Goal: Task Accomplishment & Management: Manage account settings

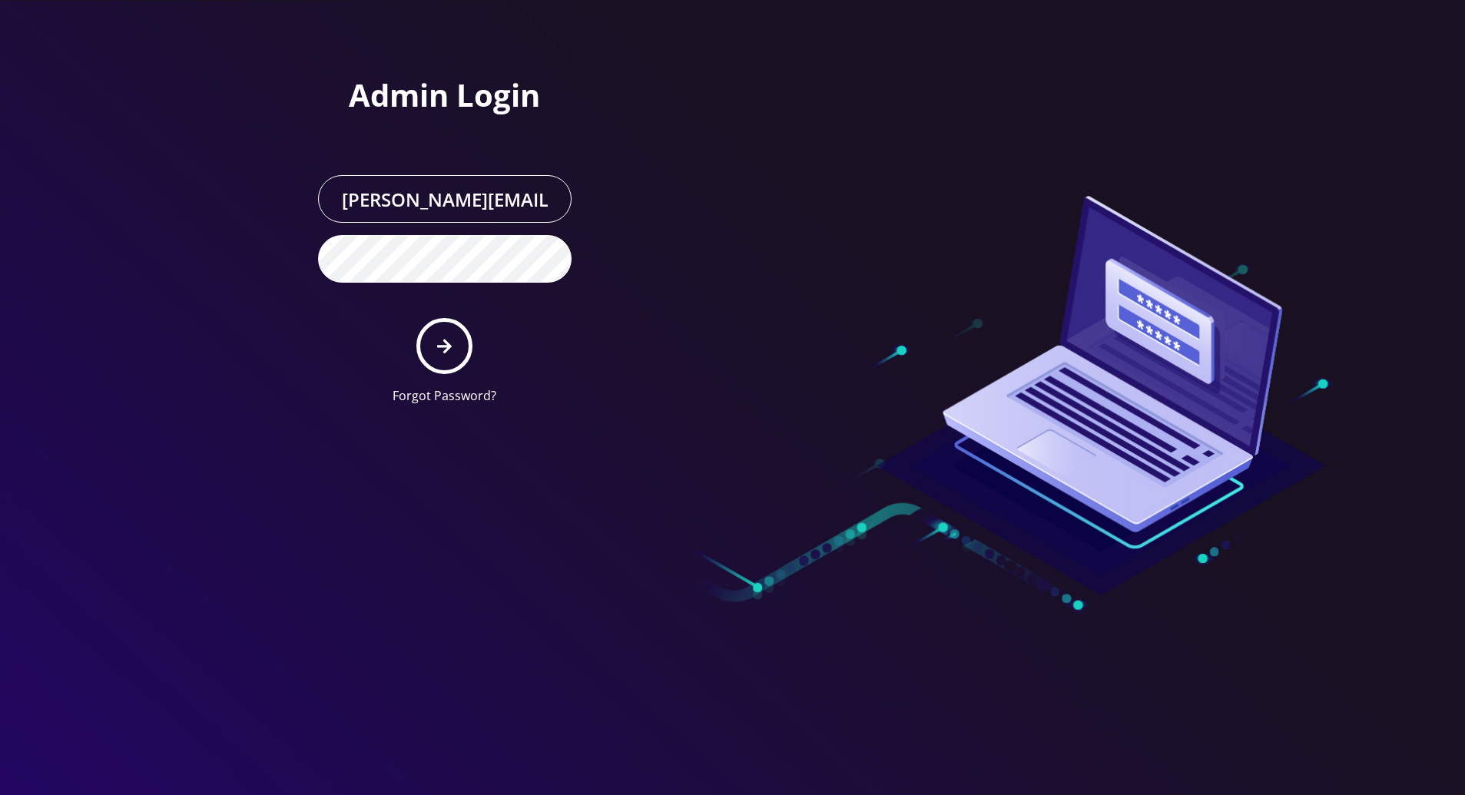
click at [435, 337] on button "submit" at bounding box center [444, 346] width 56 height 56
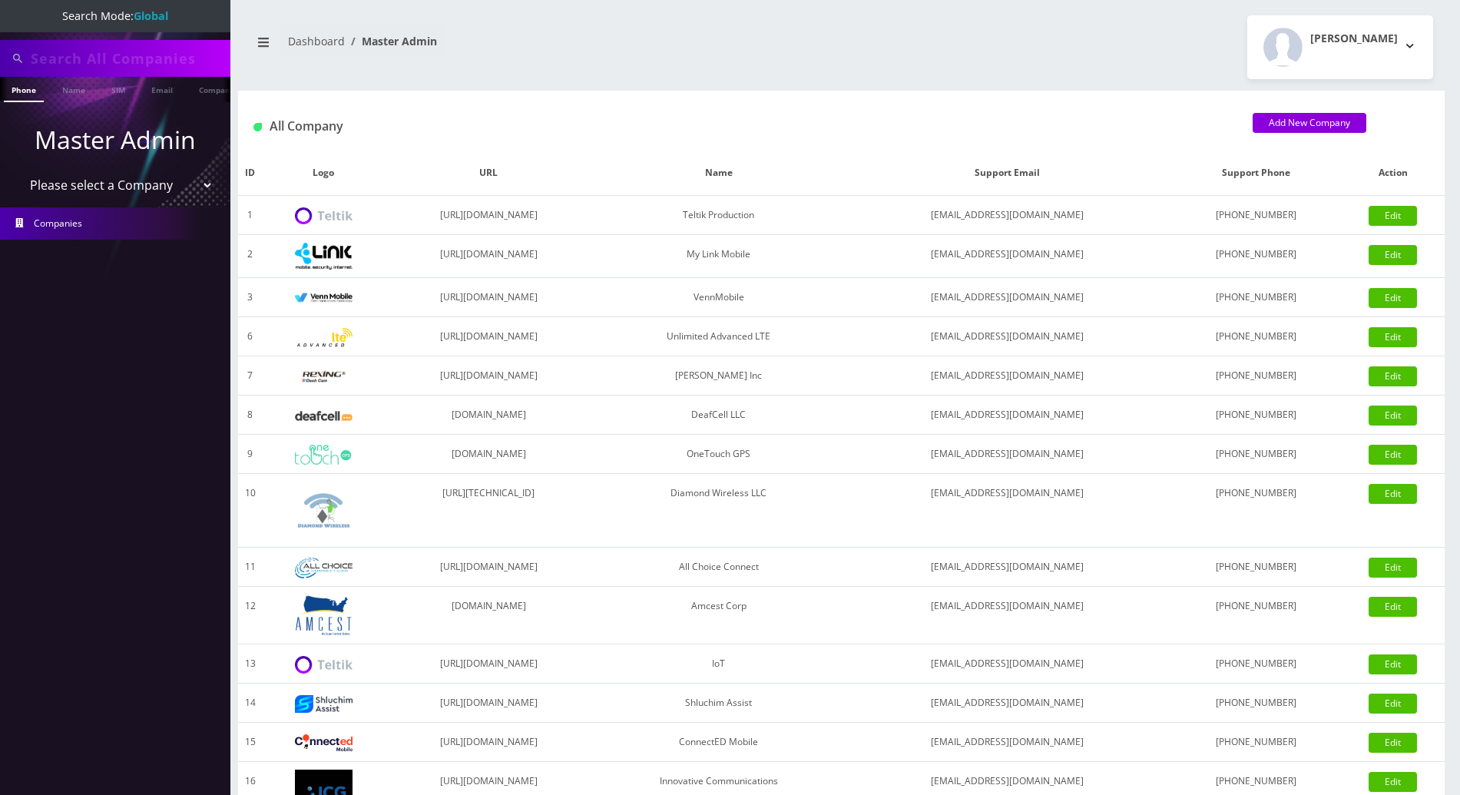
click at [118, 58] on input "text" at bounding box center [129, 58] width 196 height 29
type input "k"
type input "518"
click at [18, 89] on link "Phone" at bounding box center [24, 89] width 40 height 25
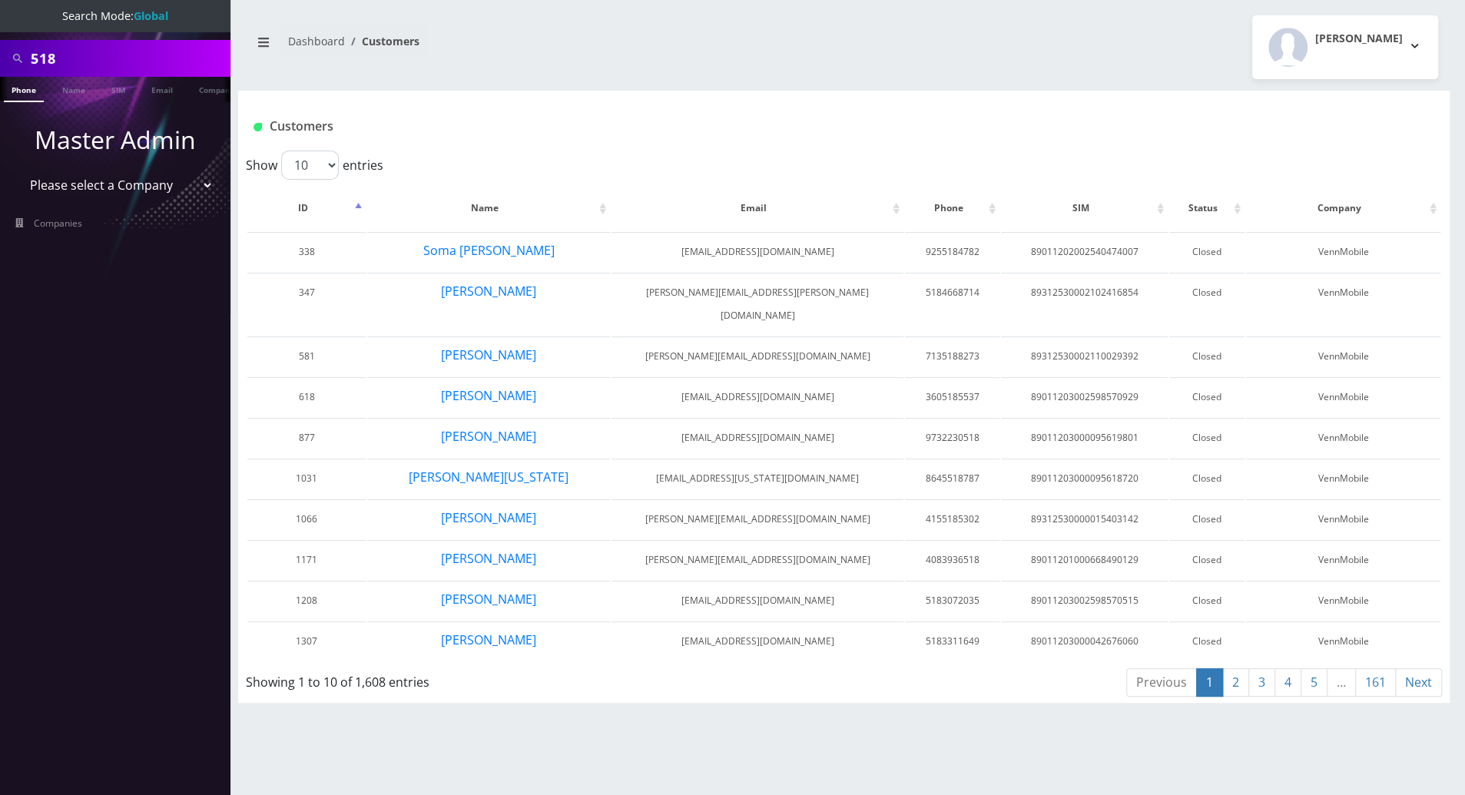
click at [85, 186] on select "Please select a Company Teltik Production My Link Mobile VennMobile Unlimited A…" at bounding box center [116, 185] width 196 height 29
select select "23"
click at [18, 171] on select "Please select a Company Teltik Production My Link Mobile VennMobile Unlimited A…" at bounding box center [116, 185] width 196 height 29
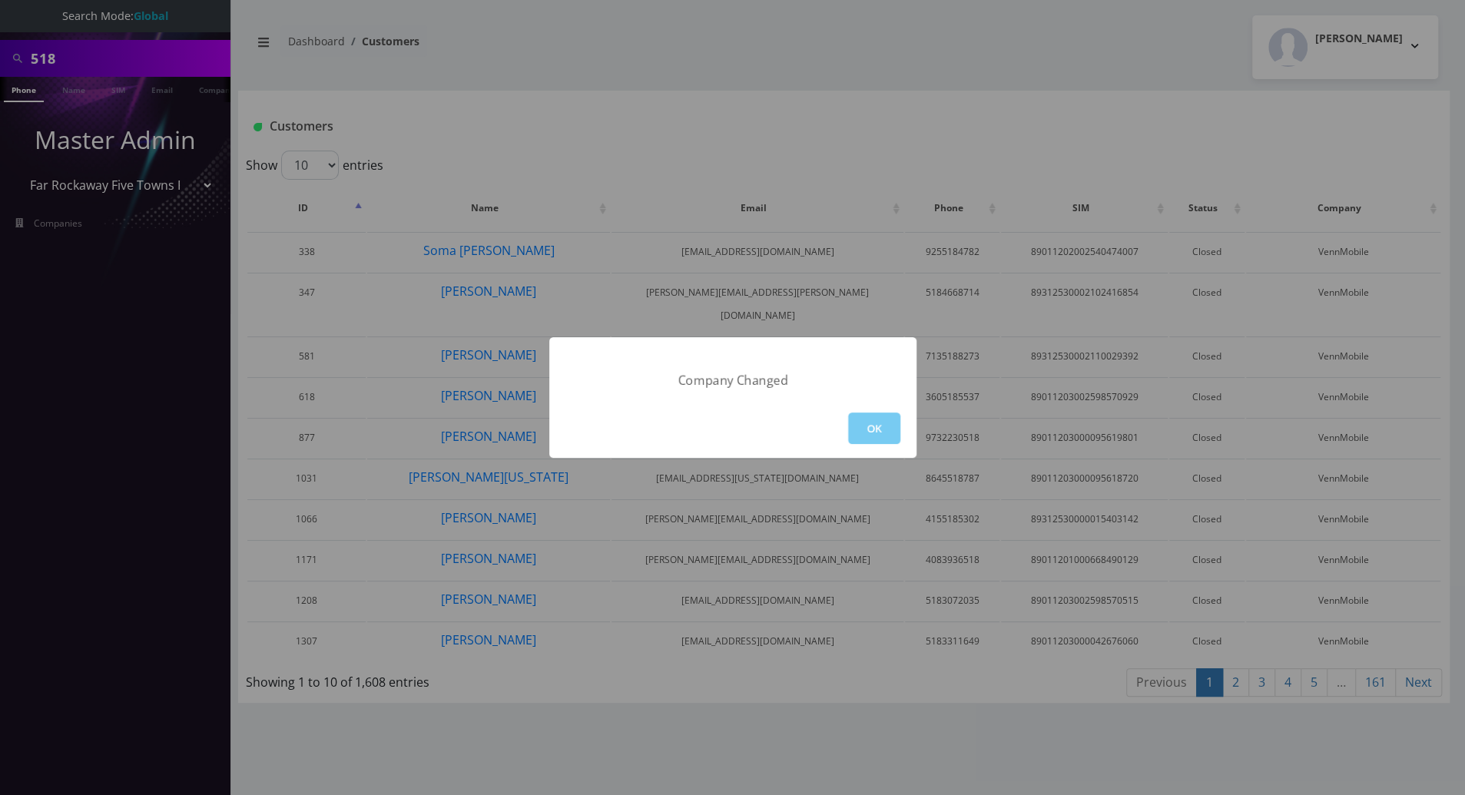
click at [870, 423] on button "OK" at bounding box center [874, 427] width 52 height 31
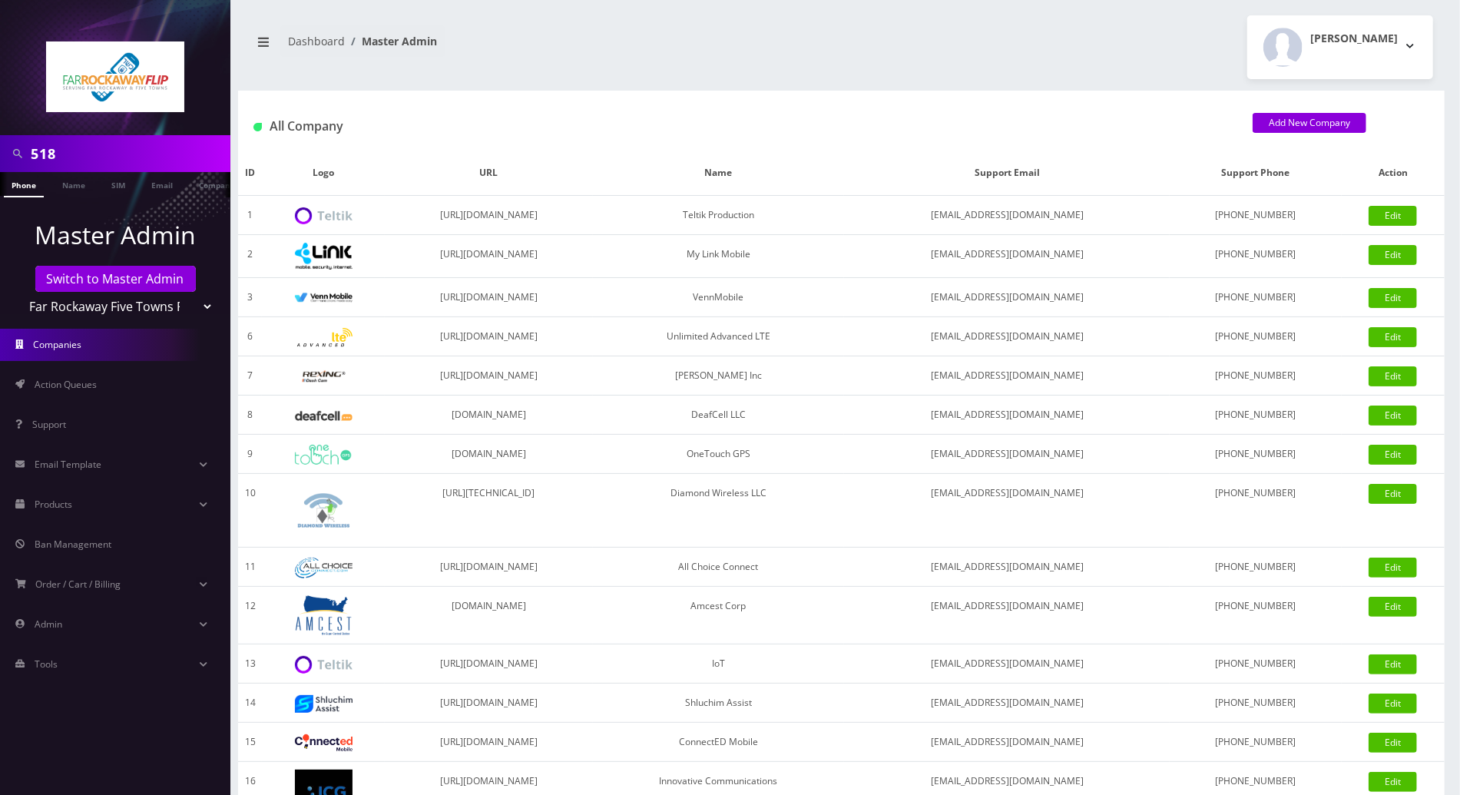
click at [22, 188] on link "Phone" at bounding box center [24, 184] width 40 height 25
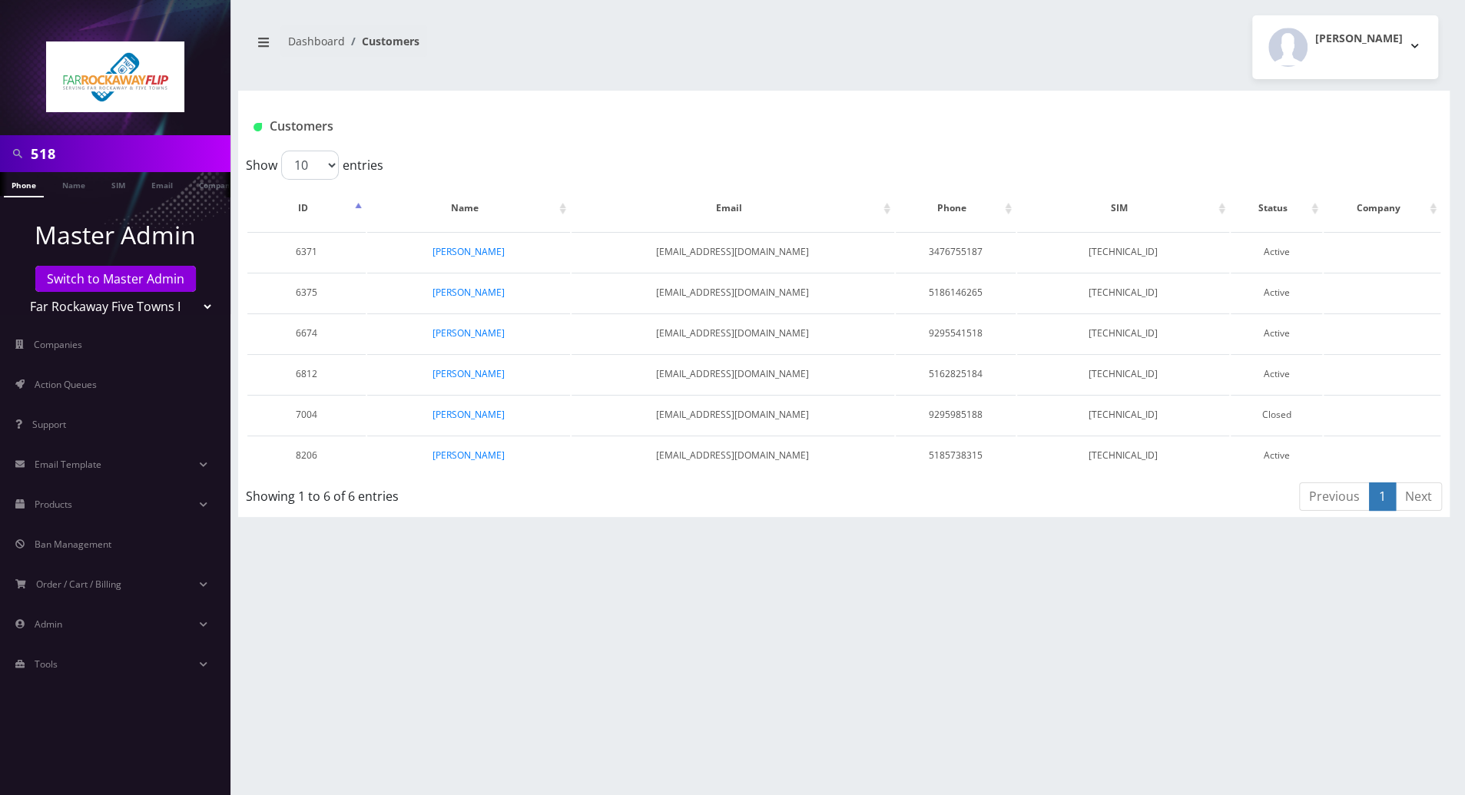
click at [28, 181] on link "Phone" at bounding box center [24, 184] width 40 height 25
click at [624, 632] on div "518 Phone Name SIM Email Company Customer Dashboard Customers [PERSON_NAME] 1" at bounding box center [844, 397] width 1242 height 795
click at [7, 181] on li at bounding box center [7, 188] width 15 height 38
click at [23, 184] on link "Phone" at bounding box center [24, 184] width 40 height 25
click at [601, 637] on div "518 Phone Name SIM Email Company Customer Dashboard Customers [PERSON_NAME] 1" at bounding box center [844, 397] width 1242 height 795
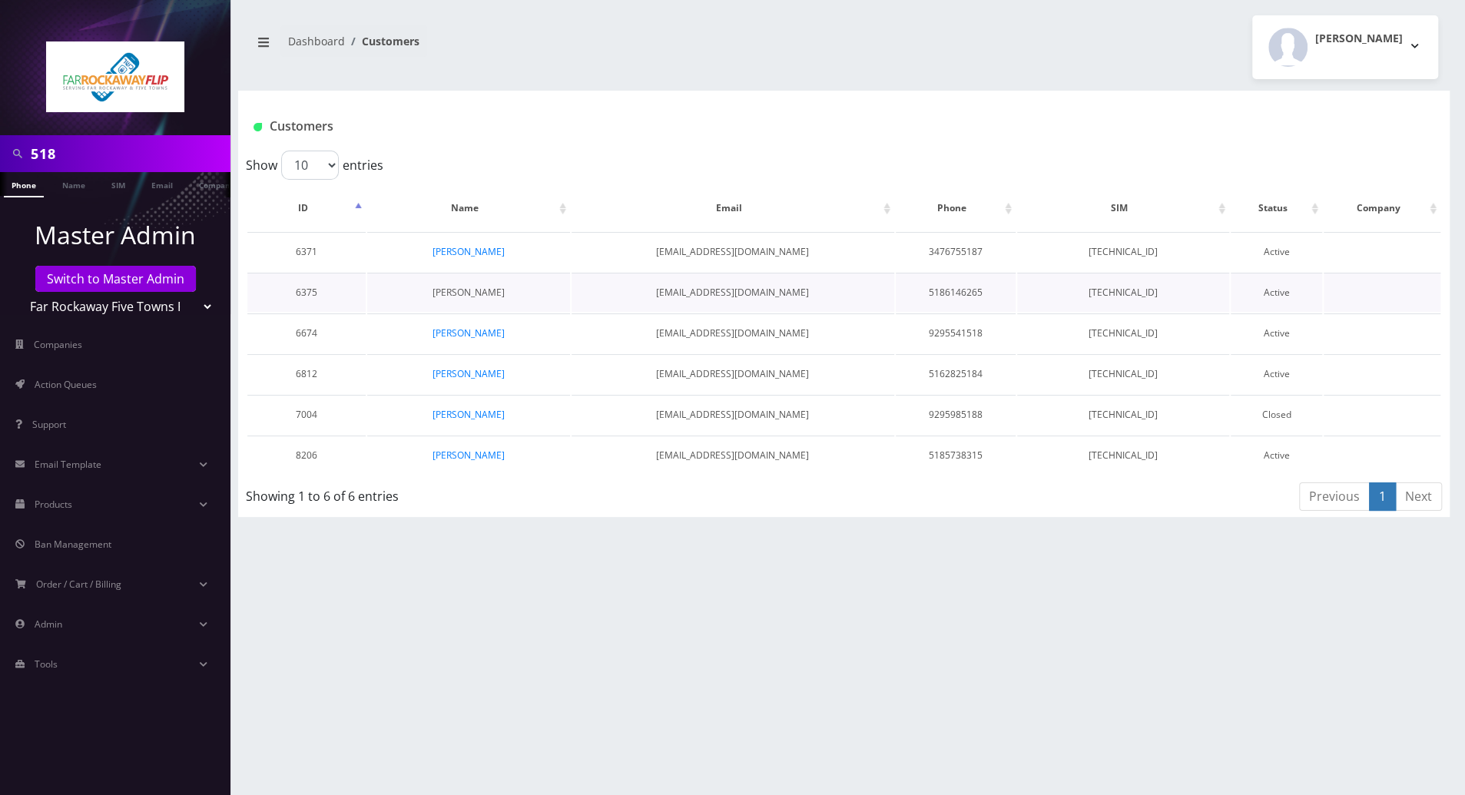
click at [473, 292] on link "[PERSON_NAME]" at bounding box center [468, 292] width 72 height 13
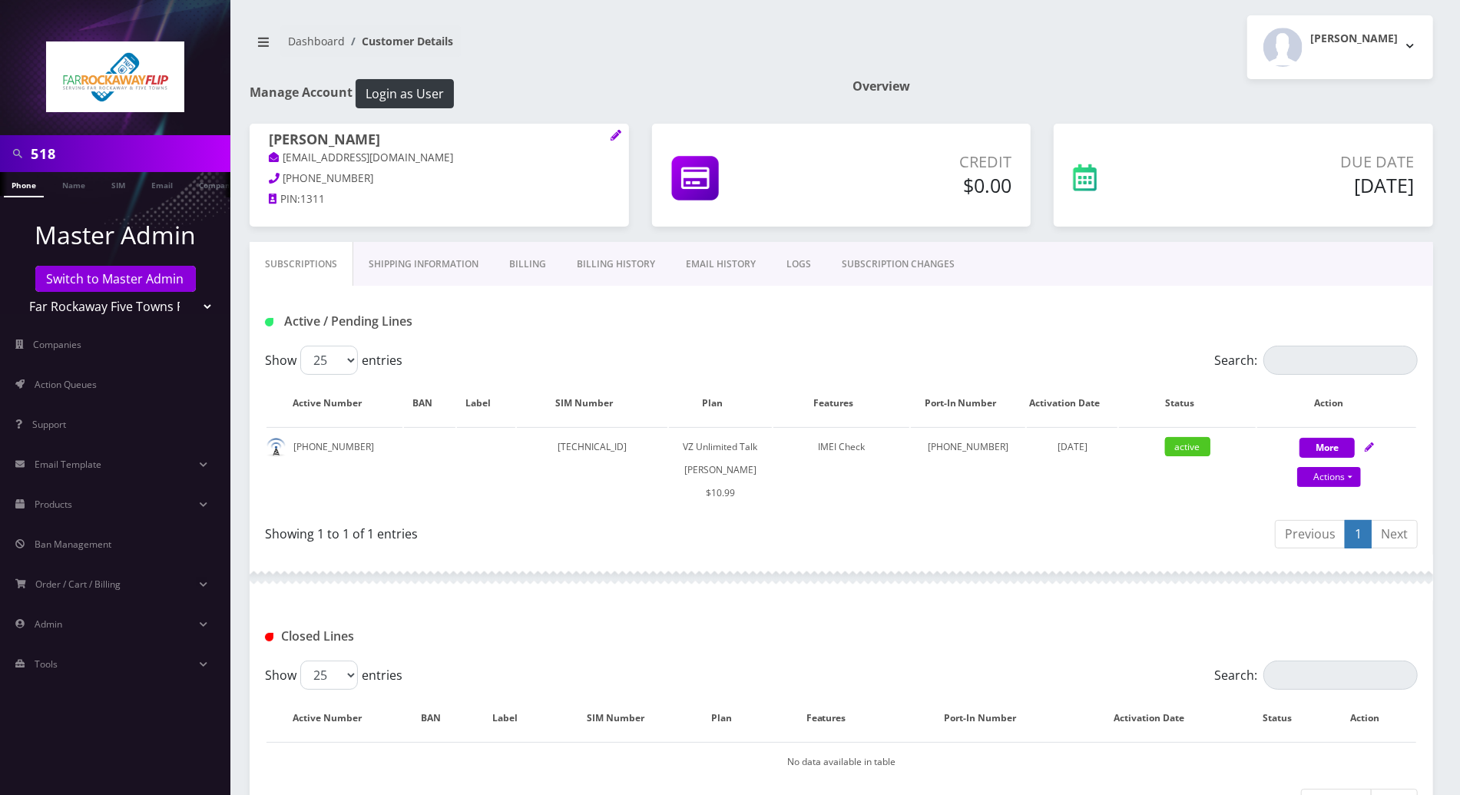
click at [565, 578] on div at bounding box center [842, 578] width 1184 height 46
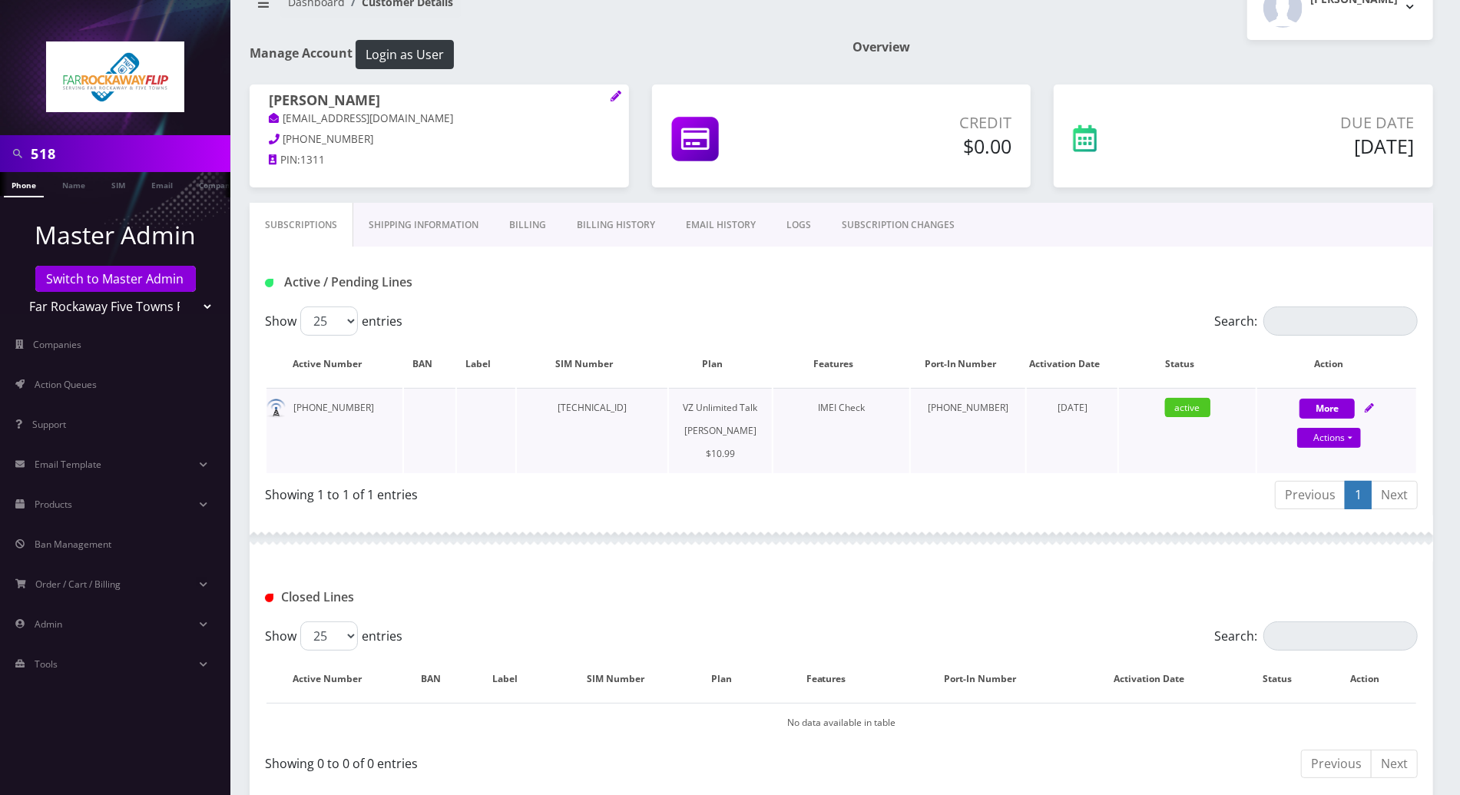
scroll to position [38, 0]
click at [890, 224] on link "SUBSCRIPTION CHANGES" at bounding box center [898, 226] width 144 height 45
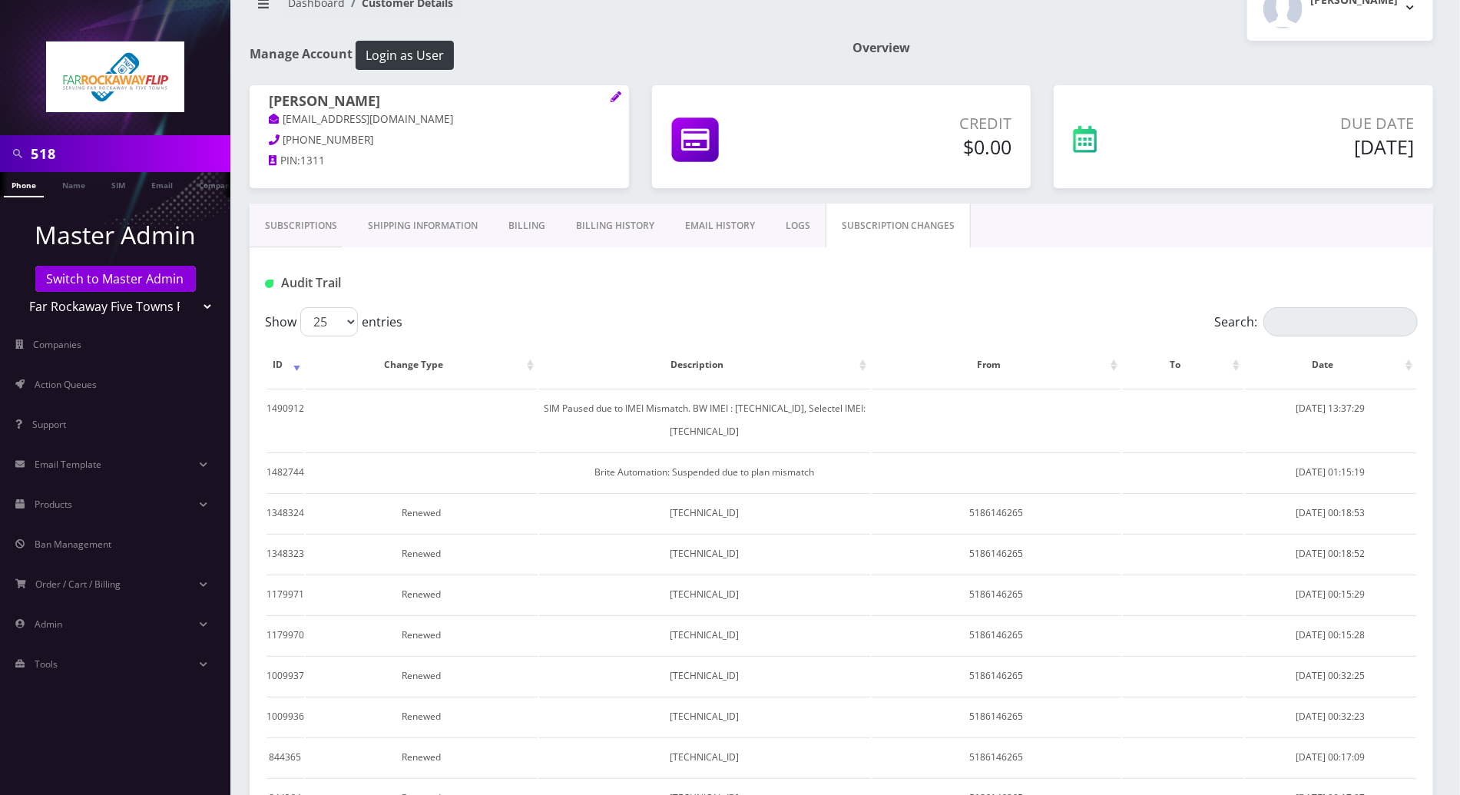
click at [287, 214] on link "Subscriptions" at bounding box center [301, 226] width 103 height 45
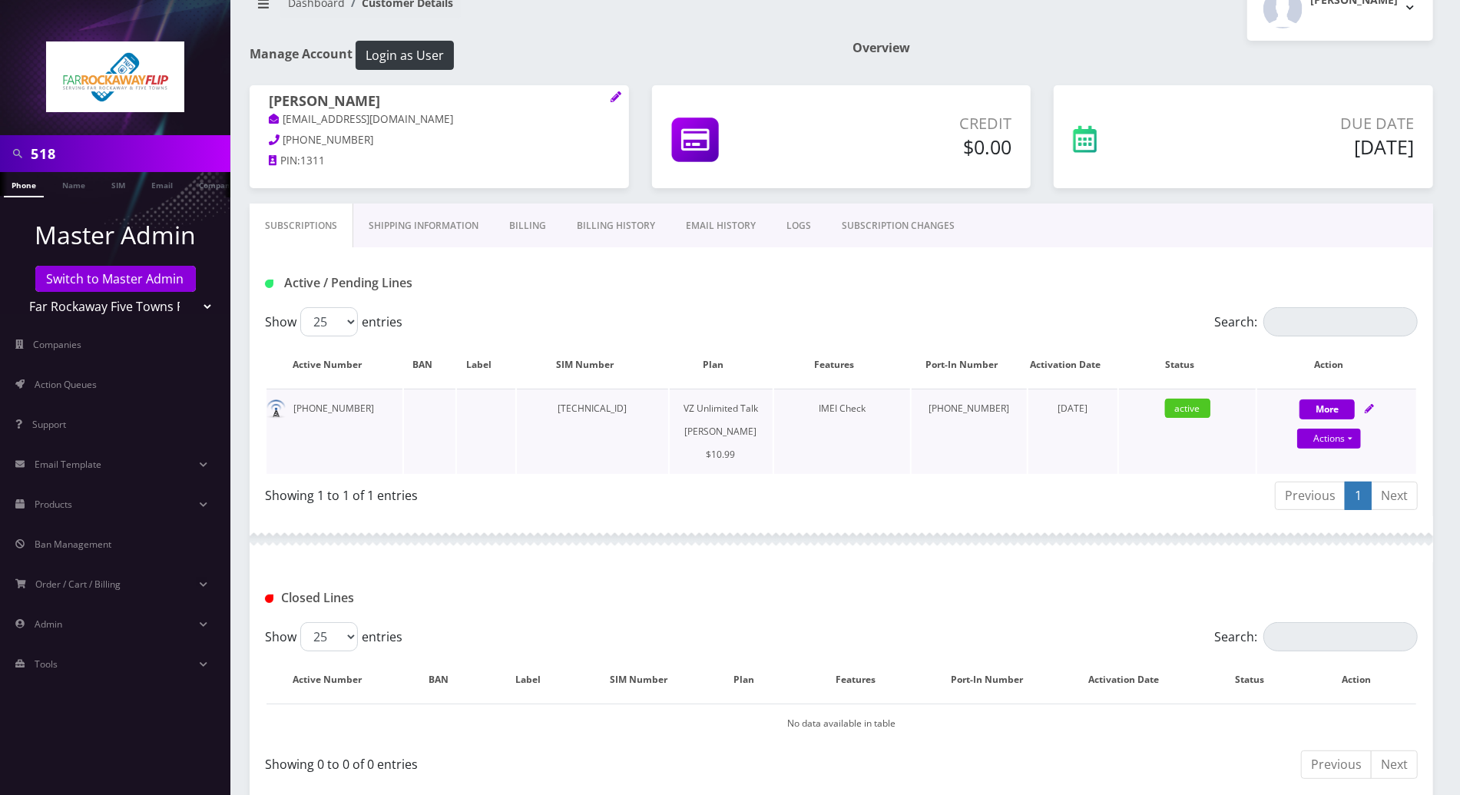
click at [1371, 406] on icon at bounding box center [1369, 408] width 9 height 9
select select "366"
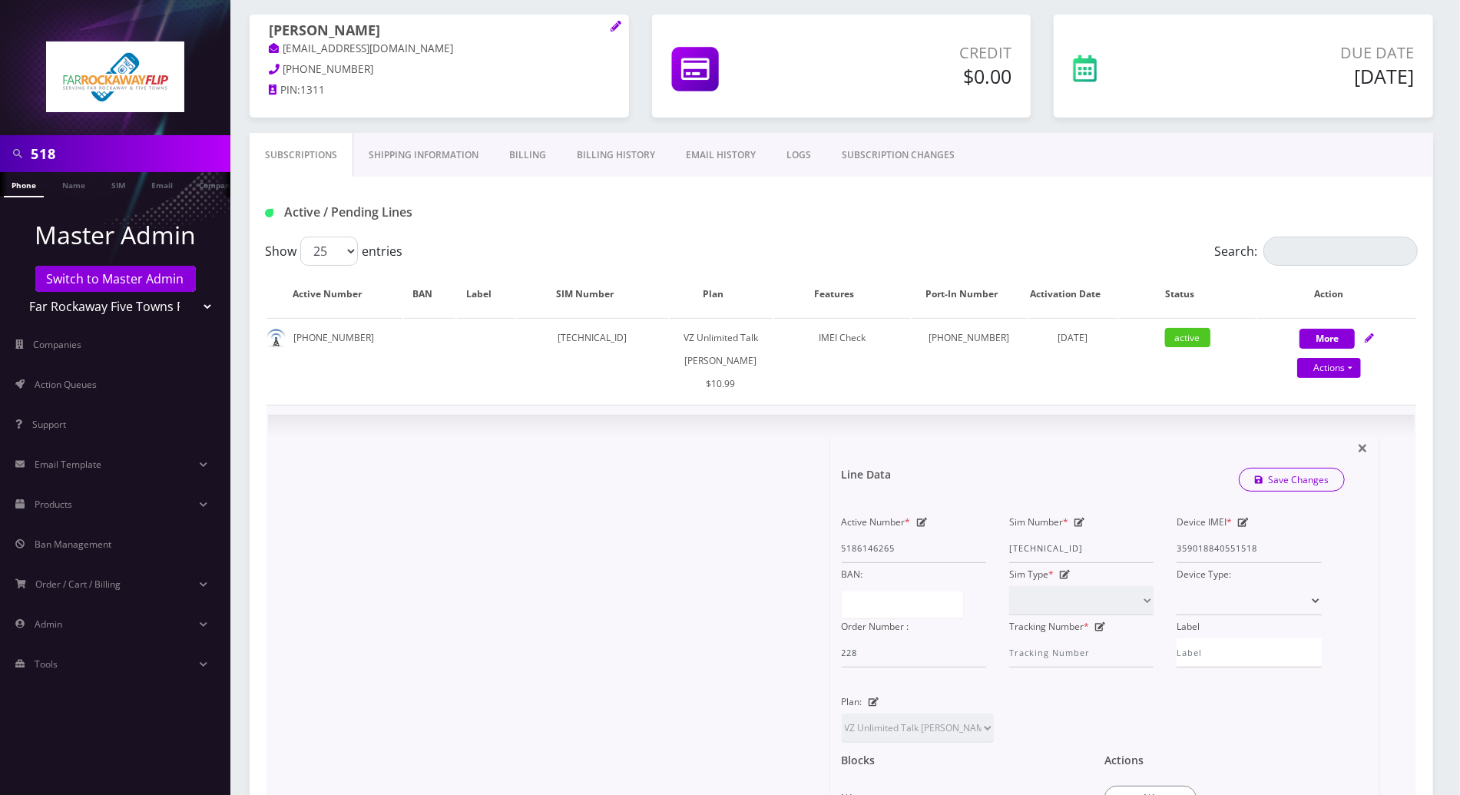
scroll to position [141, 0]
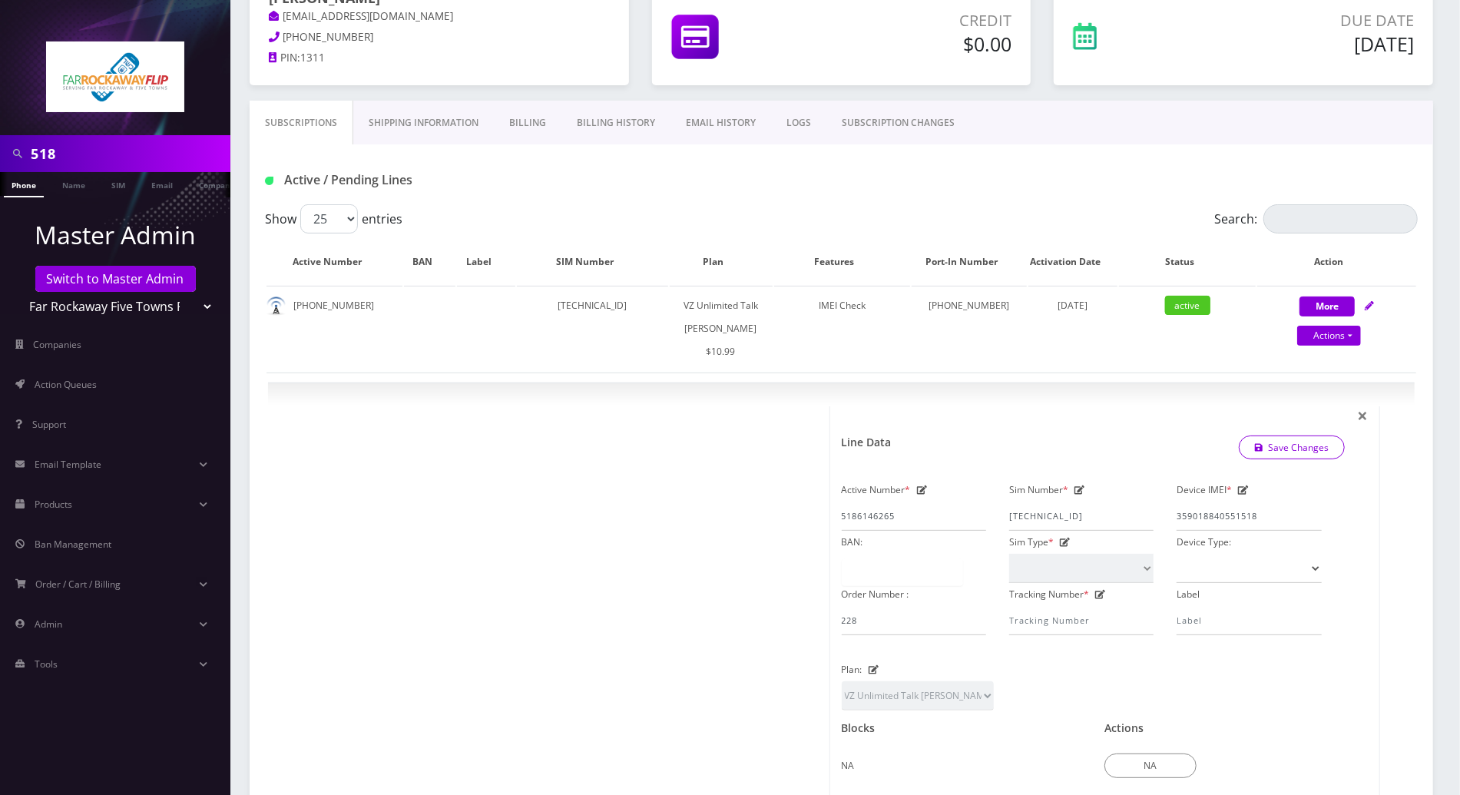
click at [889, 121] on link "SUBSCRIPTION CHANGES" at bounding box center [898, 123] width 144 height 45
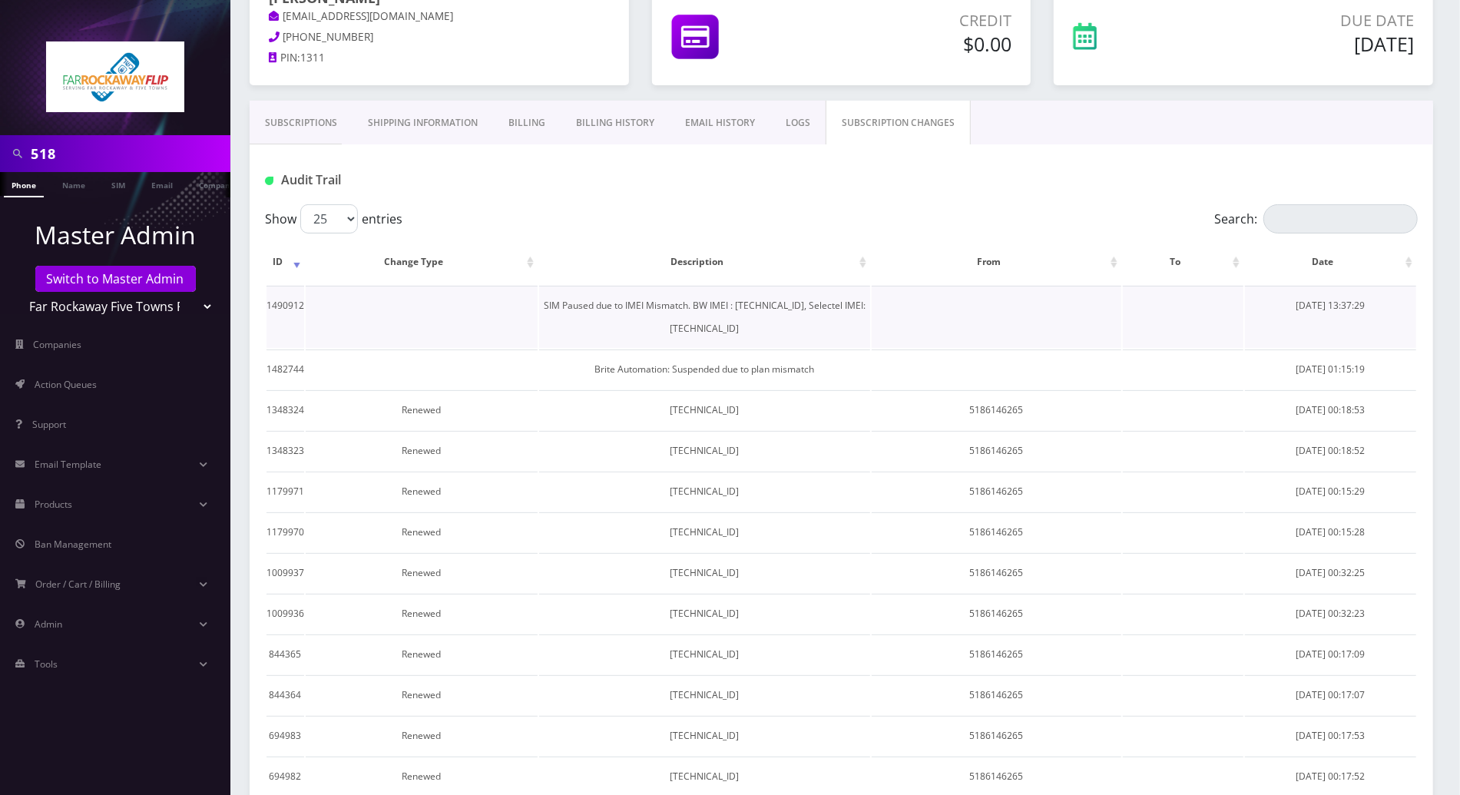
click at [870, 303] on td "SIM Paused due to IMEI Mismatch. BW IMEI : [TECHNICAL_ID], Selectel IMEI: [TECH…" at bounding box center [704, 317] width 331 height 62
drag, startPoint x: 912, startPoint y: 304, endPoint x: 839, endPoint y: 304, distance: 73.0
click at [839, 304] on td "SIM Paused due to IMEI Mismatch. BW IMEI : [TECHNICAL_ID], Selectel IMEI: [TECH…" at bounding box center [704, 317] width 331 height 62
click at [835, 303] on td "SIM Paused due to IMEI Mismatch. BW IMEI : [TECHNICAL_ID], Selectel IMEI: [TECH…" at bounding box center [704, 317] width 331 height 62
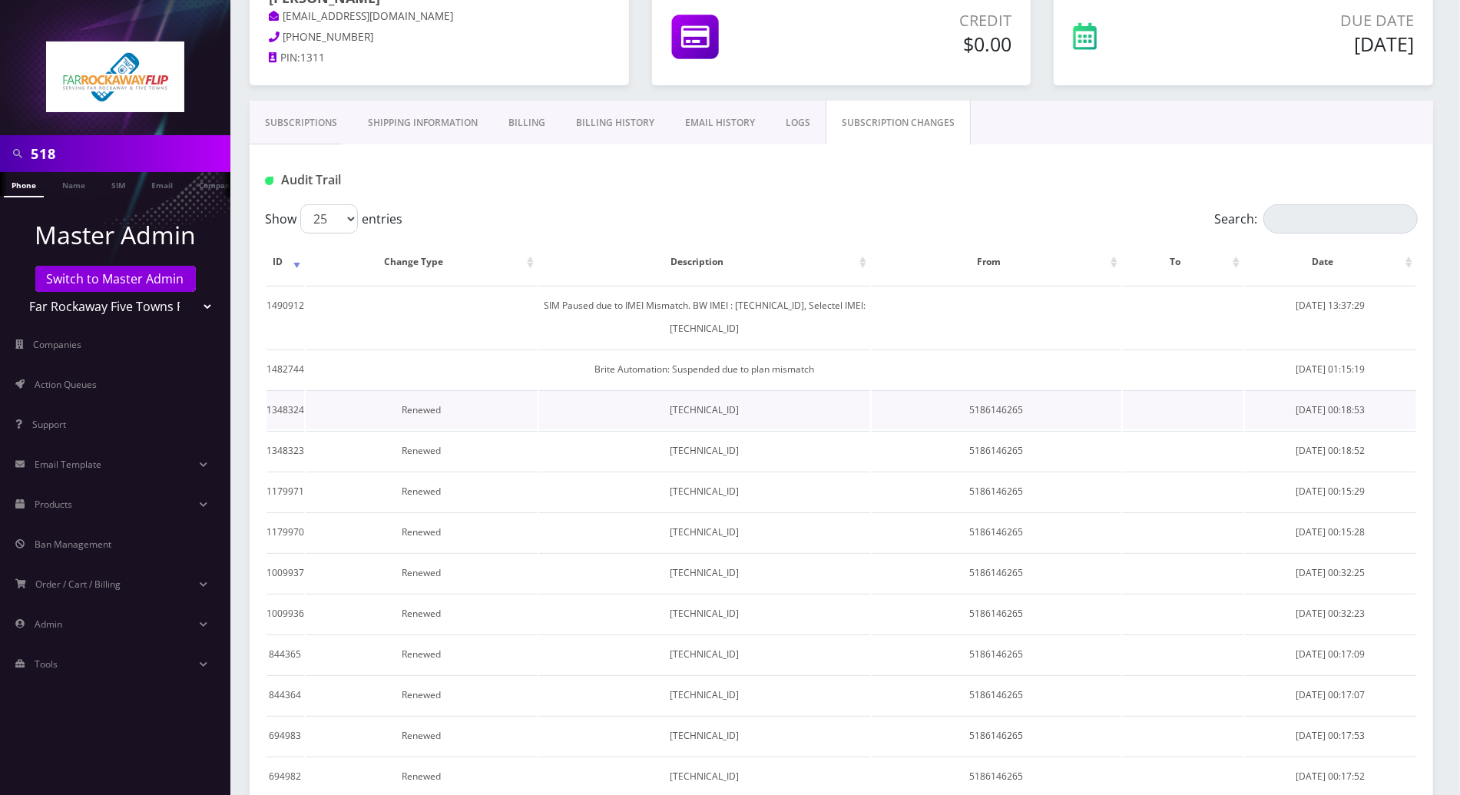
copy td "354834106766854"
click at [295, 124] on link "Subscriptions" at bounding box center [301, 123] width 103 height 45
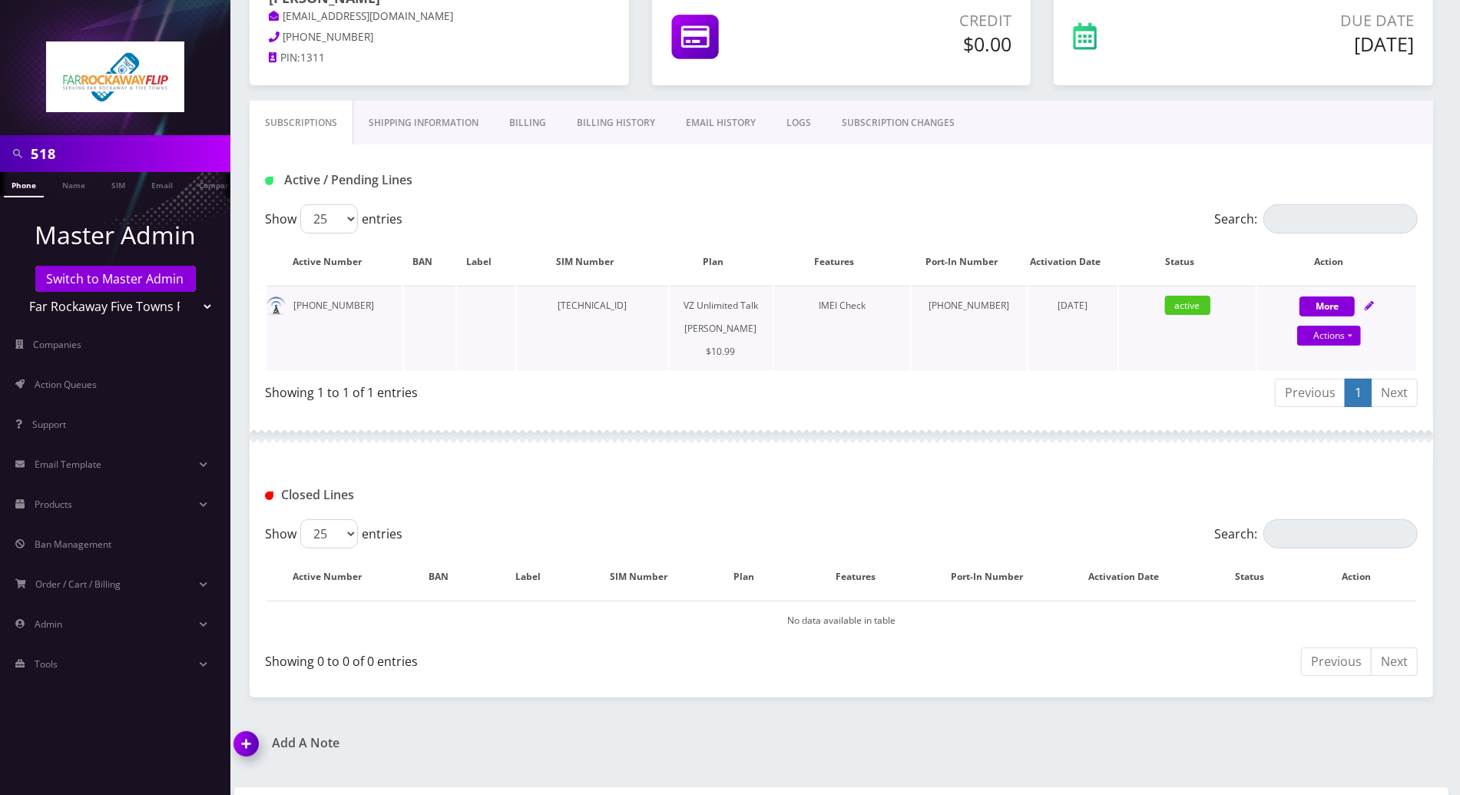
click at [1370, 304] on icon at bounding box center [1369, 305] width 9 height 9
select select "366"
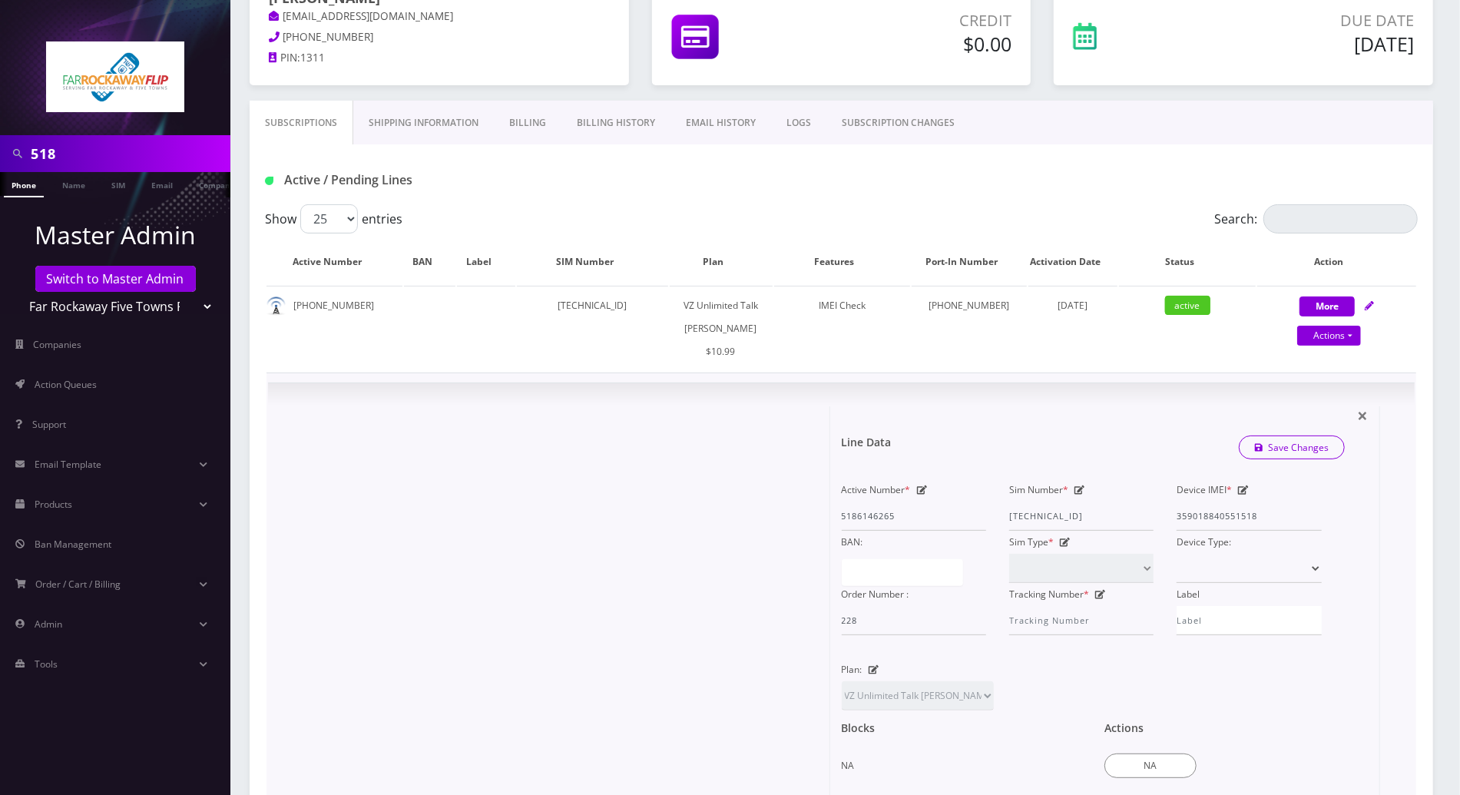
click at [1242, 488] on icon at bounding box center [1243, 489] width 11 height 9
click at [1093, 511] on div "Active Number * 5186146265 Sim Number * 89148000010413031790 Device IMEI * 3590…" at bounding box center [1082, 557] width 504 height 157
paste input "4834106766854"
type input "354834106766854"
click at [1318, 452] on link "Save Changes" at bounding box center [1292, 448] width 107 height 24
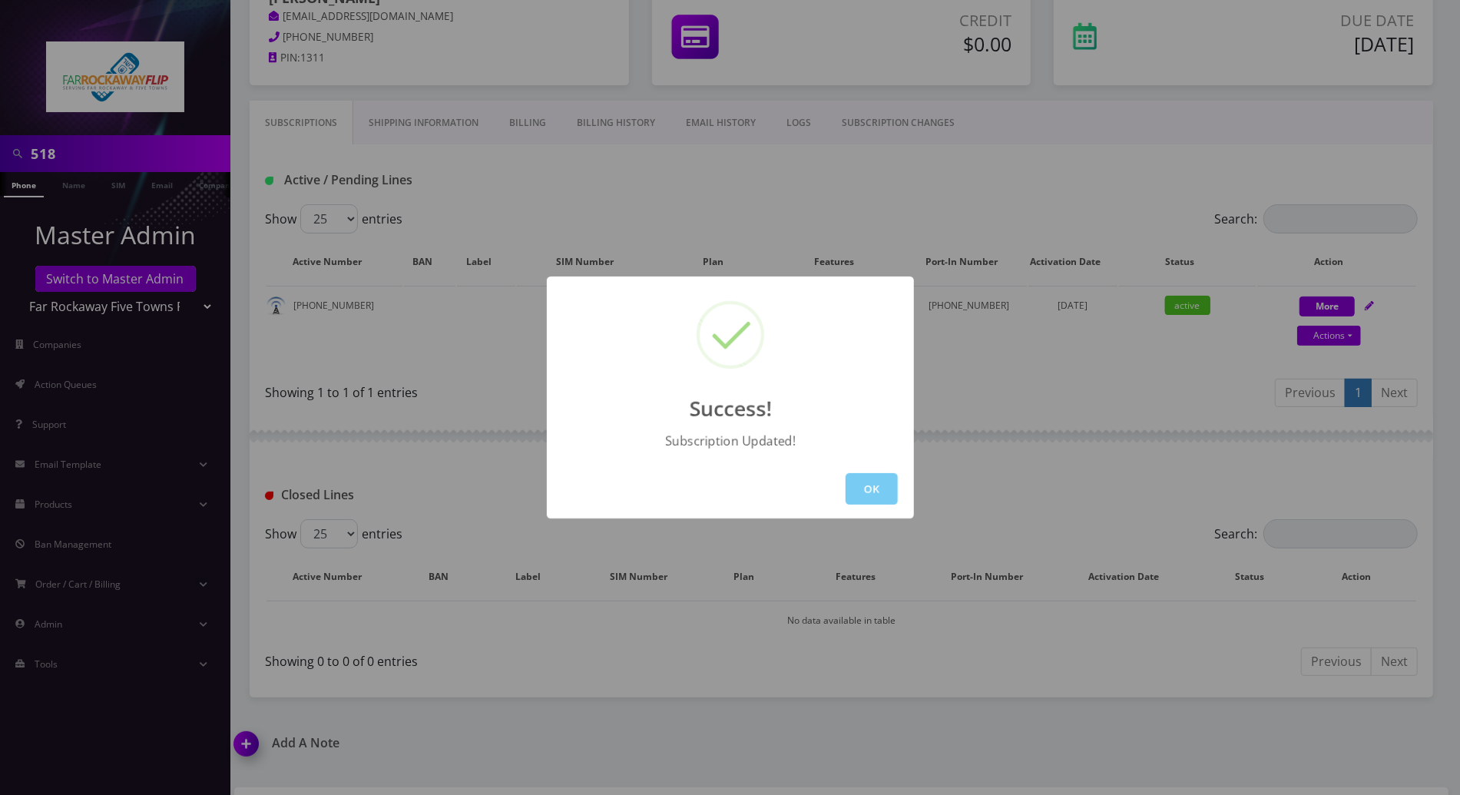
click at [873, 480] on button "OK" at bounding box center [872, 488] width 52 height 31
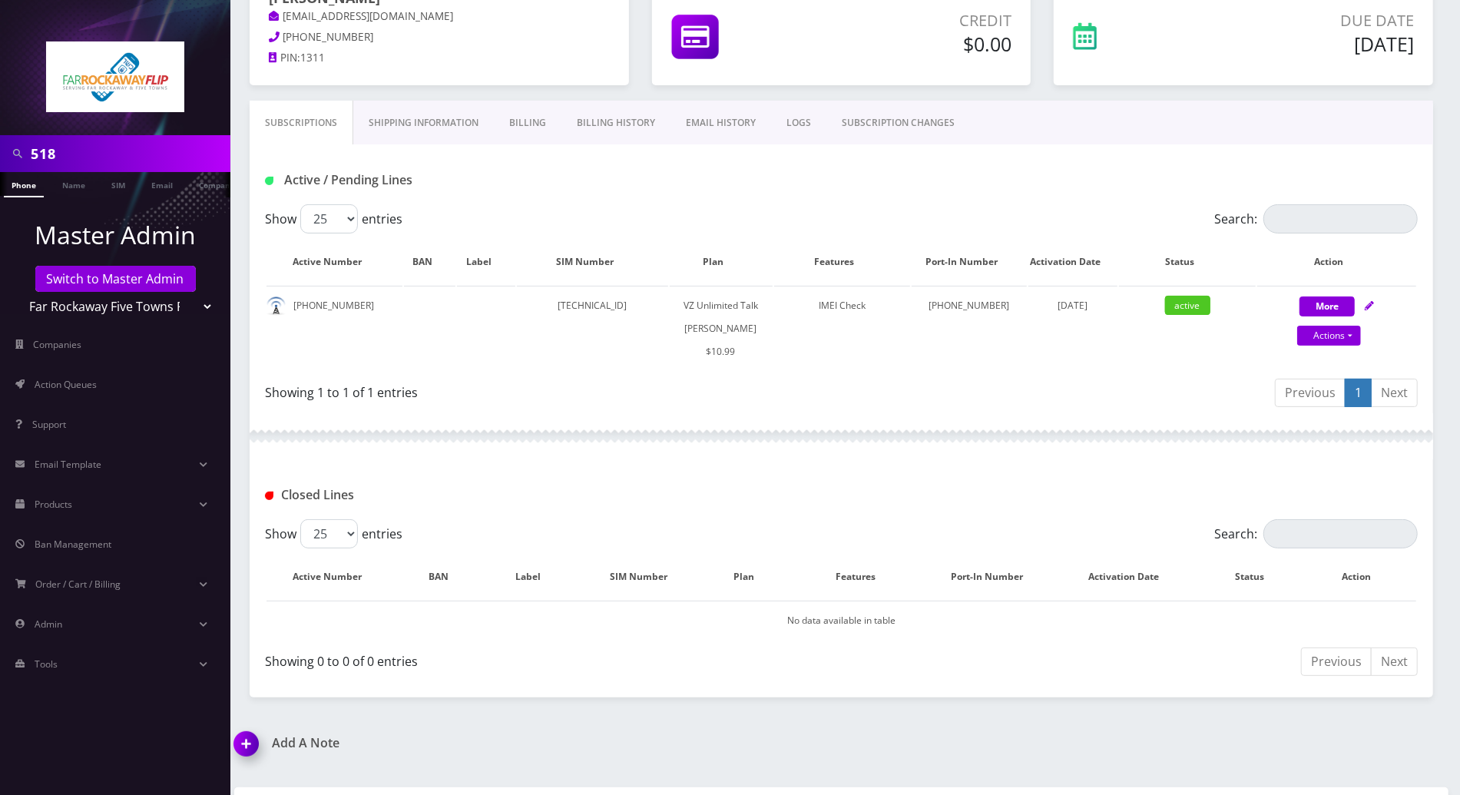
click at [797, 436] on div at bounding box center [842, 436] width 1184 height 46
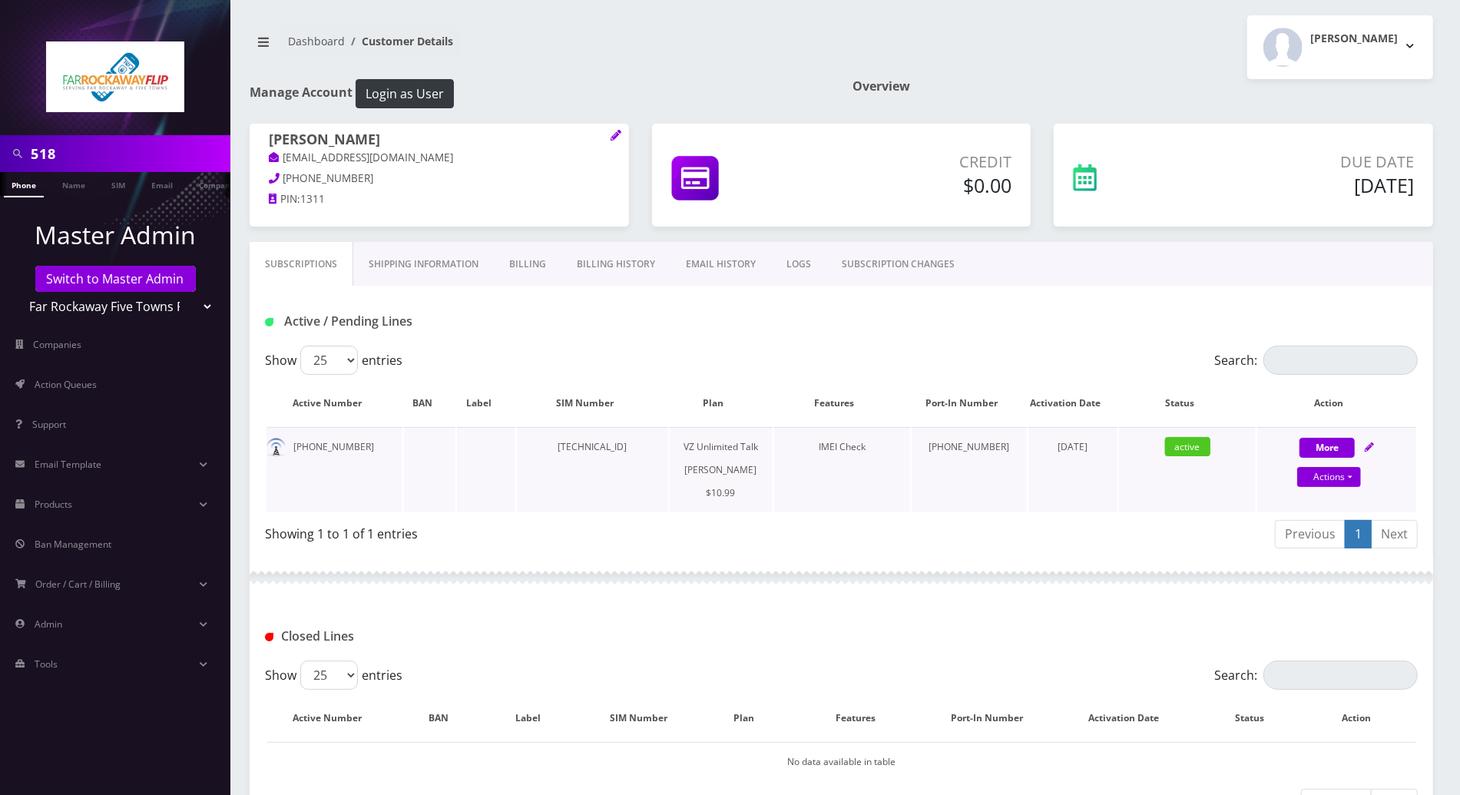
click at [1367, 445] on icon at bounding box center [1369, 446] width 9 height 9
select select "366"
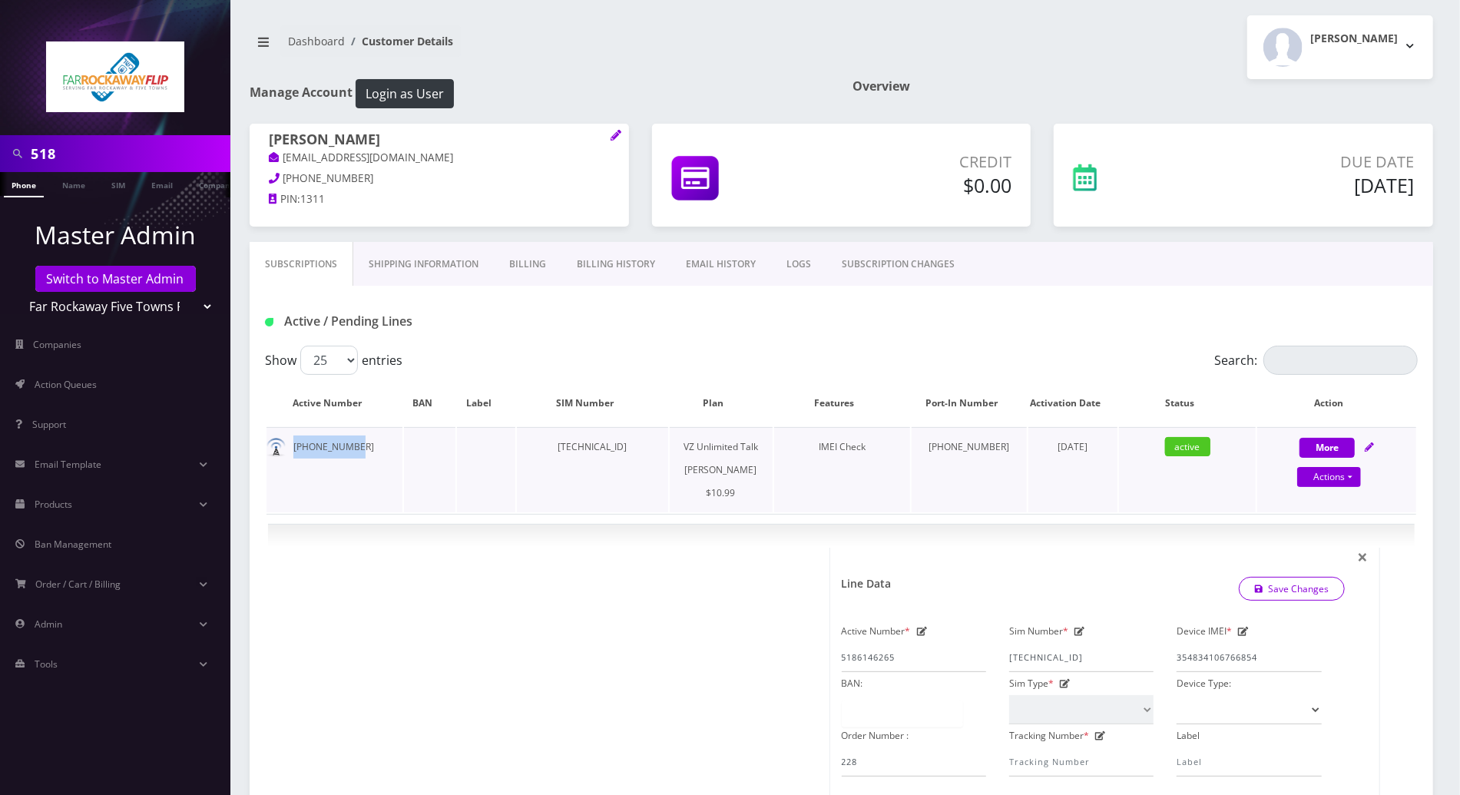
drag, startPoint x: 356, startPoint y: 451, endPoint x: 280, endPoint y: 451, distance: 75.3
click at [280, 451] on td "[PHONE_NUMBER]" at bounding box center [335, 469] width 136 height 85
copy td "[PHONE_NUMBER]"
click at [1293, 587] on link "Save Changes" at bounding box center [1292, 589] width 107 height 24
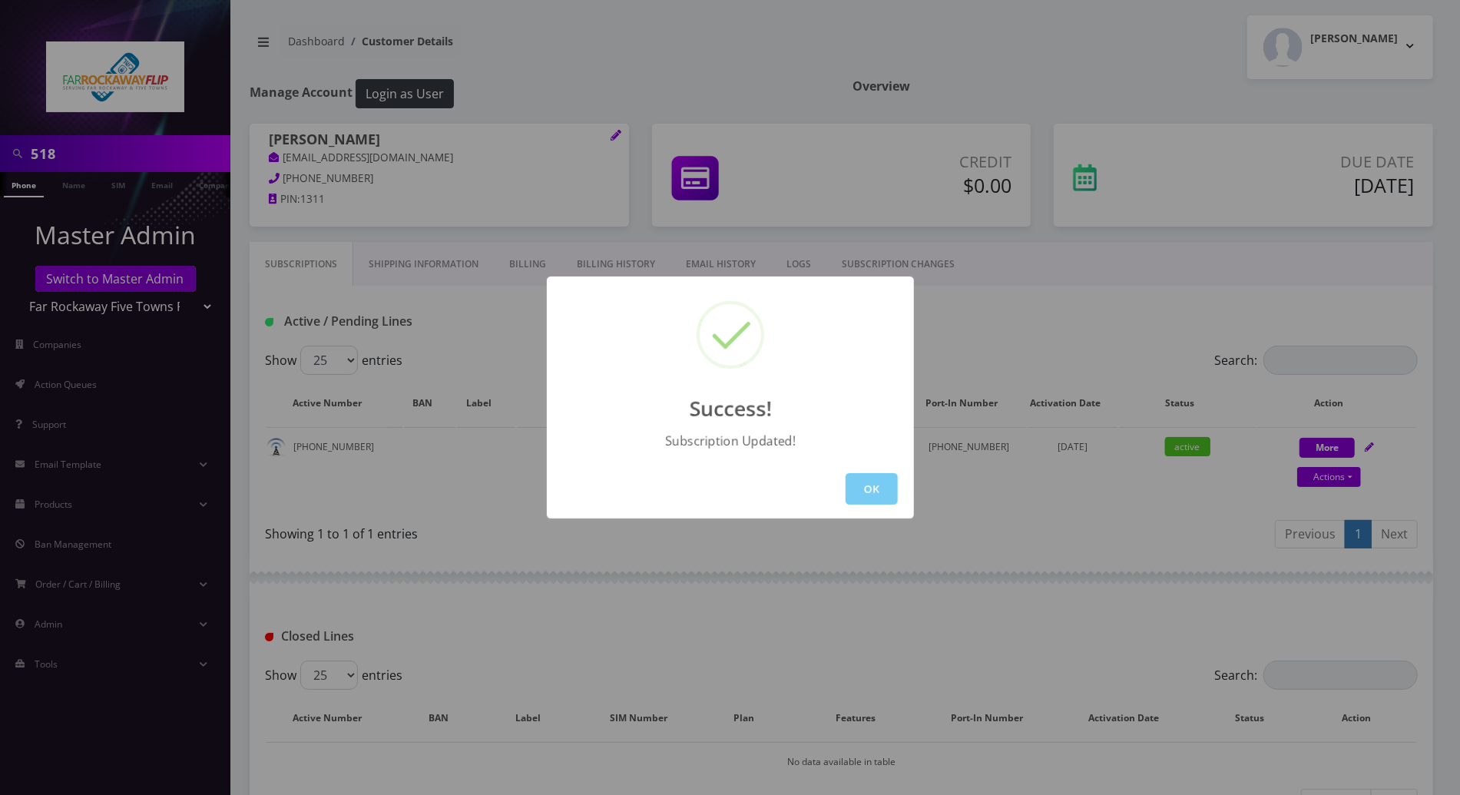
click at [878, 498] on button "OK" at bounding box center [872, 488] width 52 height 31
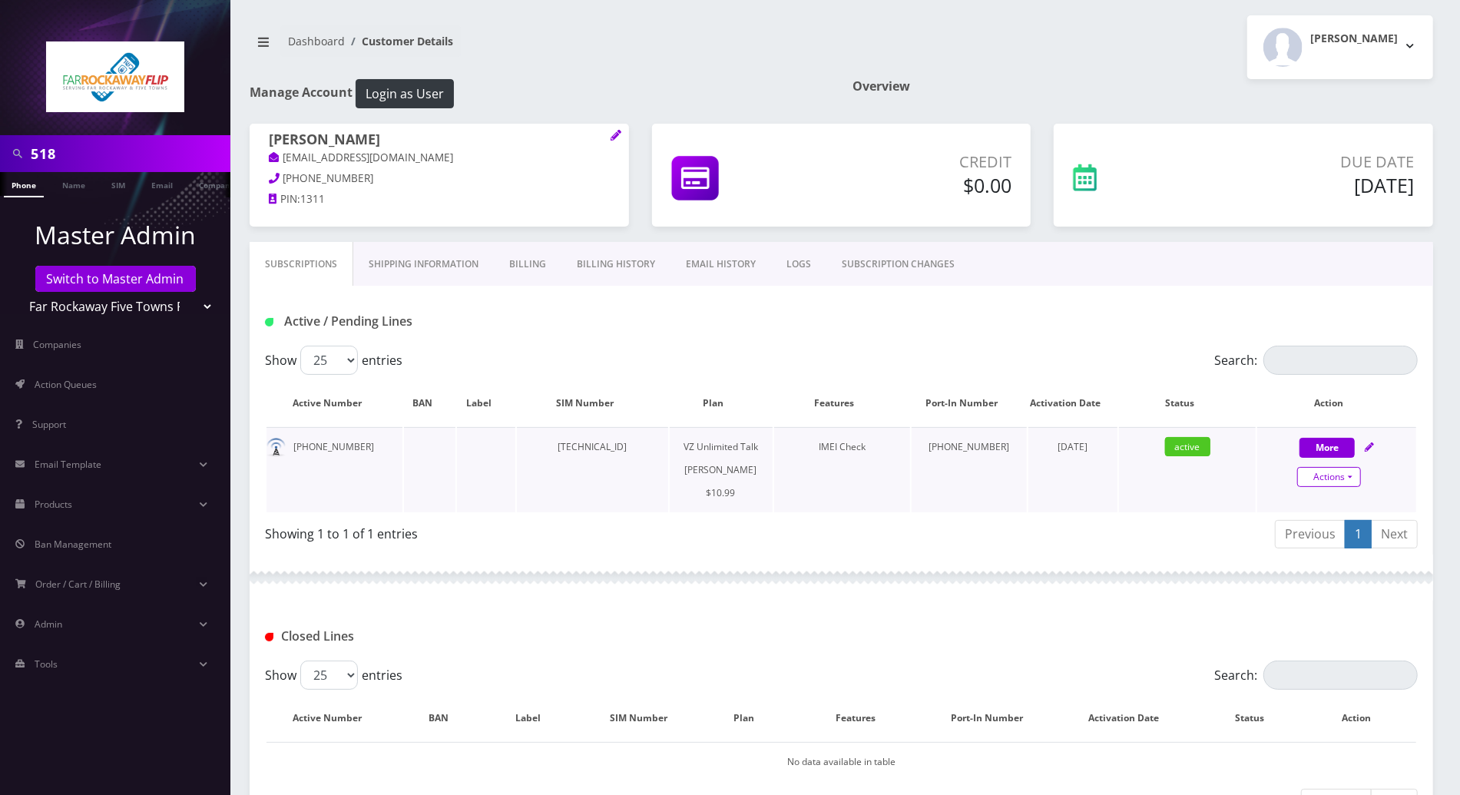
click at [1346, 476] on link "Actions" at bounding box center [1329, 477] width 64 height 20
select select "366"
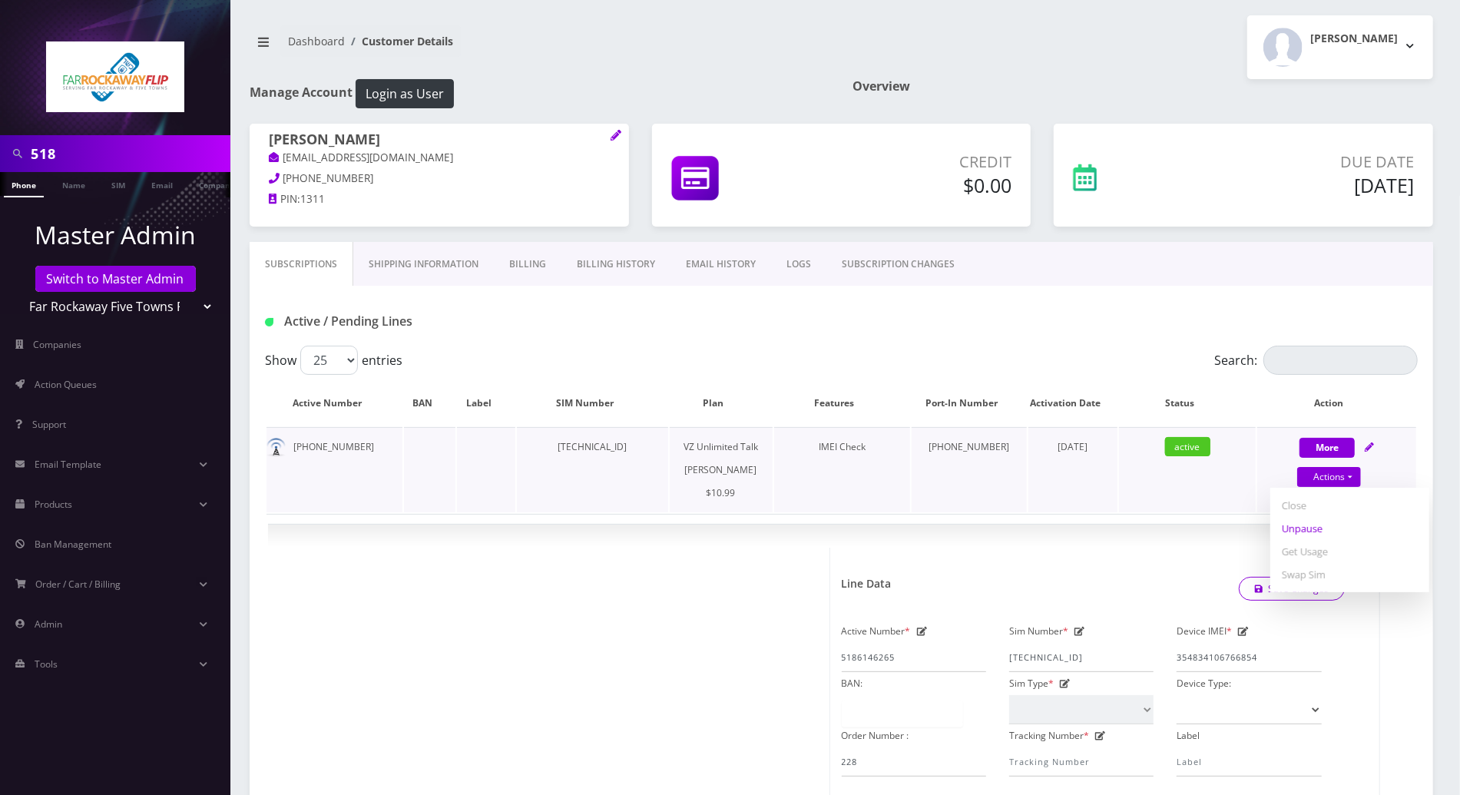
click at [1299, 525] on link "Unpause" at bounding box center [1349, 528] width 159 height 23
select select "366"
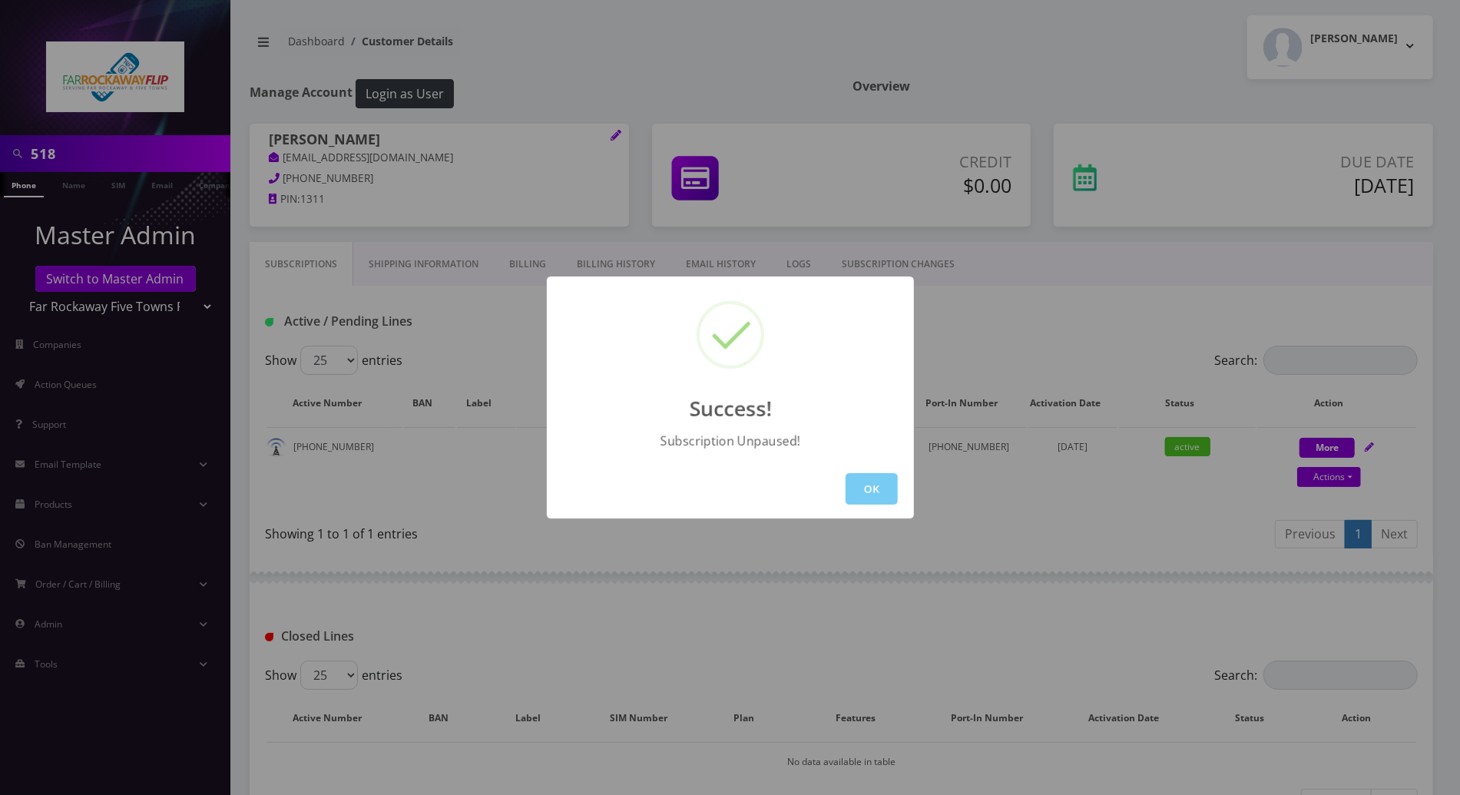
click at [887, 485] on button "OK" at bounding box center [872, 488] width 52 height 31
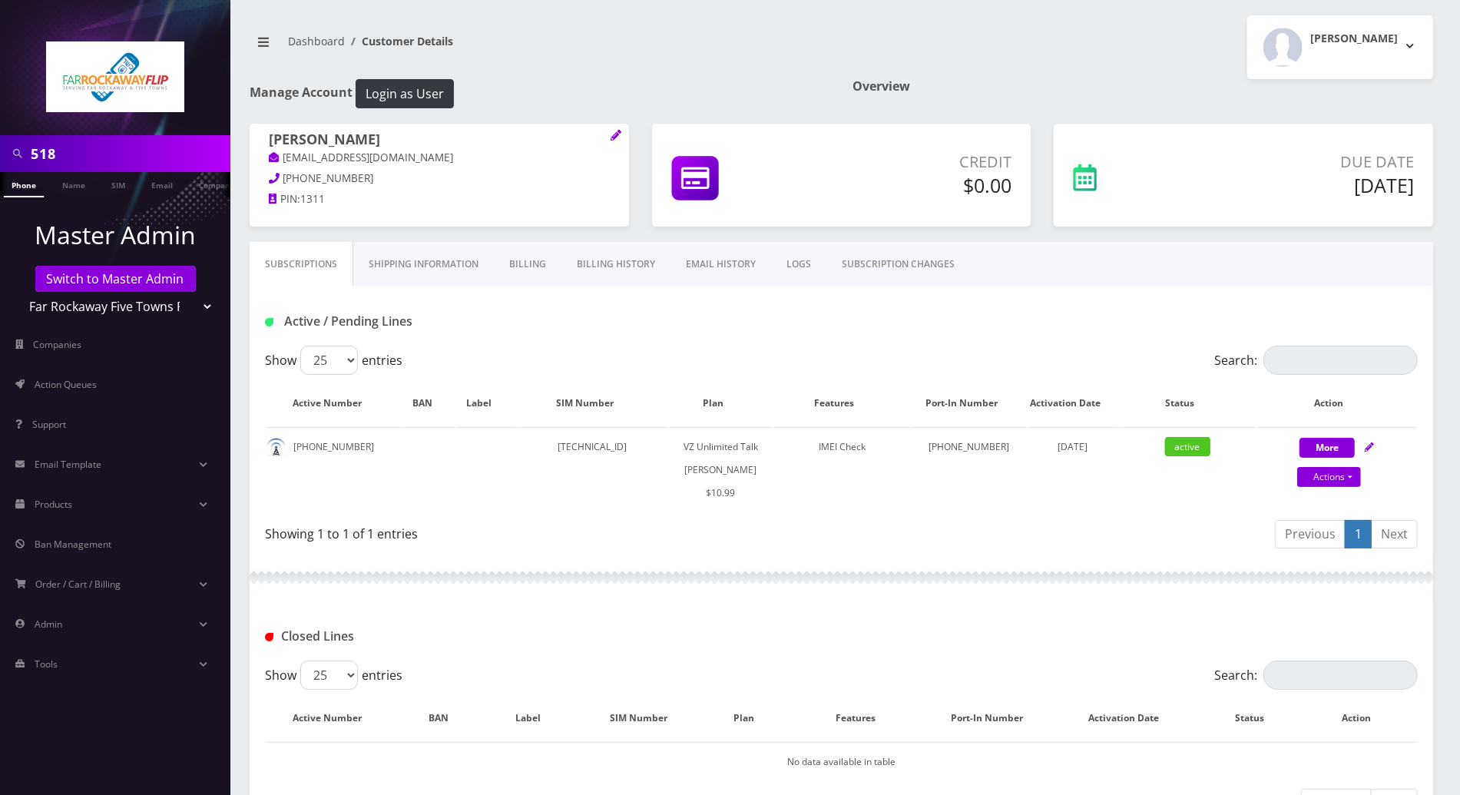
click at [694, 595] on div at bounding box center [842, 578] width 1184 height 46
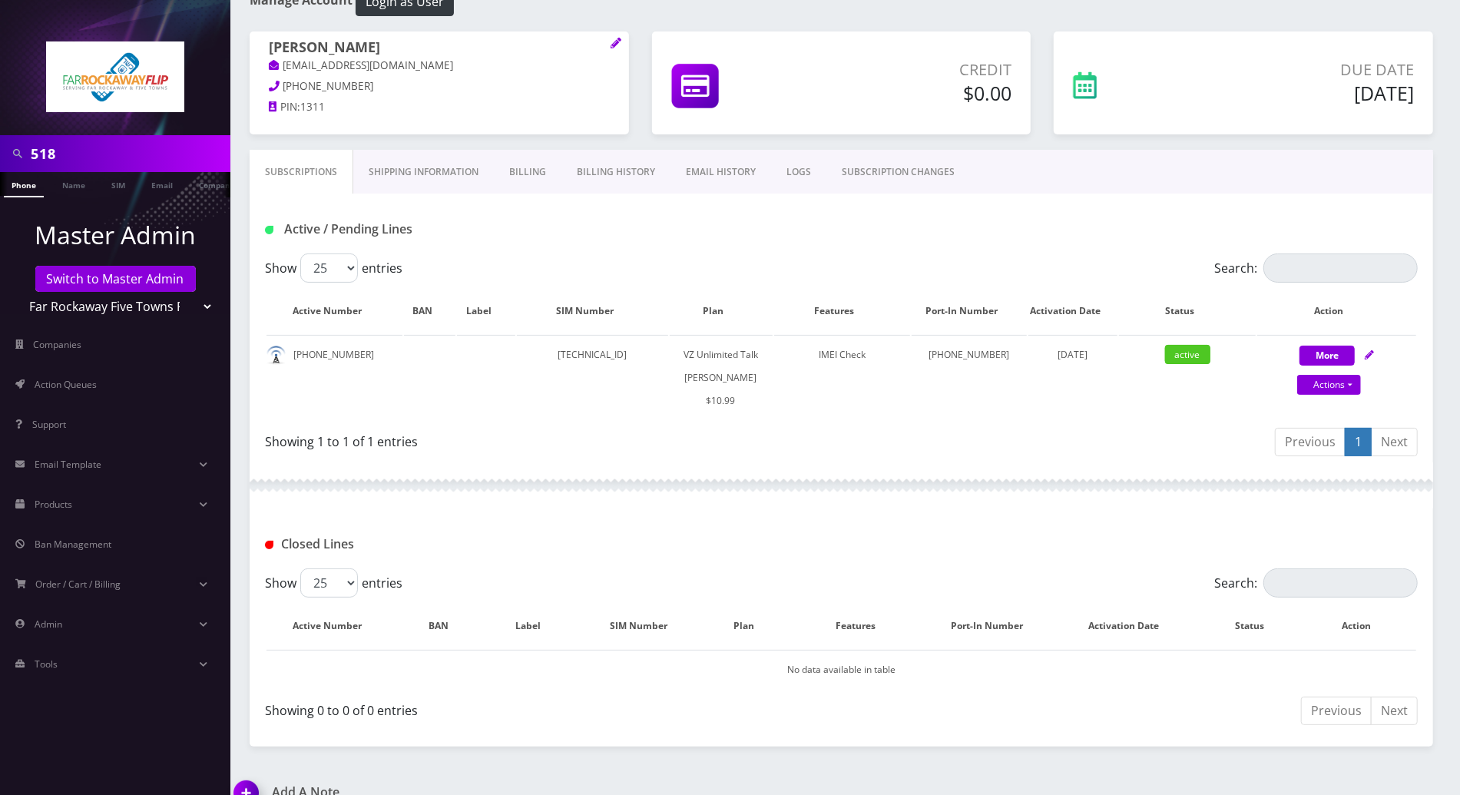
scroll to position [243, 0]
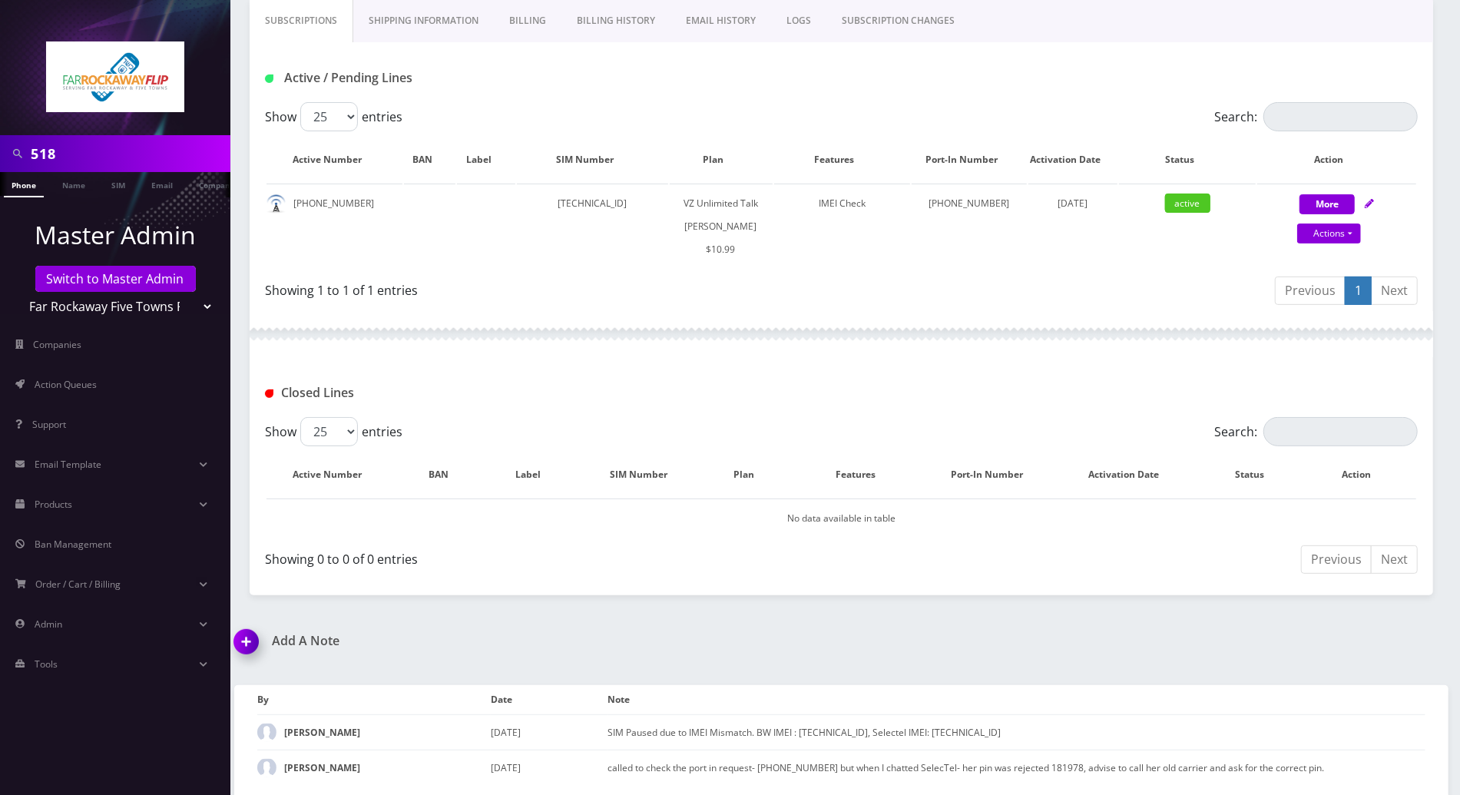
drag, startPoint x: 248, startPoint y: 634, endPoint x: 286, endPoint y: 641, distance: 38.4
click at [248, 634] on img at bounding box center [249, 646] width 45 height 45
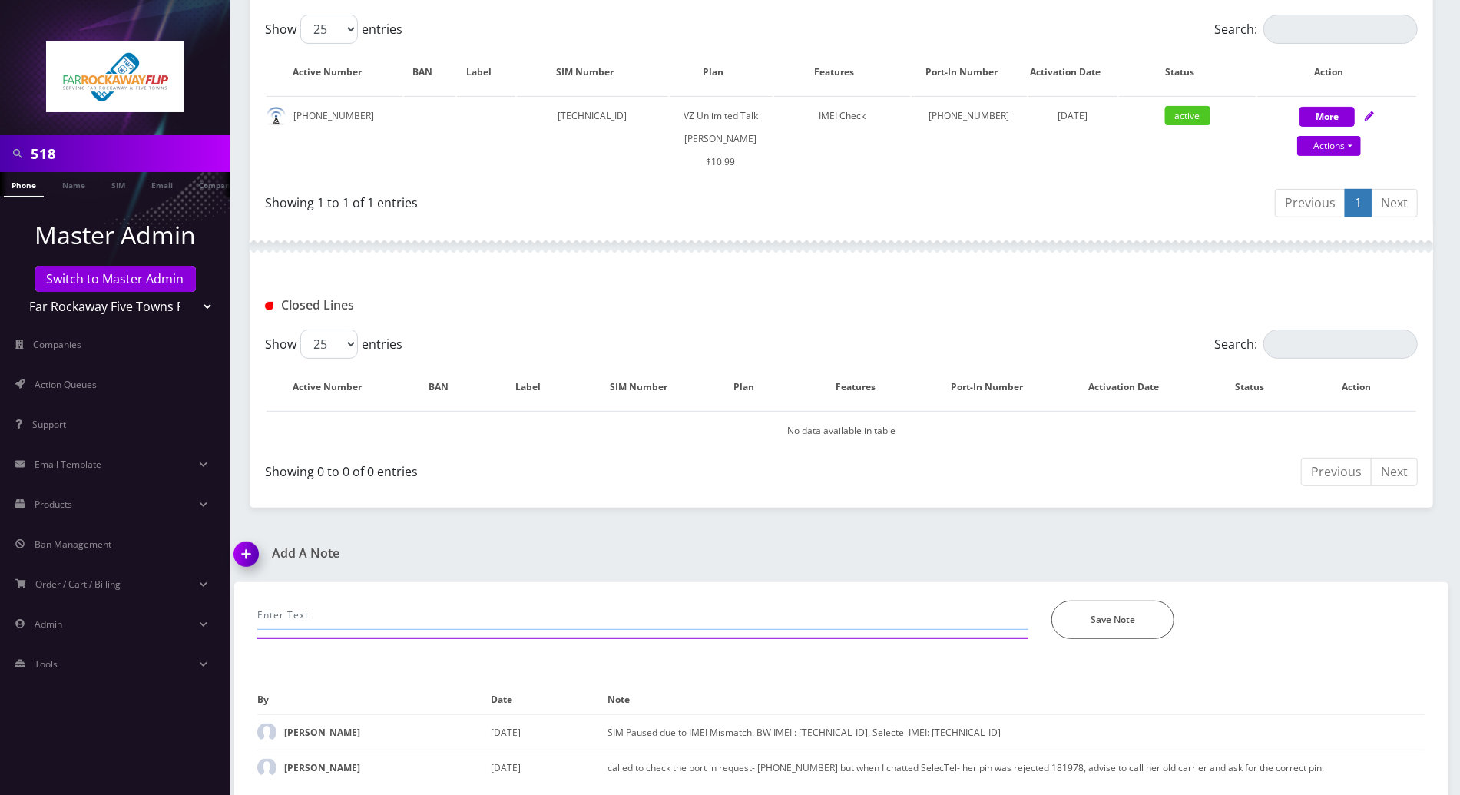
click at [369, 611] on input "text" at bounding box center [642, 615] width 771 height 29
type input "to update theimei mismatch"
click at [1148, 613] on button "Save Note" at bounding box center [1113, 620] width 123 height 38
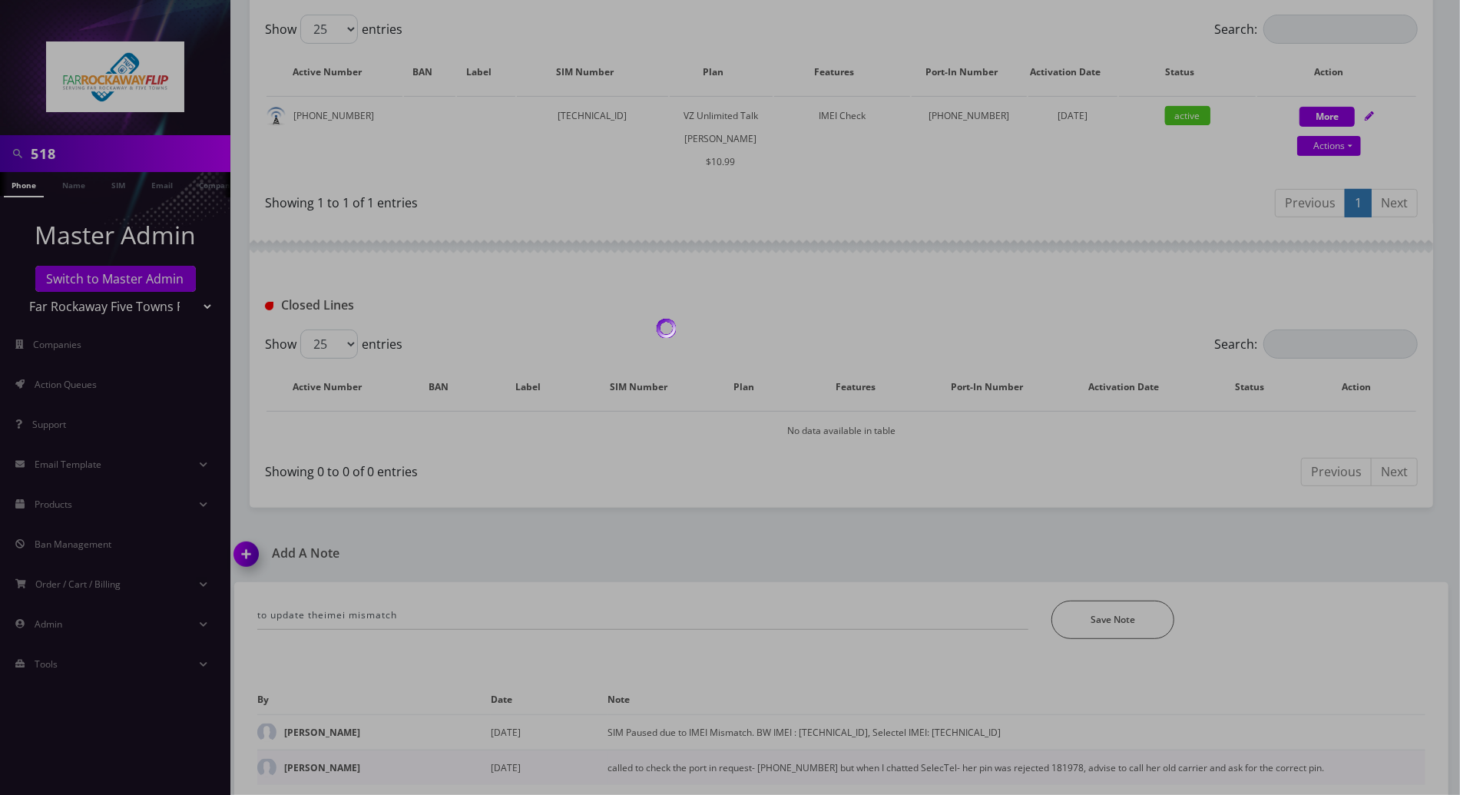
scroll to position [279, 0]
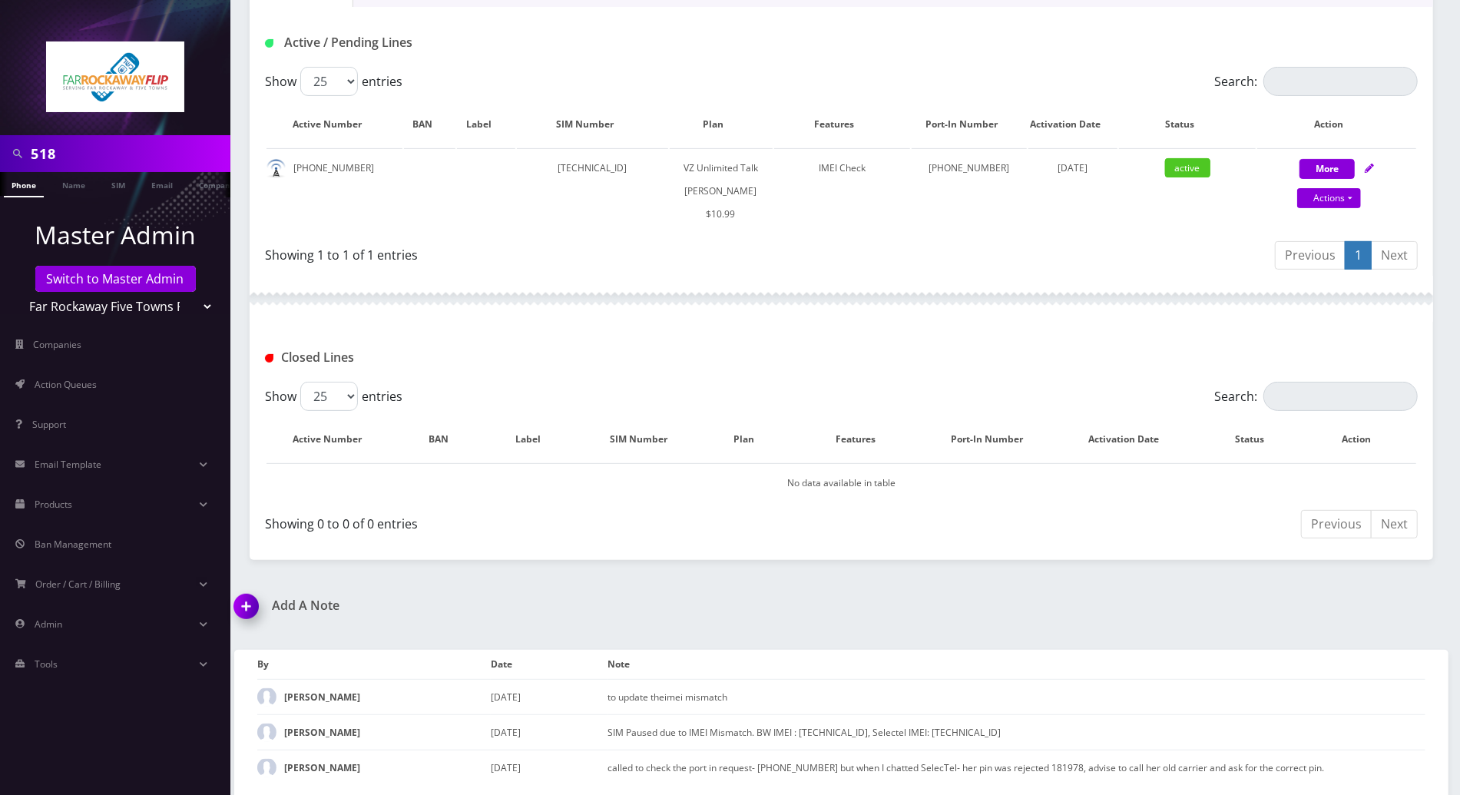
click at [1419, 336] on div "Closed Lines" at bounding box center [842, 352] width 1184 height 60
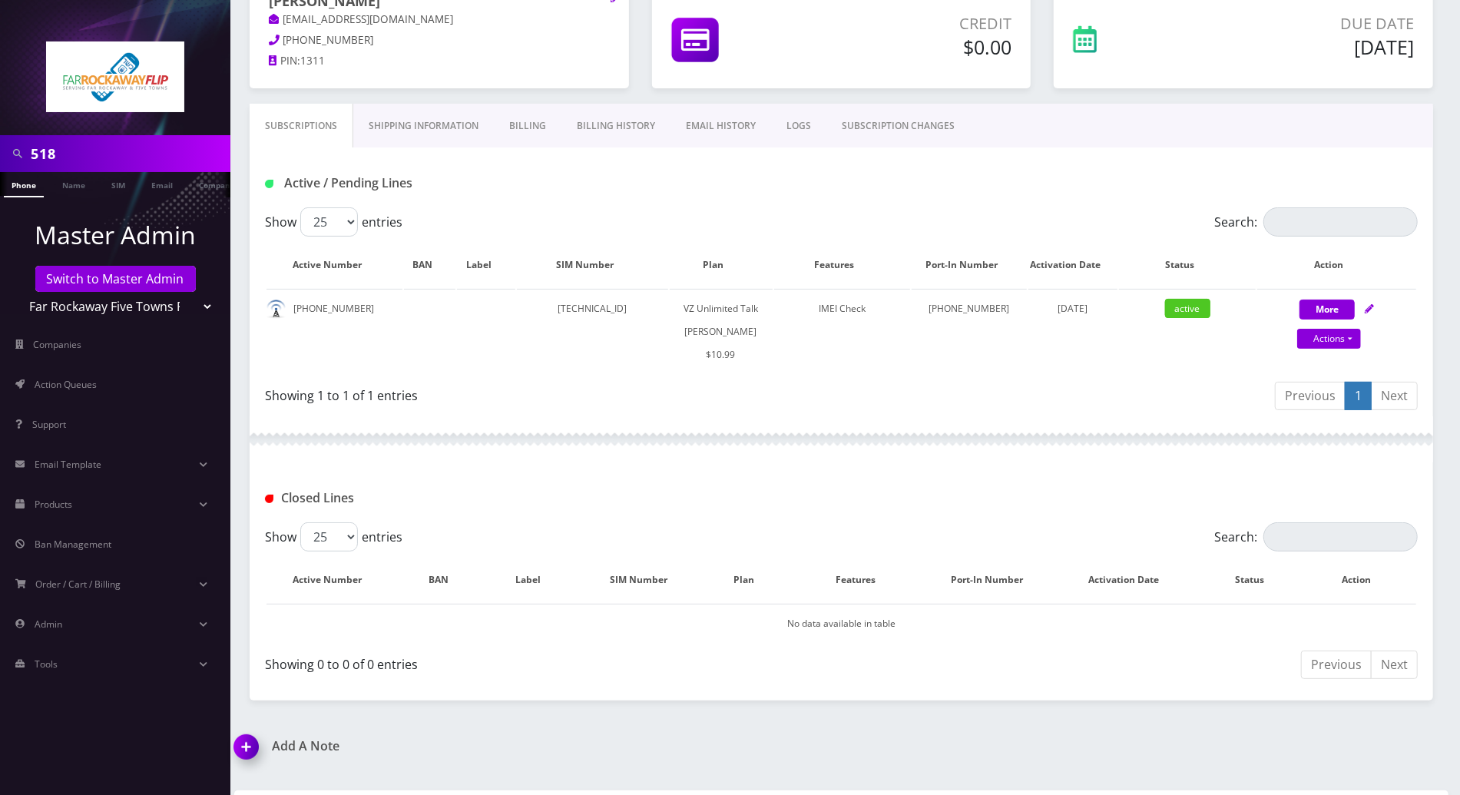
scroll to position [0, 0]
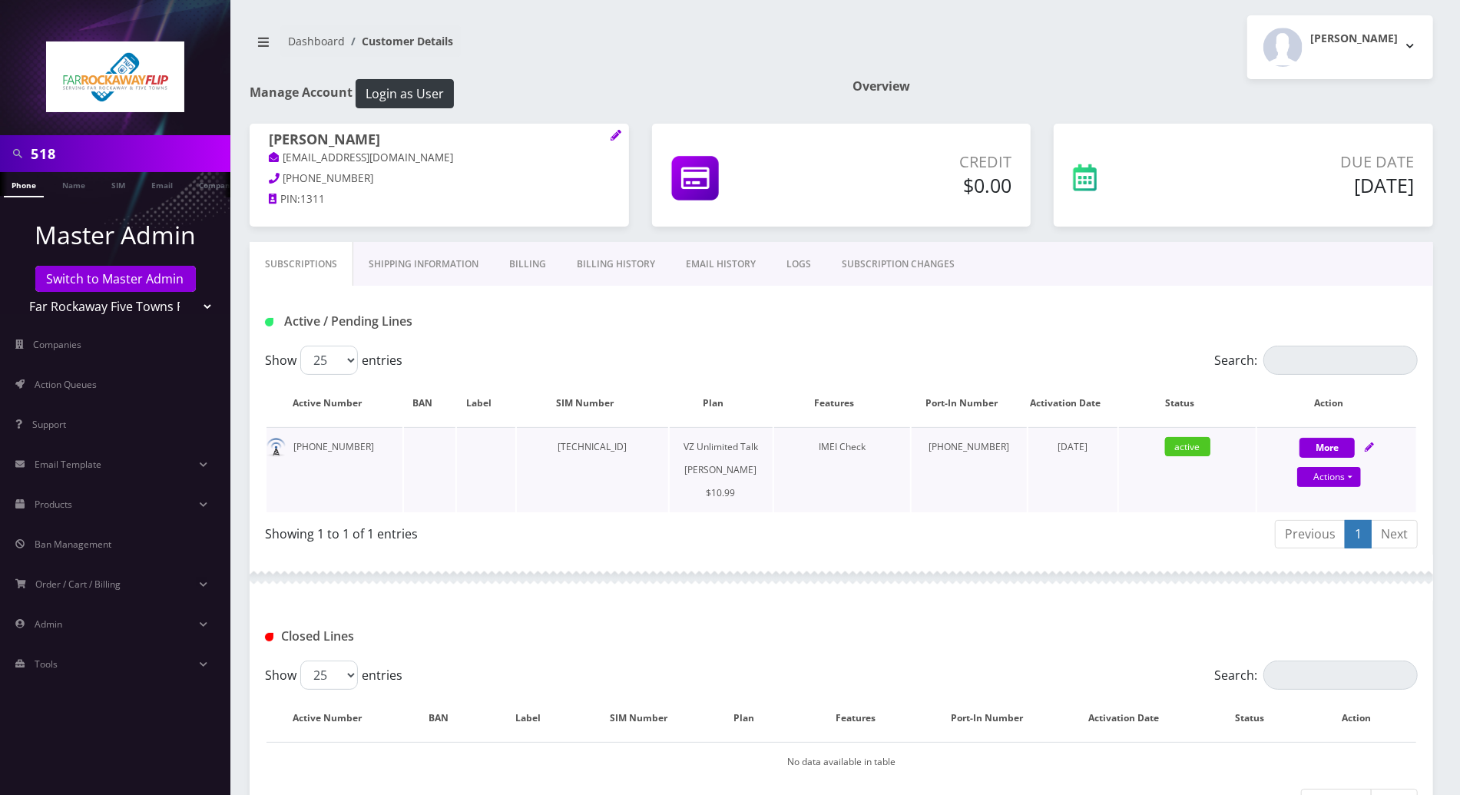
click at [1372, 445] on icon at bounding box center [1369, 446] width 9 height 9
select select "366"
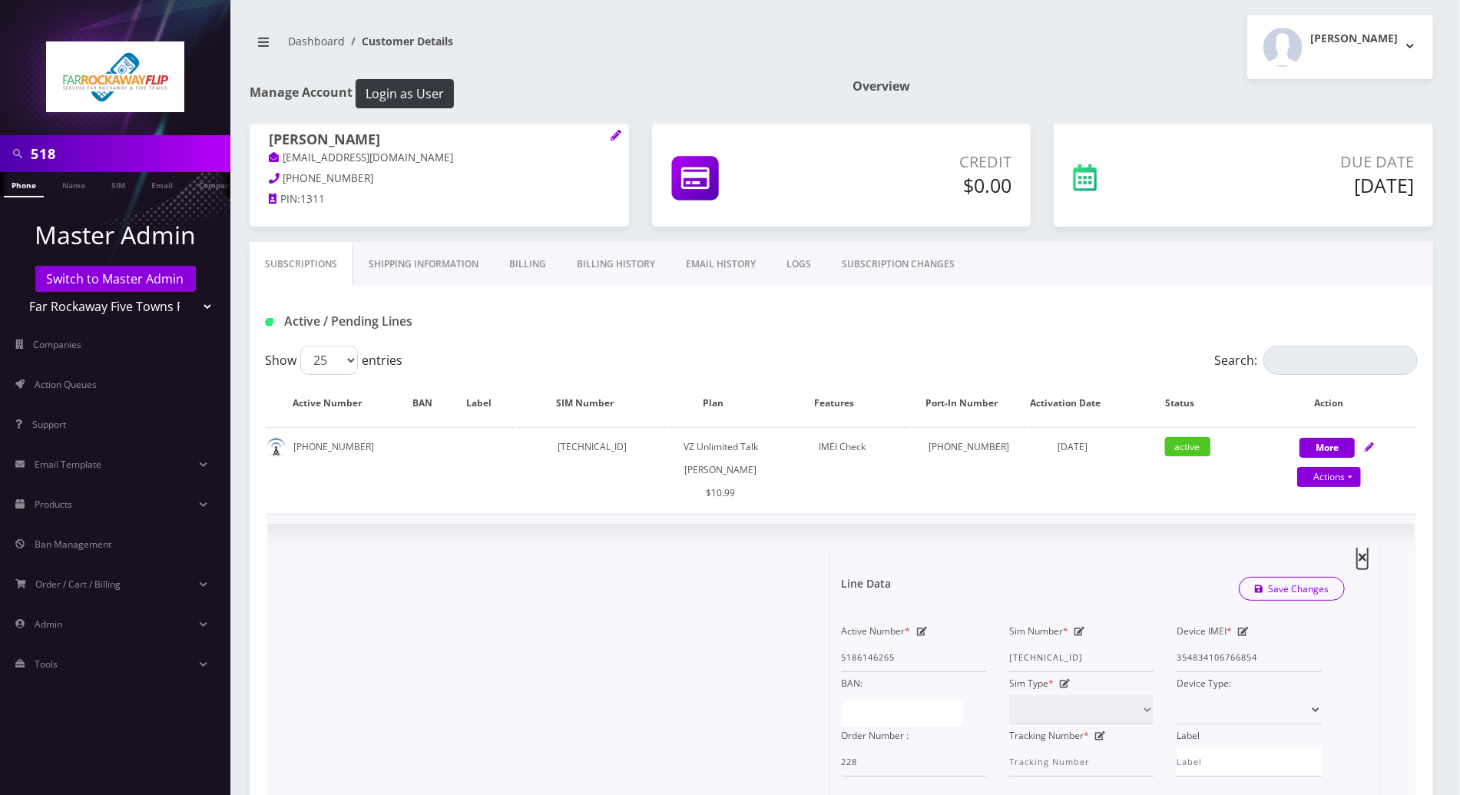
click at [1364, 550] on span "×" at bounding box center [1362, 556] width 11 height 25
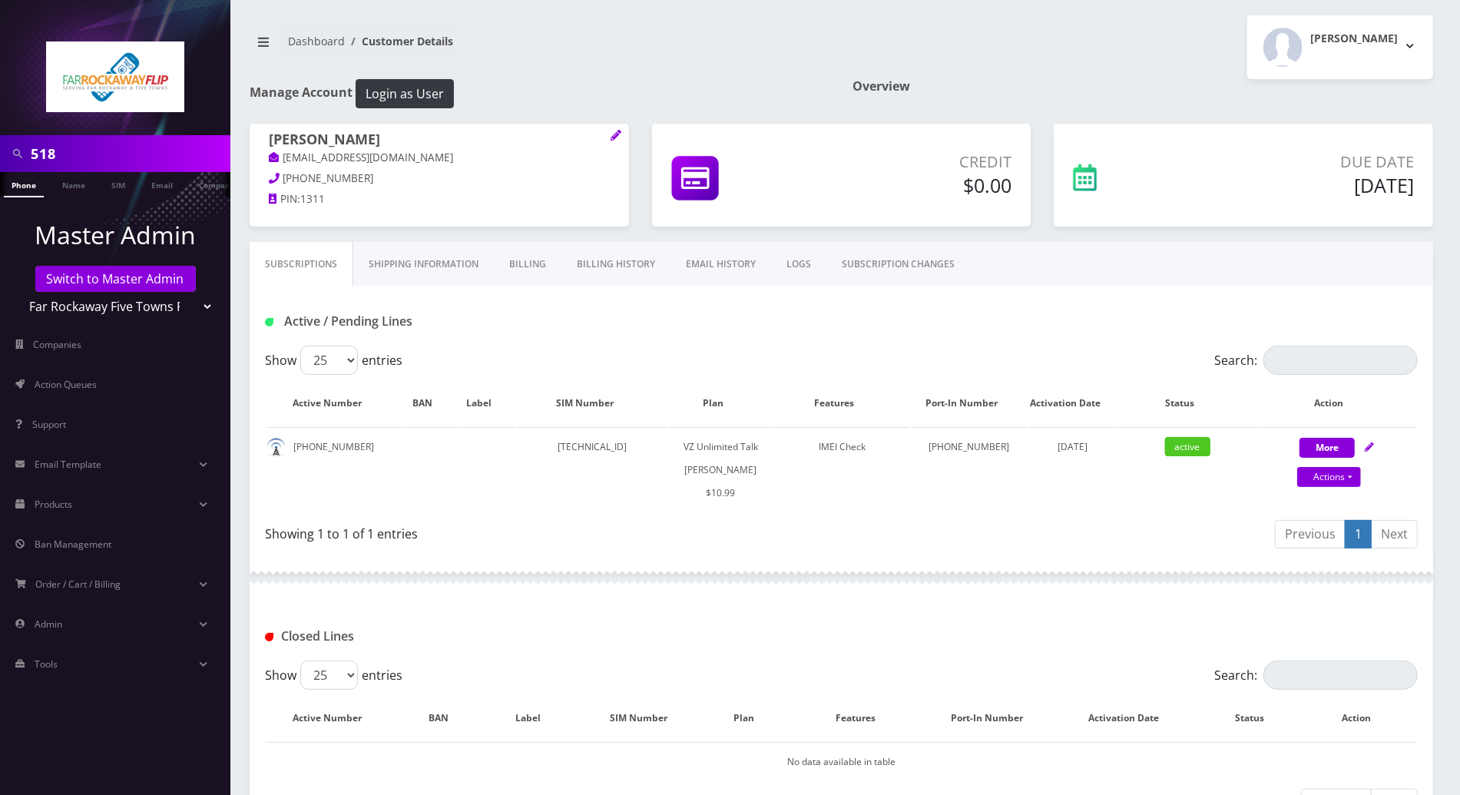
click at [1021, 581] on div at bounding box center [842, 578] width 1184 height 46
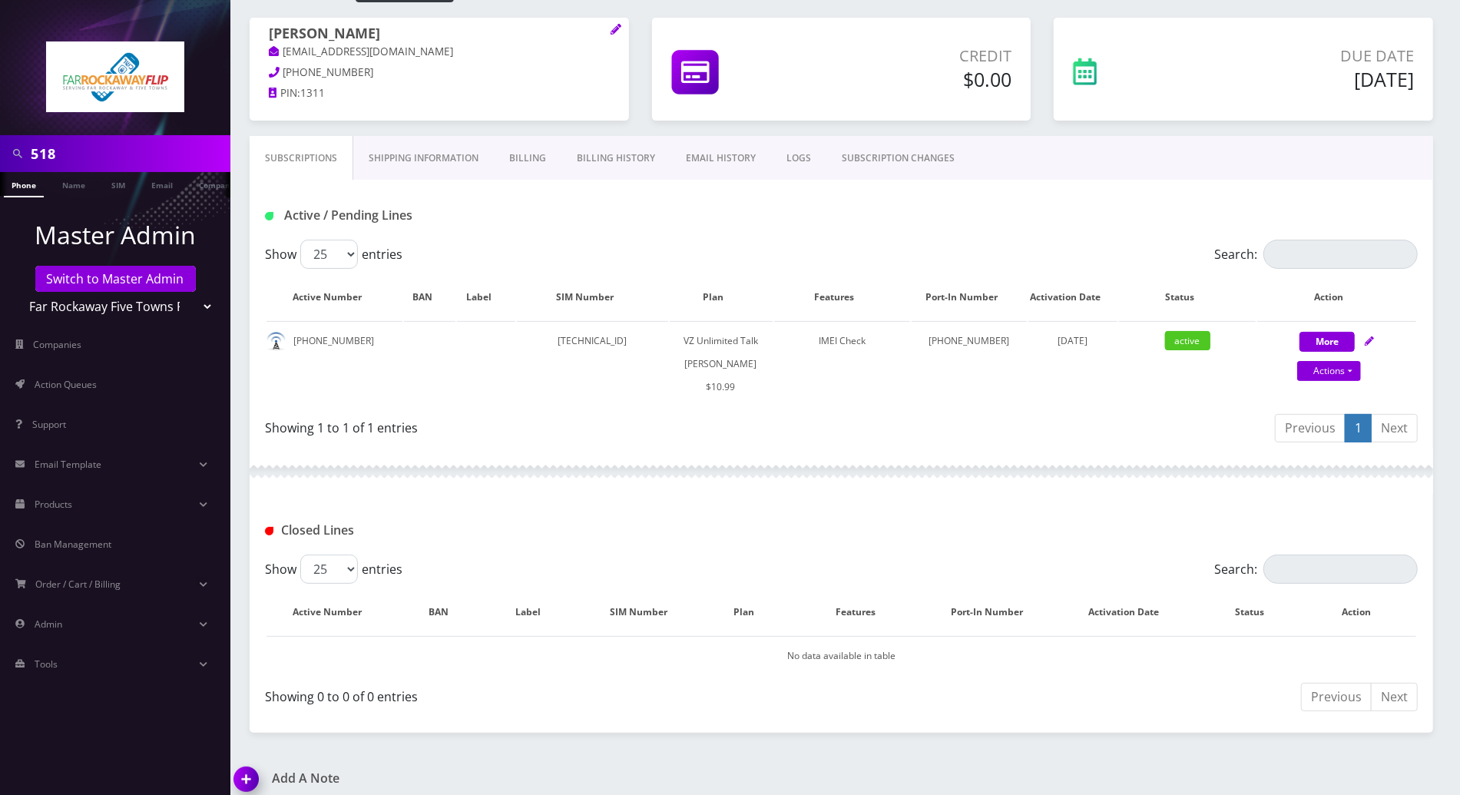
scroll to position [74, 0]
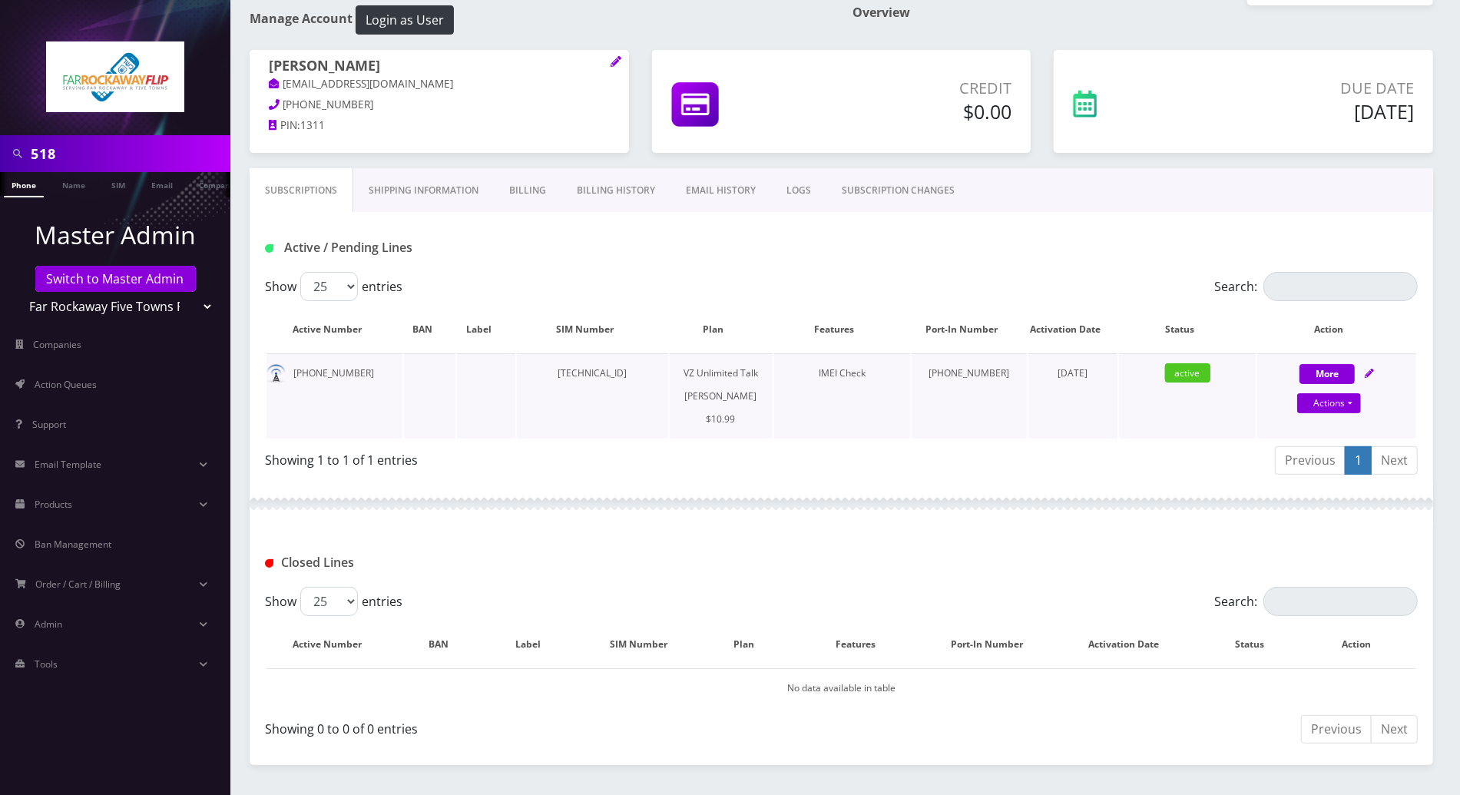
click at [1370, 366] on link at bounding box center [1369, 372] width 9 height 13
select select "366"
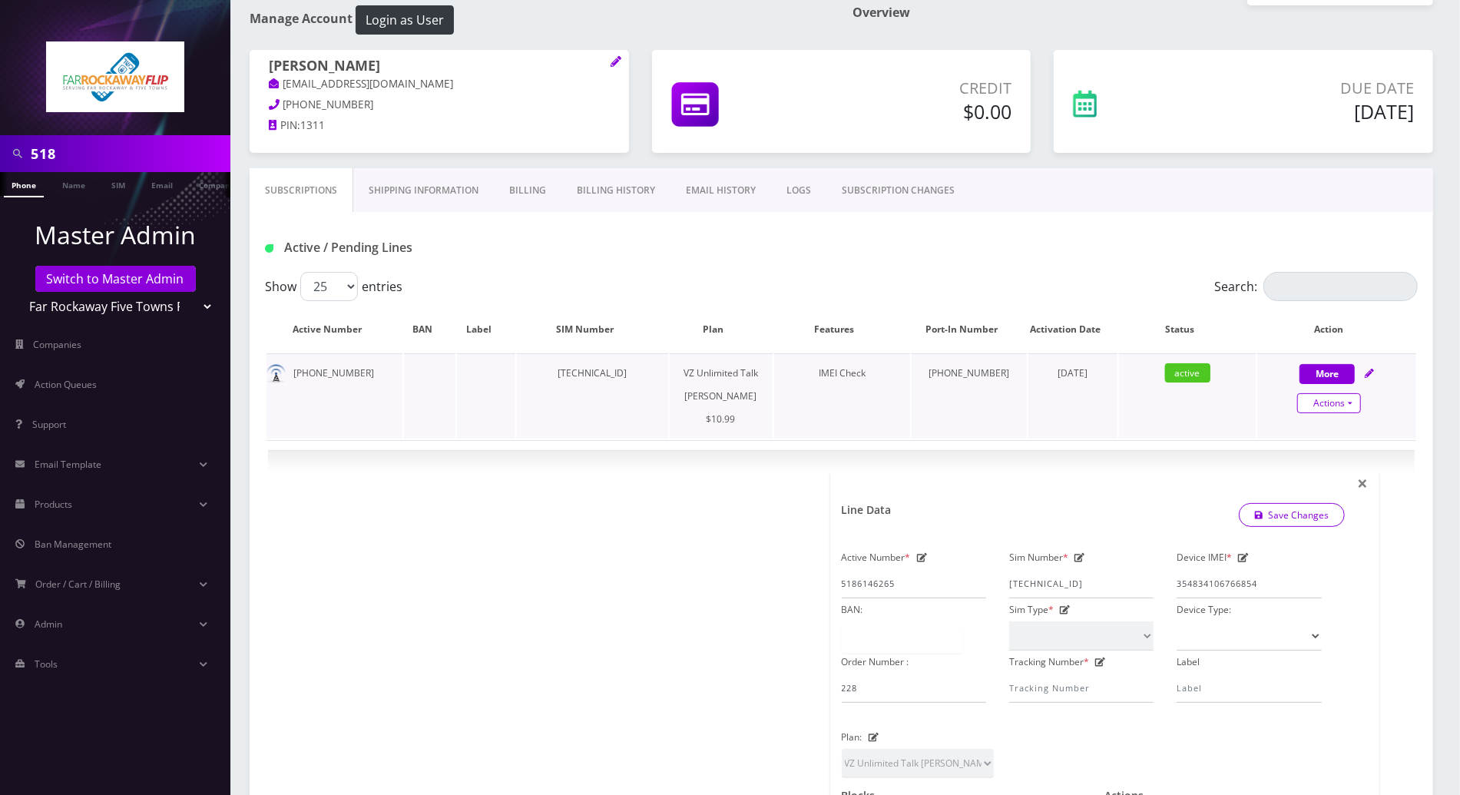
click at [1348, 402] on link "Actions" at bounding box center [1329, 403] width 64 height 20
select select "366"
click at [1299, 453] on link "Unpause" at bounding box center [1349, 454] width 159 height 23
select select "366"
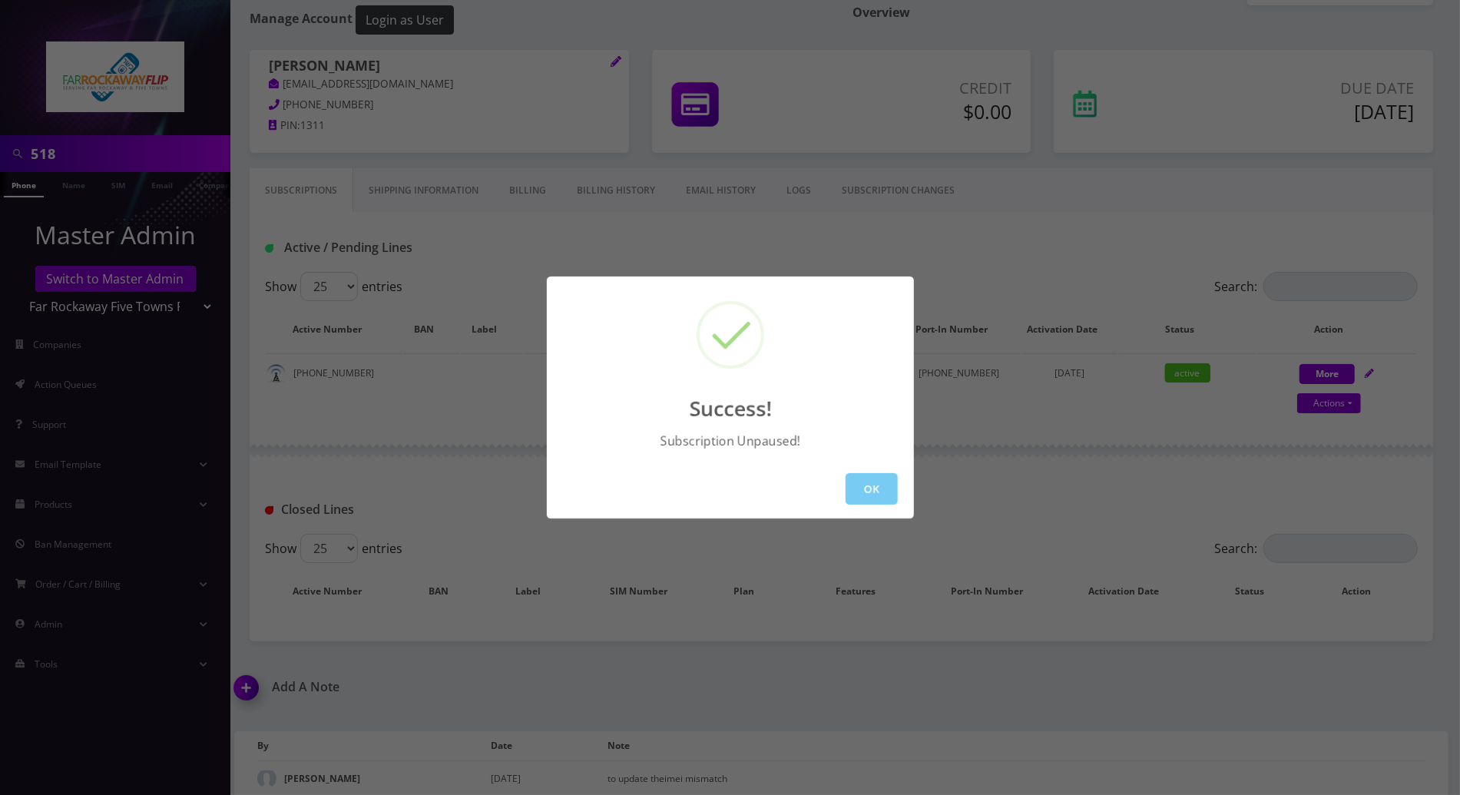
click at [876, 482] on button "OK" at bounding box center [872, 488] width 52 height 31
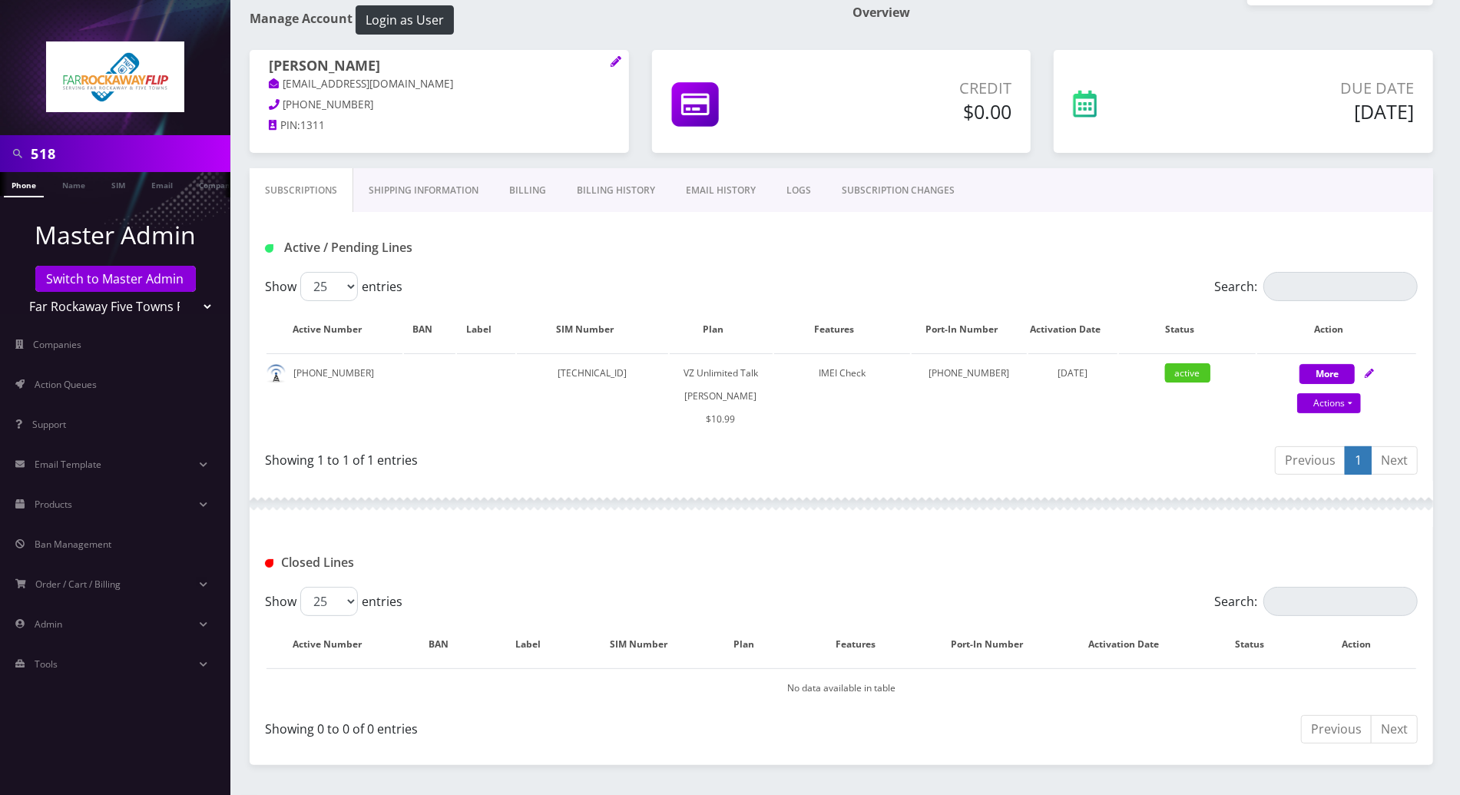
click at [790, 187] on link "LOGS" at bounding box center [798, 190] width 55 height 45
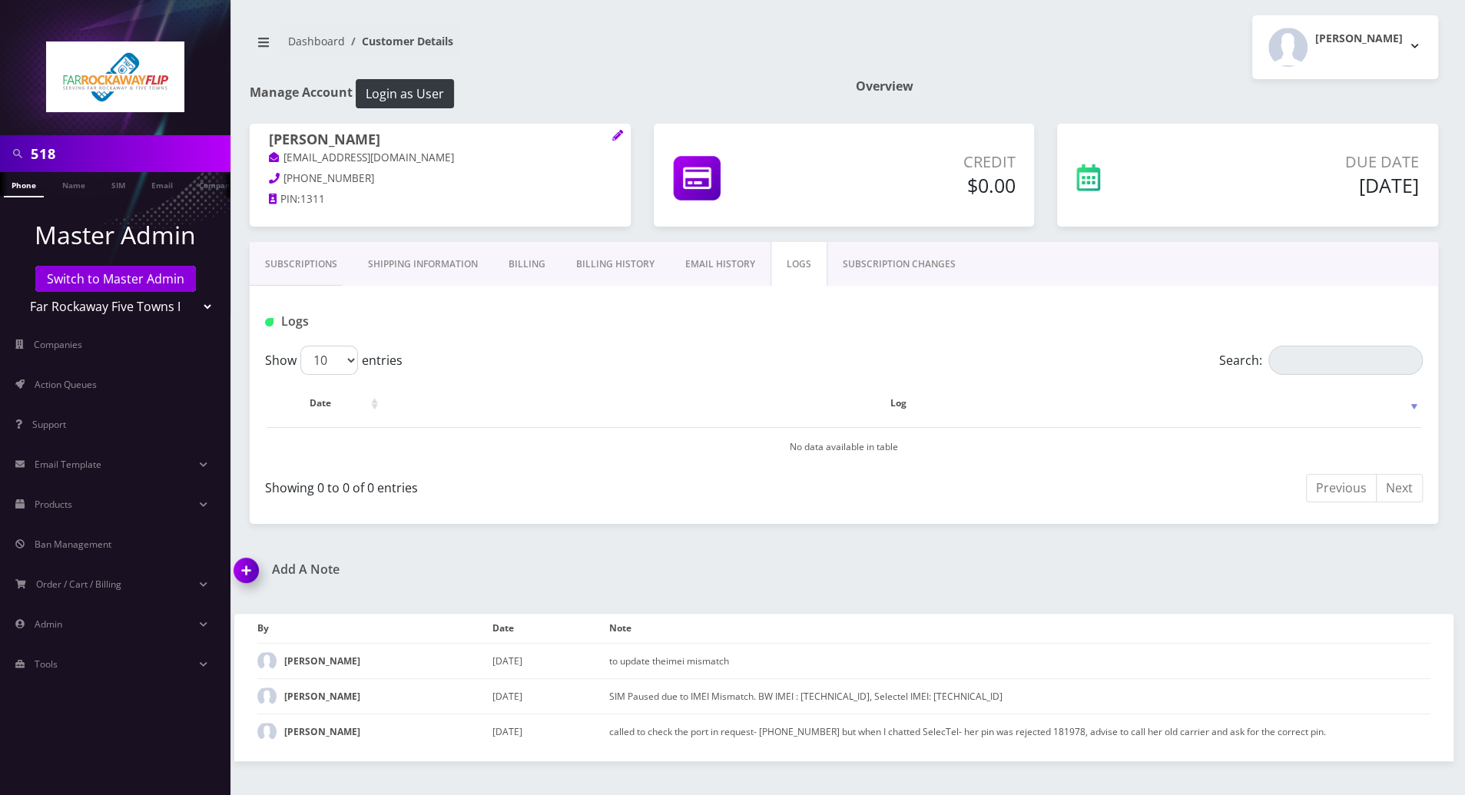
click at [893, 263] on link "SUBSCRIPTION CHANGES" at bounding box center [899, 264] width 144 height 45
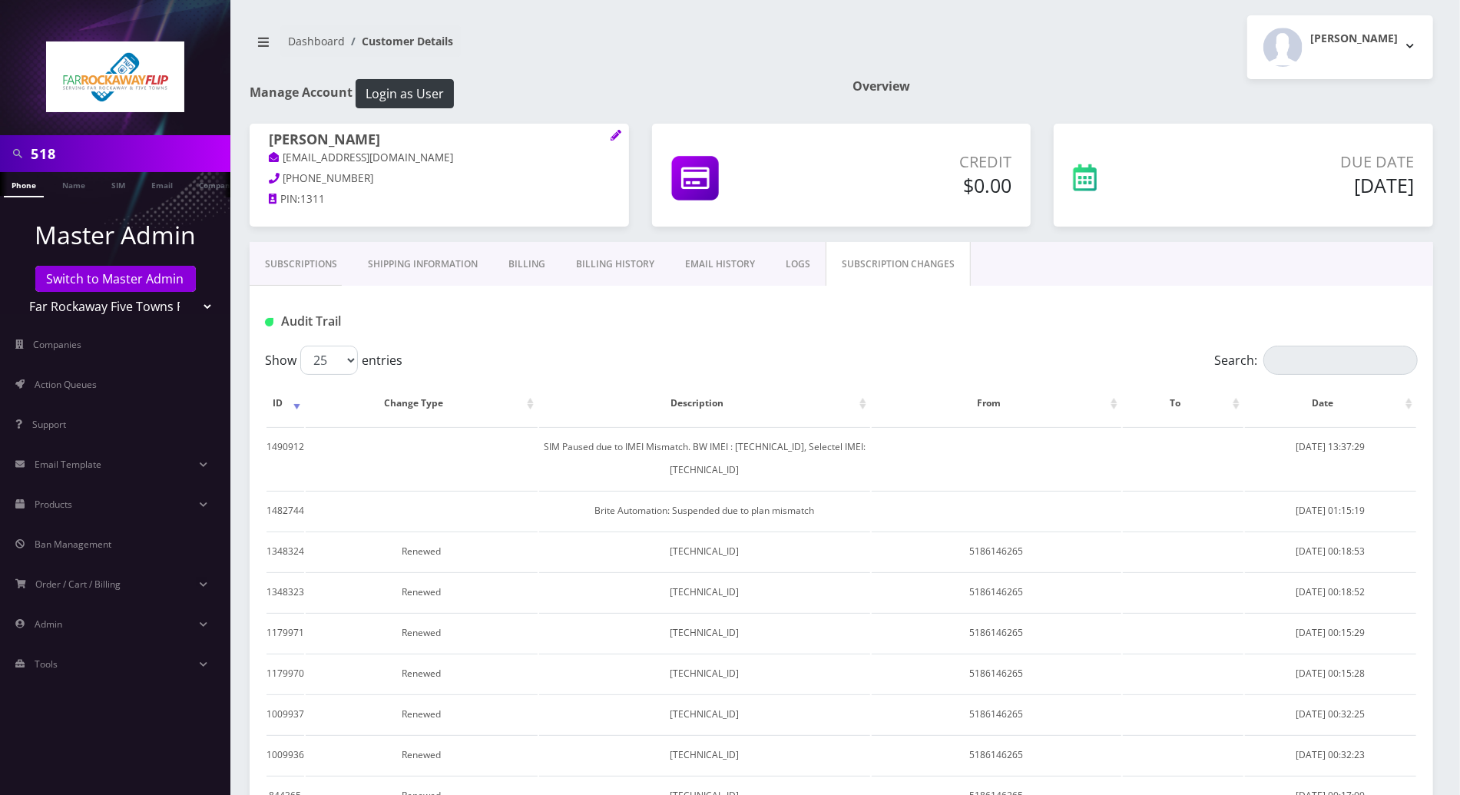
click at [901, 303] on div "Audit Trail" at bounding box center [842, 316] width 1184 height 60
drag, startPoint x: 784, startPoint y: 267, endPoint x: 774, endPoint y: 266, distance: 10.0
click at [782, 266] on link "LOGS" at bounding box center [797, 264] width 55 height 45
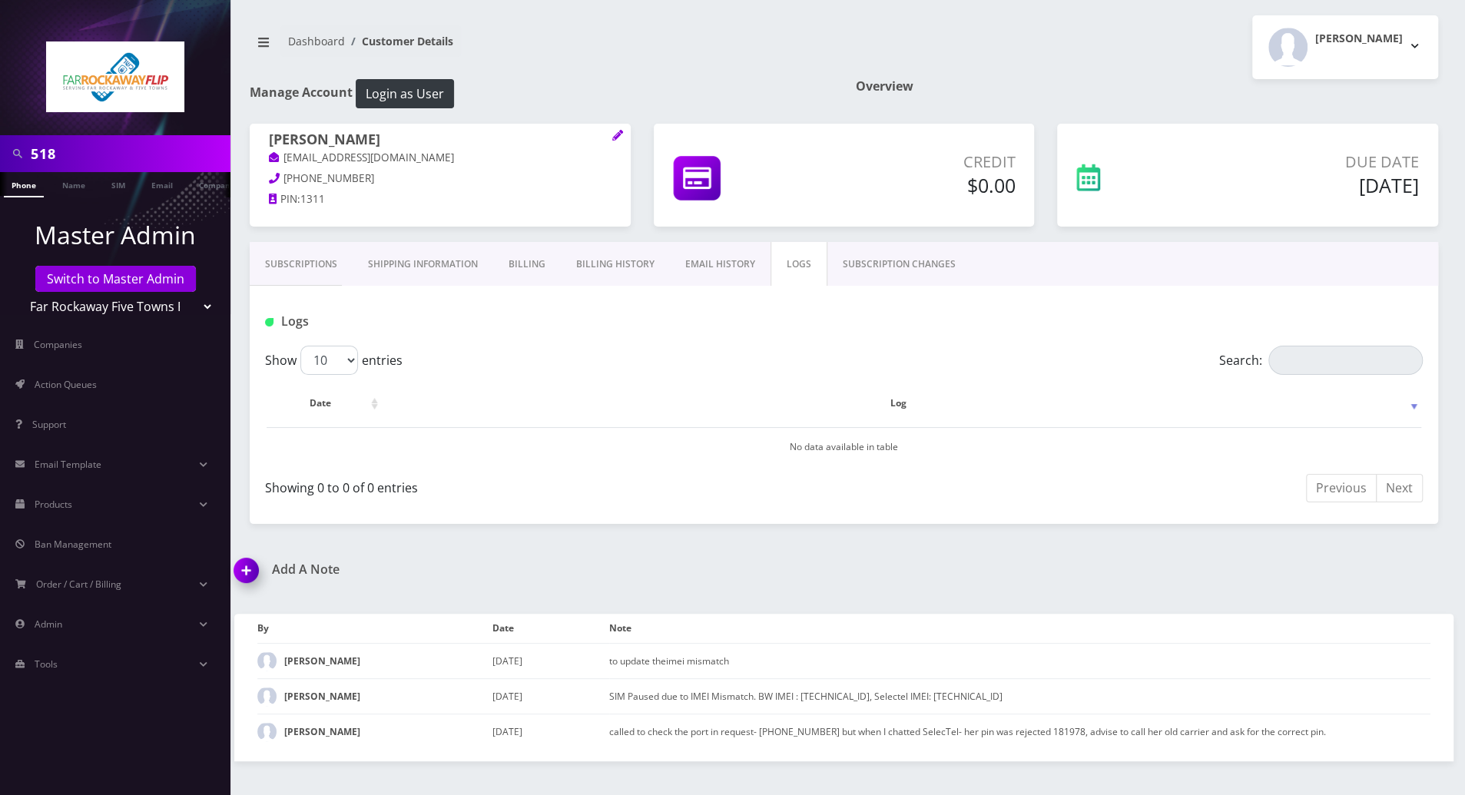
click at [315, 264] on link "Subscriptions" at bounding box center [301, 264] width 103 height 45
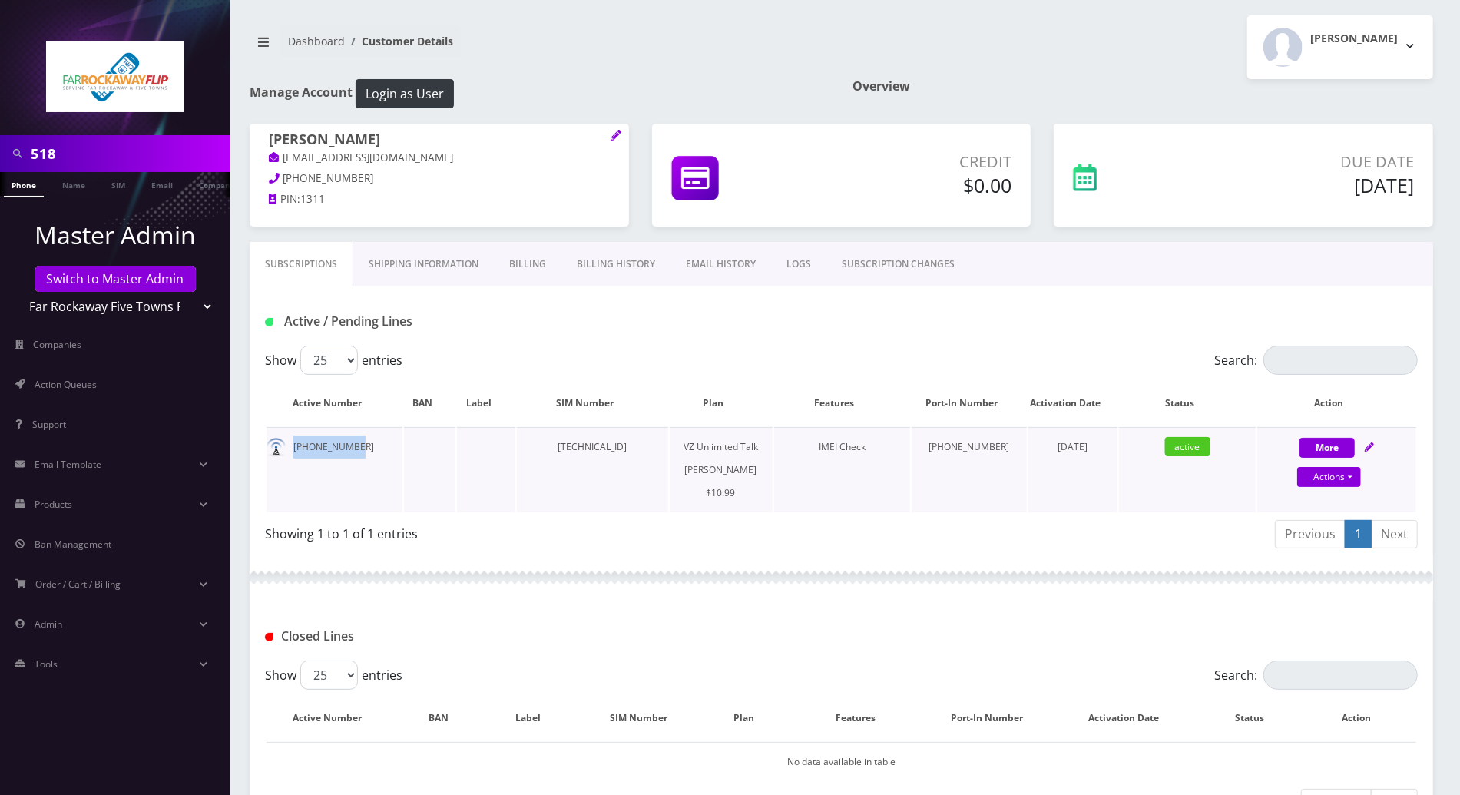
drag, startPoint x: 356, startPoint y: 445, endPoint x: 279, endPoint y: 445, distance: 77.6
click at [279, 445] on td "[PHONE_NUMBER]" at bounding box center [335, 469] width 136 height 85
copy td "[PHONE_NUMBER]"
drag, startPoint x: 96, startPoint y: 154, endPoint x: 26, endPoint y: 151, distance: 70.0
click at [26, 151] on div "518" at bounding box center [115, 153] width 223 height 29
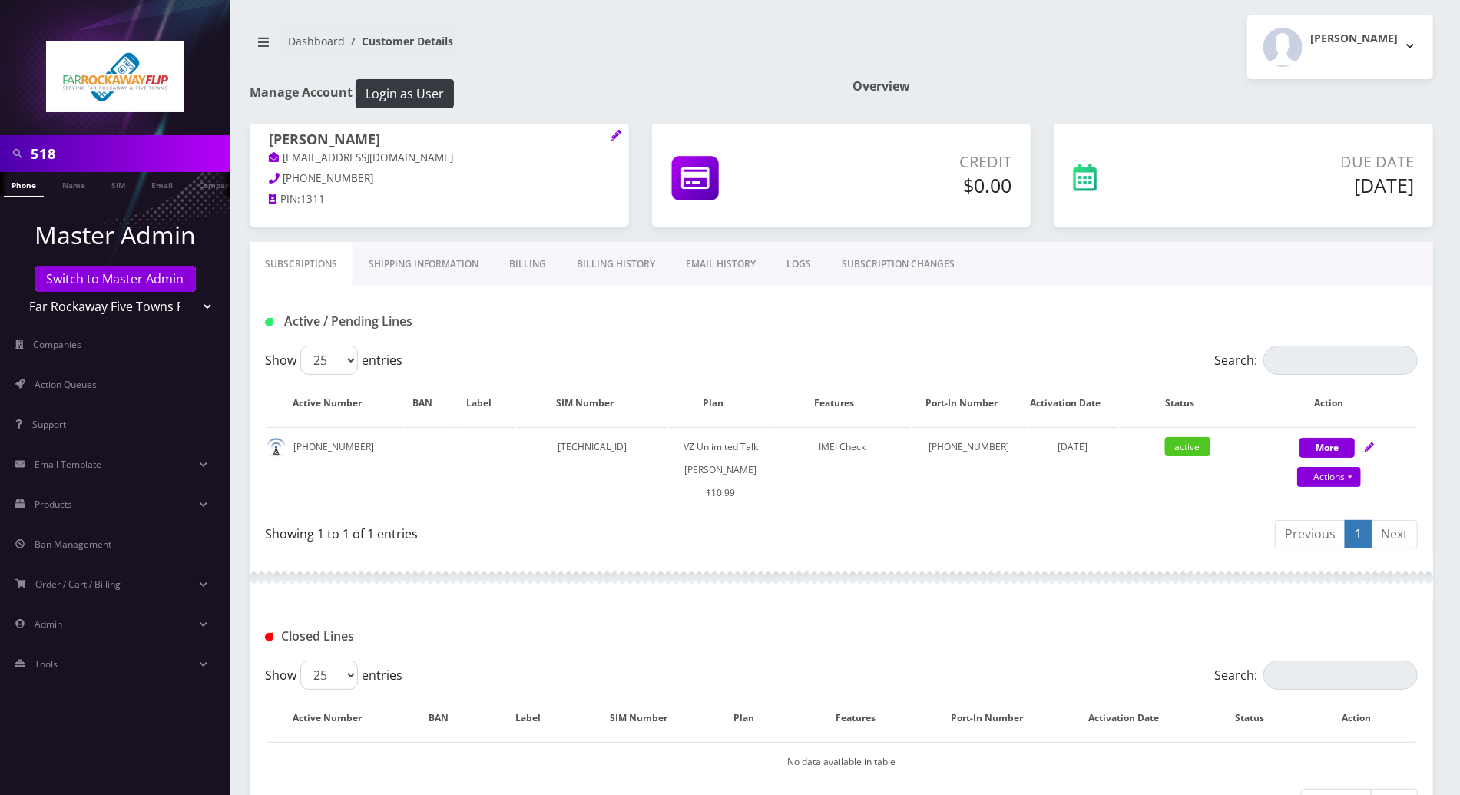
paste input "-614-6265"
type input "[PHONE_NUMBER]"
click at [25, 191] on link "Phone" at bounding box center [24, 184] width 40 height 25
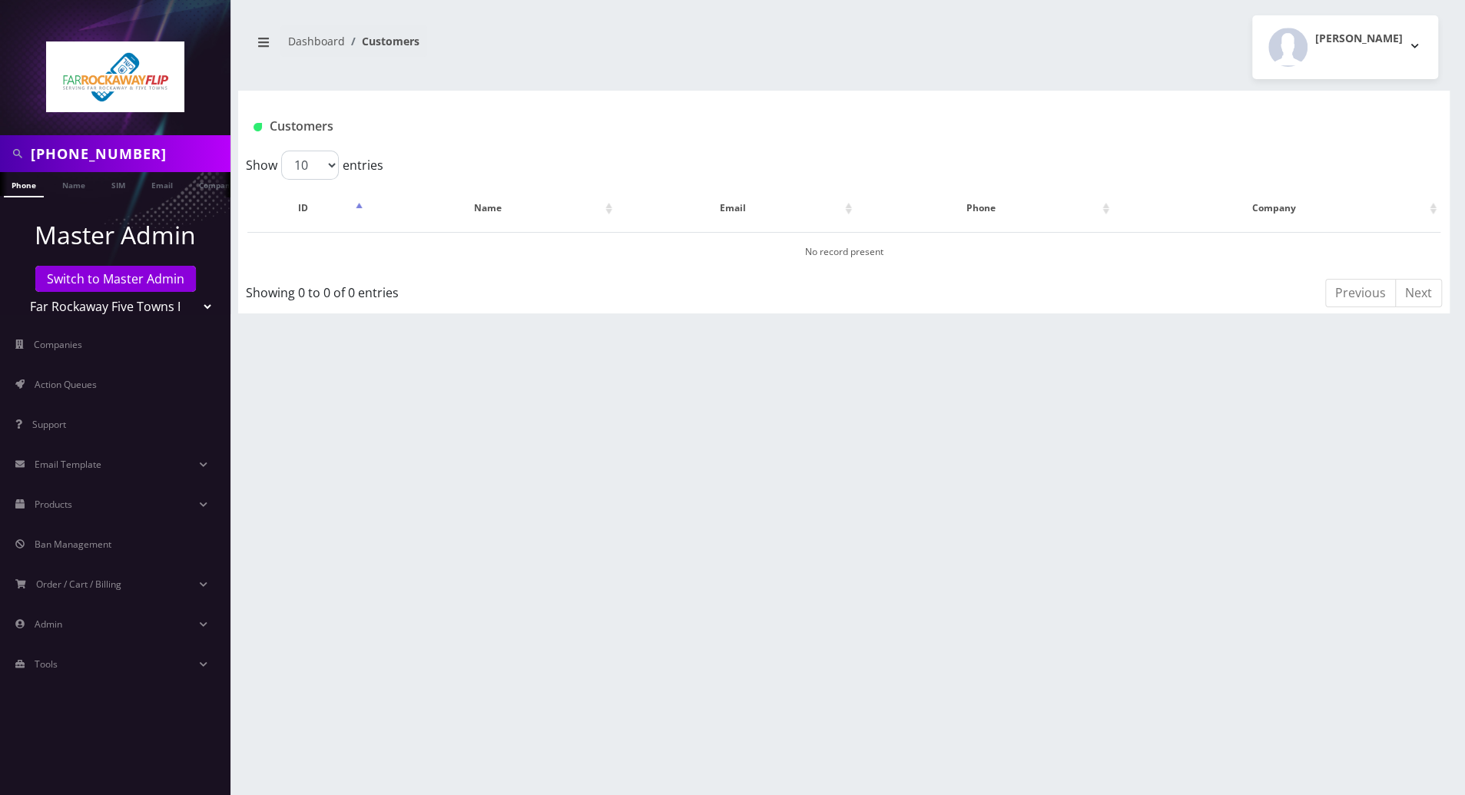
click at [97, 156] on input "[PHONE_NUMBER]" at bounding box center [129, 153] width 196 height 29
click at [63, 158] on input "518-6146265" at bounding box center [129, 153] width 196 height 29
type input "5186146265"
click at [31, 184] on link "Phone" at bounding box center [24, 184] width 40 height 25
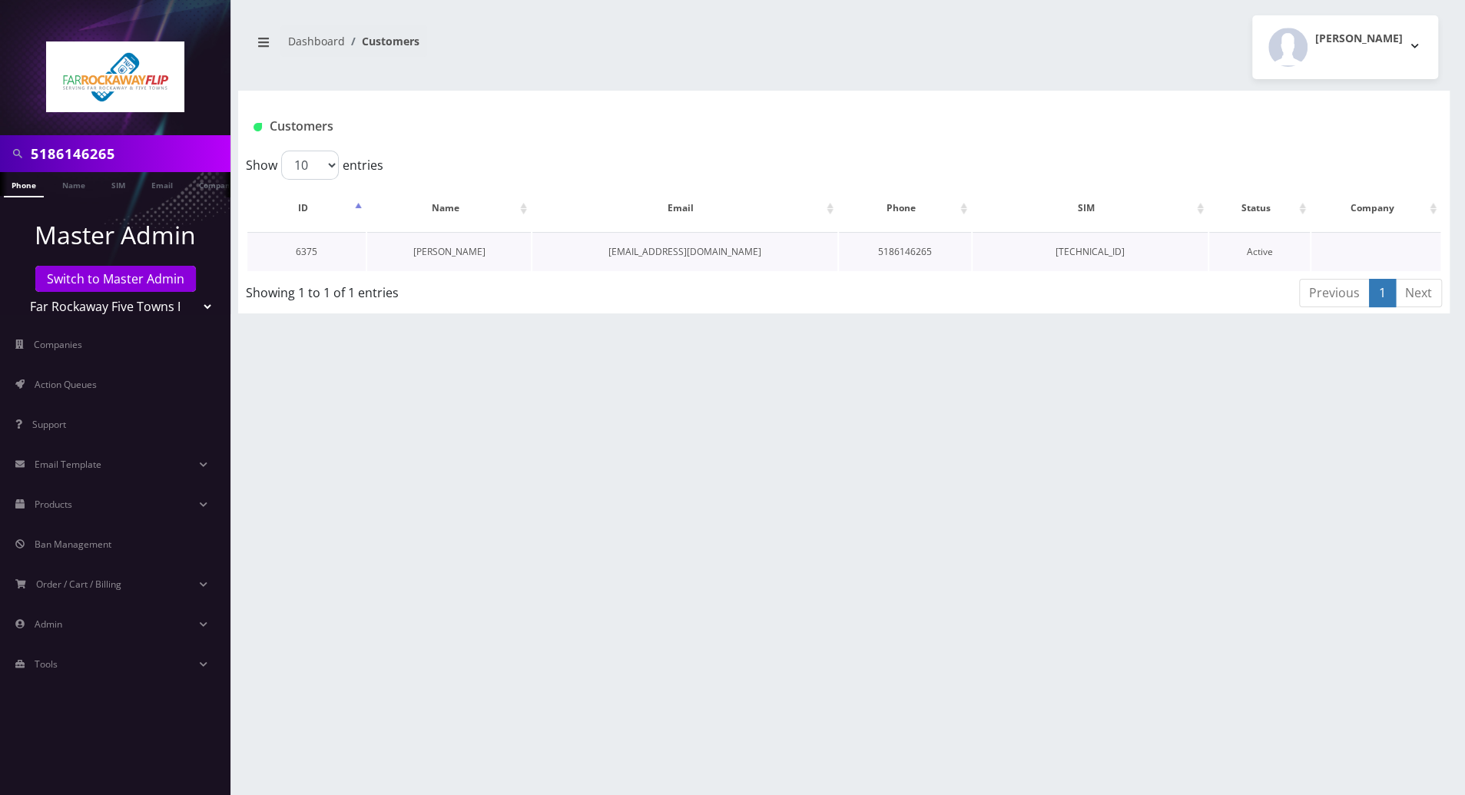
click at [446, 252] on link "[PERSON_NAME]" at bounding box center [449, 251] width 72 height 13
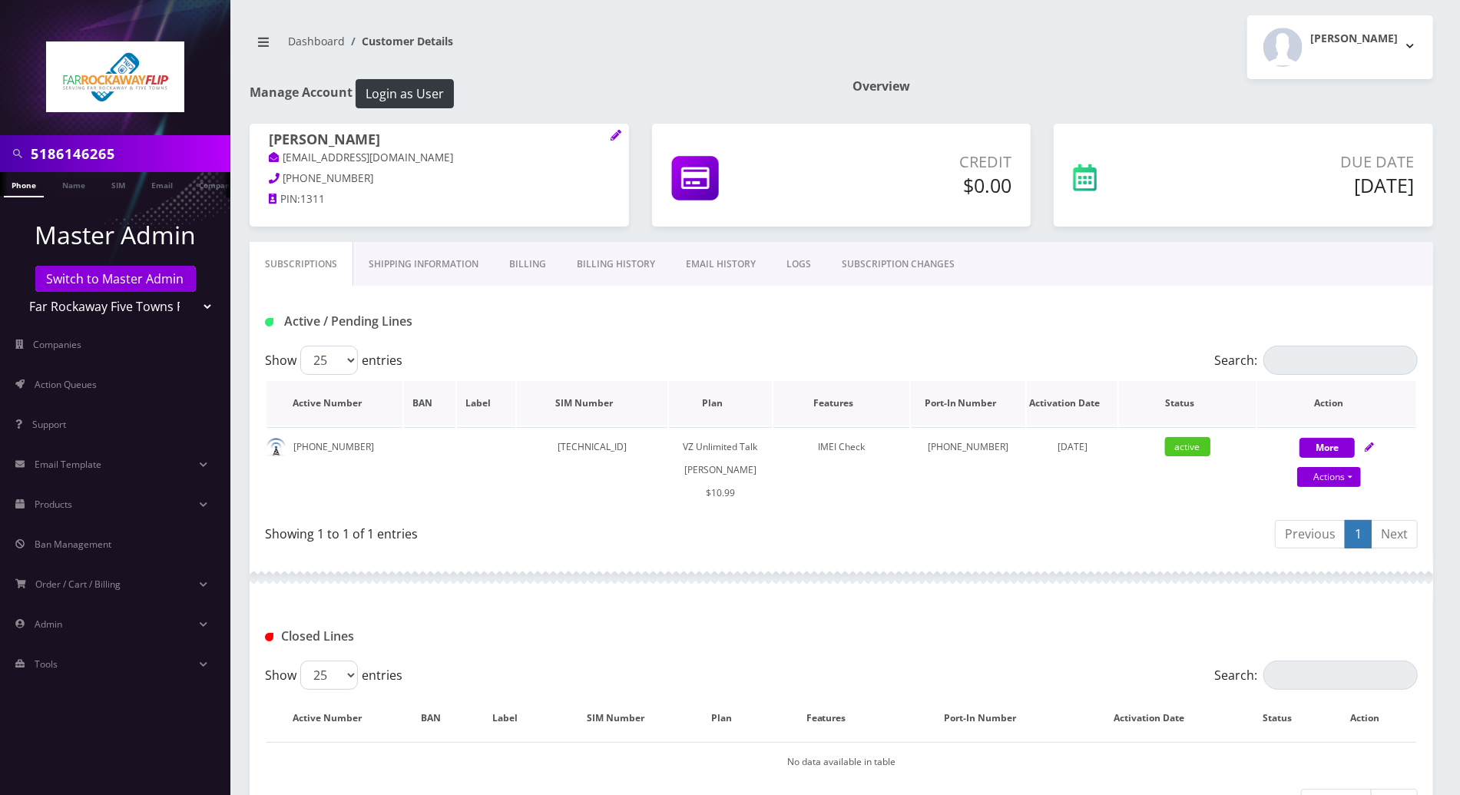
click at [1384, 396] on th "Action" at bounding box center [1336, 403] width 159 height 45
click at [1369, 449] on icon at bounding box center [1369, 446] width 9 height 9
select select "366"
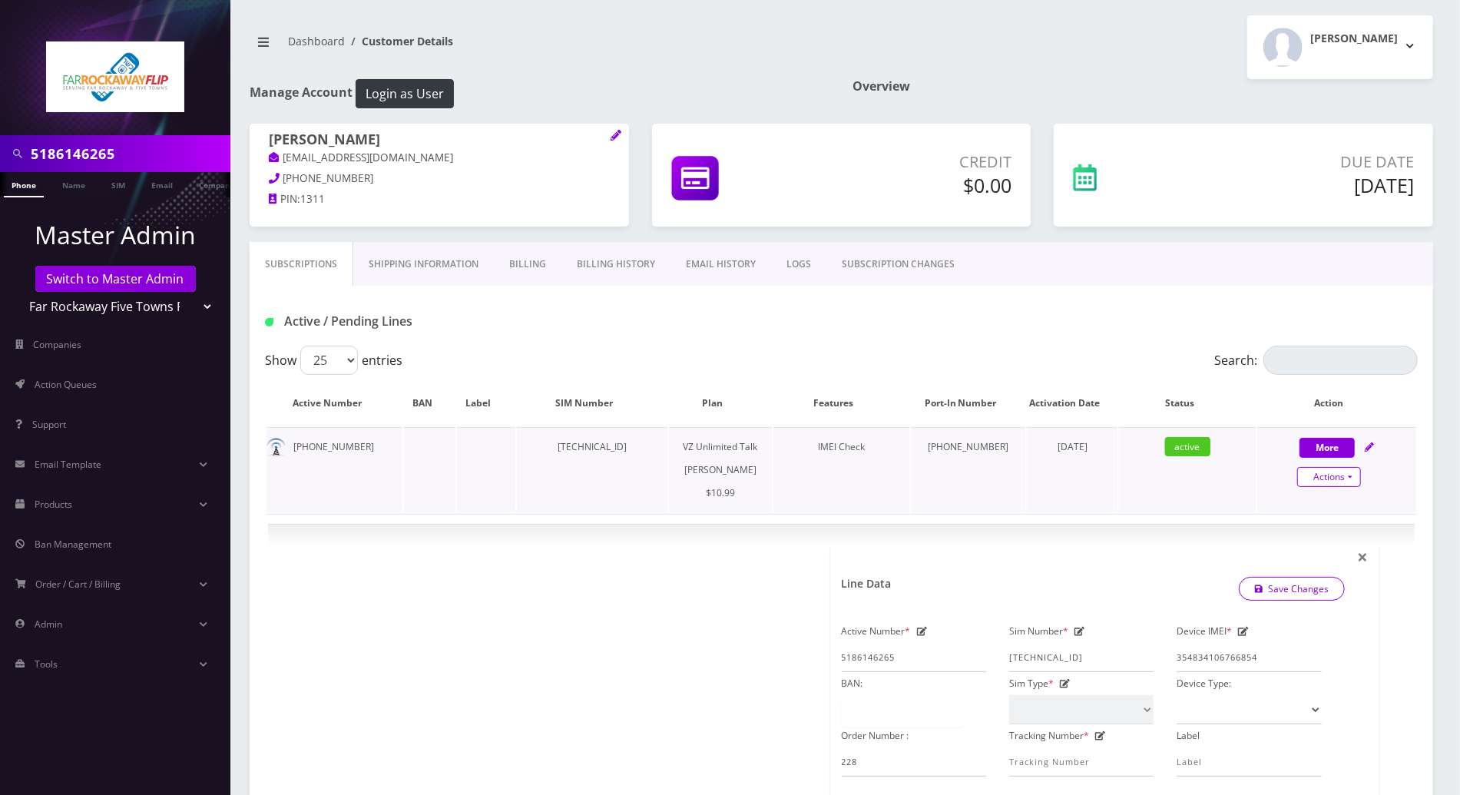
click at [1348, 479] on link "Actions" at bounding box center [1329, 477] width 64 height 20
select select "366"
click at [1310, 525] on link "Unpause" at bounding box center [1349, 528] width 159 height 23
select select "366"
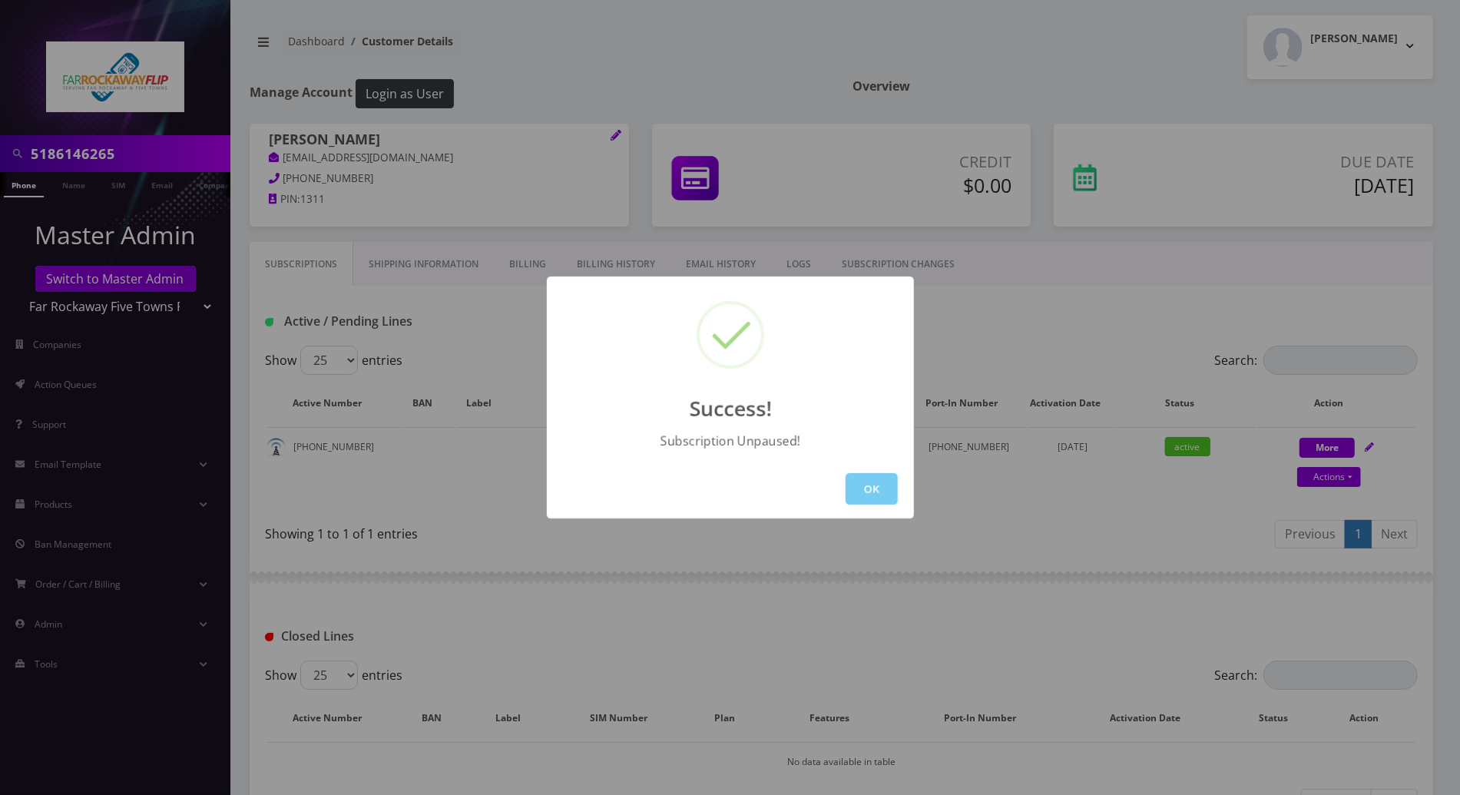
click at [866, 485] on button "OK" at bounding box center [872, 488] width 52 height 31
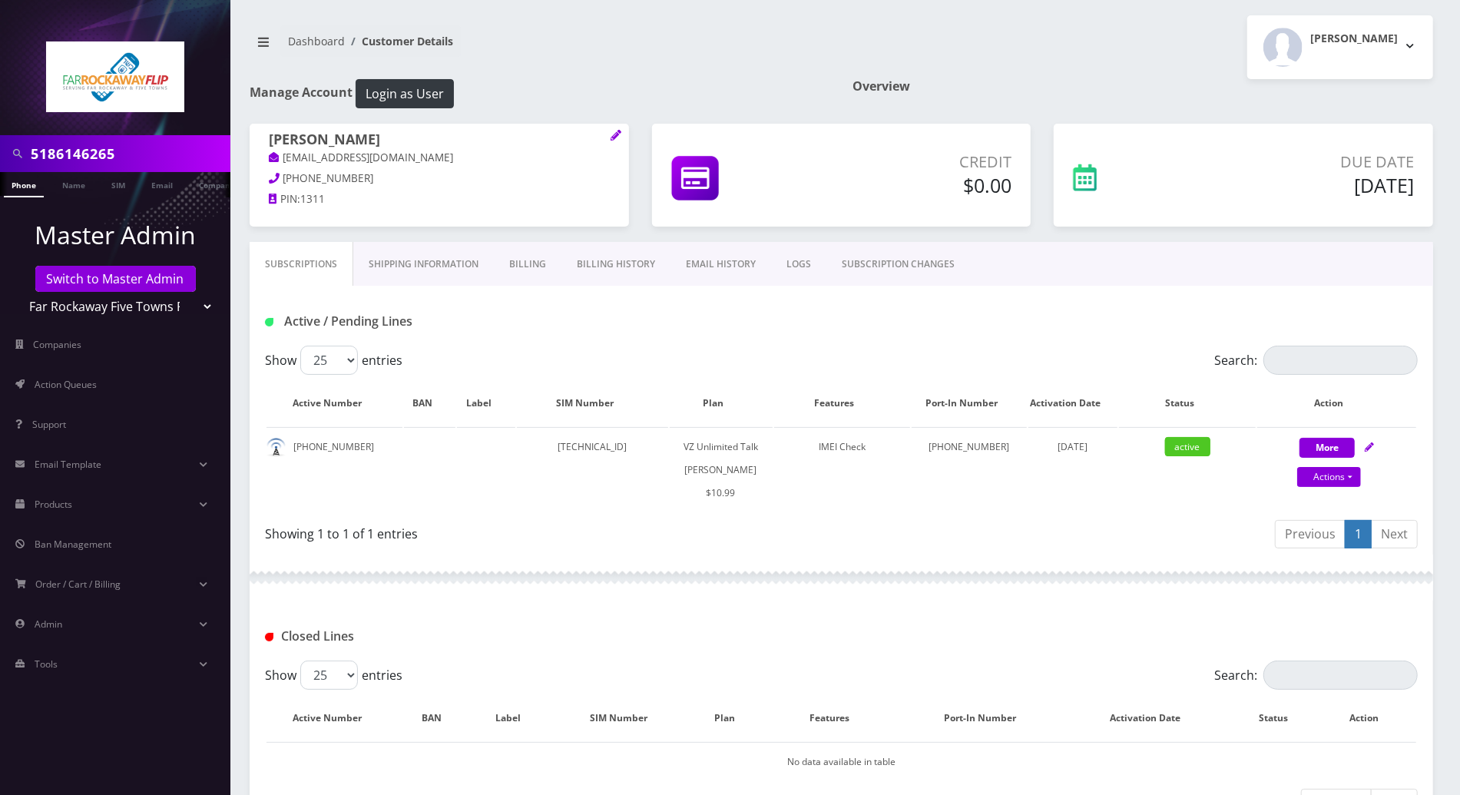
click at [911, 319] on div "Active / Pending Lines" at bounding box center [841, 321] width 1176 height 25
click at [1369, 444] on icon at bounding box center [1369, 446] width 9 height 9
select select "366"
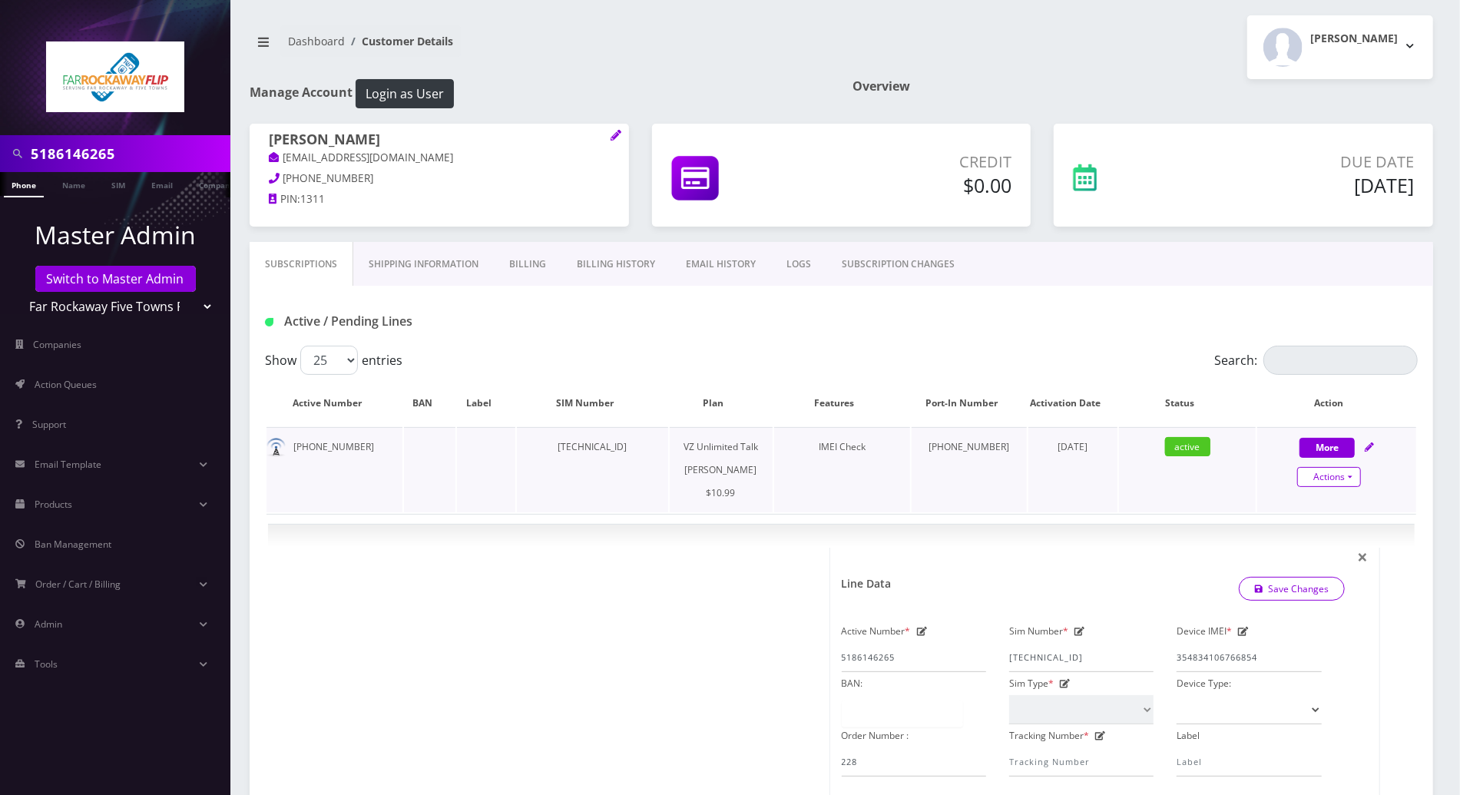
click at [1353, 481] on link "Actions" at bounding box center [1329, 477] width 64 height 20
select select "366"
click at [1305, 535] on link "Unpause" at bounding box center [1349, 528] width 159 height 23
select select "366"
click at [1342, 476] on link "Actions" at bounding box center [1329, 477] width 64 height 20
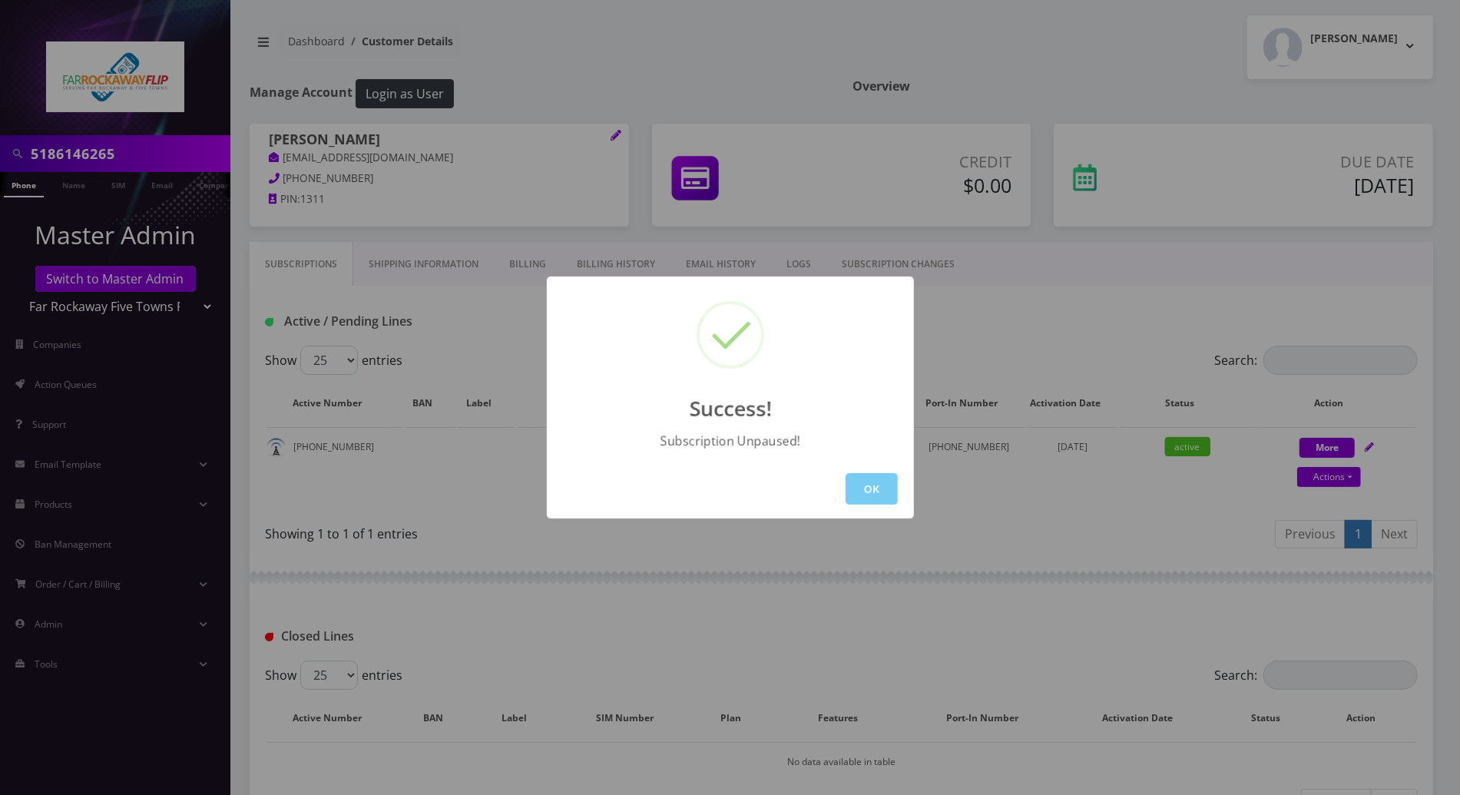
click at [874, 488] on button "OK" at bounding box center [872, 488] width 52 height 31
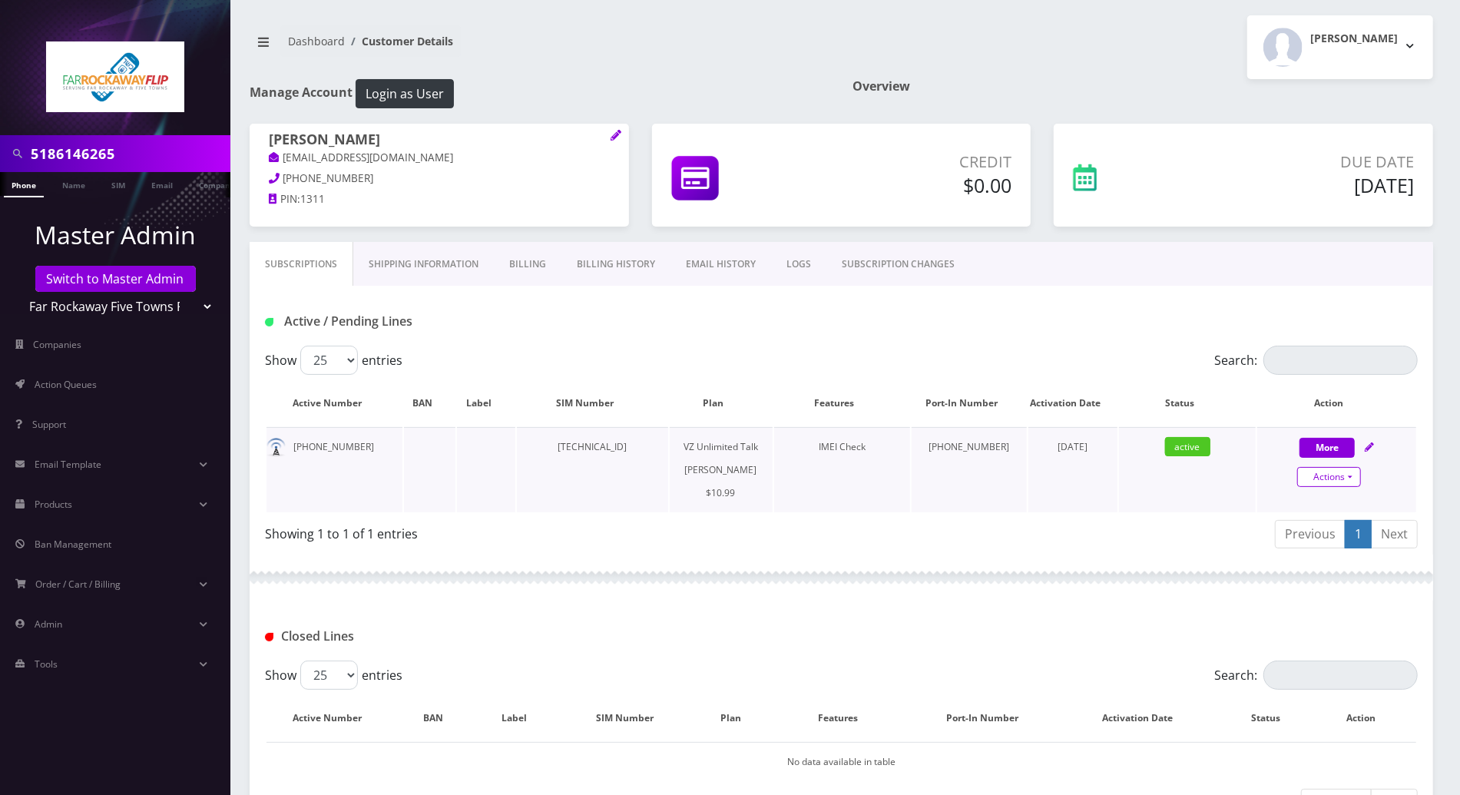
click at [1351, 472] on link "Actions" at bounding box center [1329, 477] width 64 height 20
select select "366"
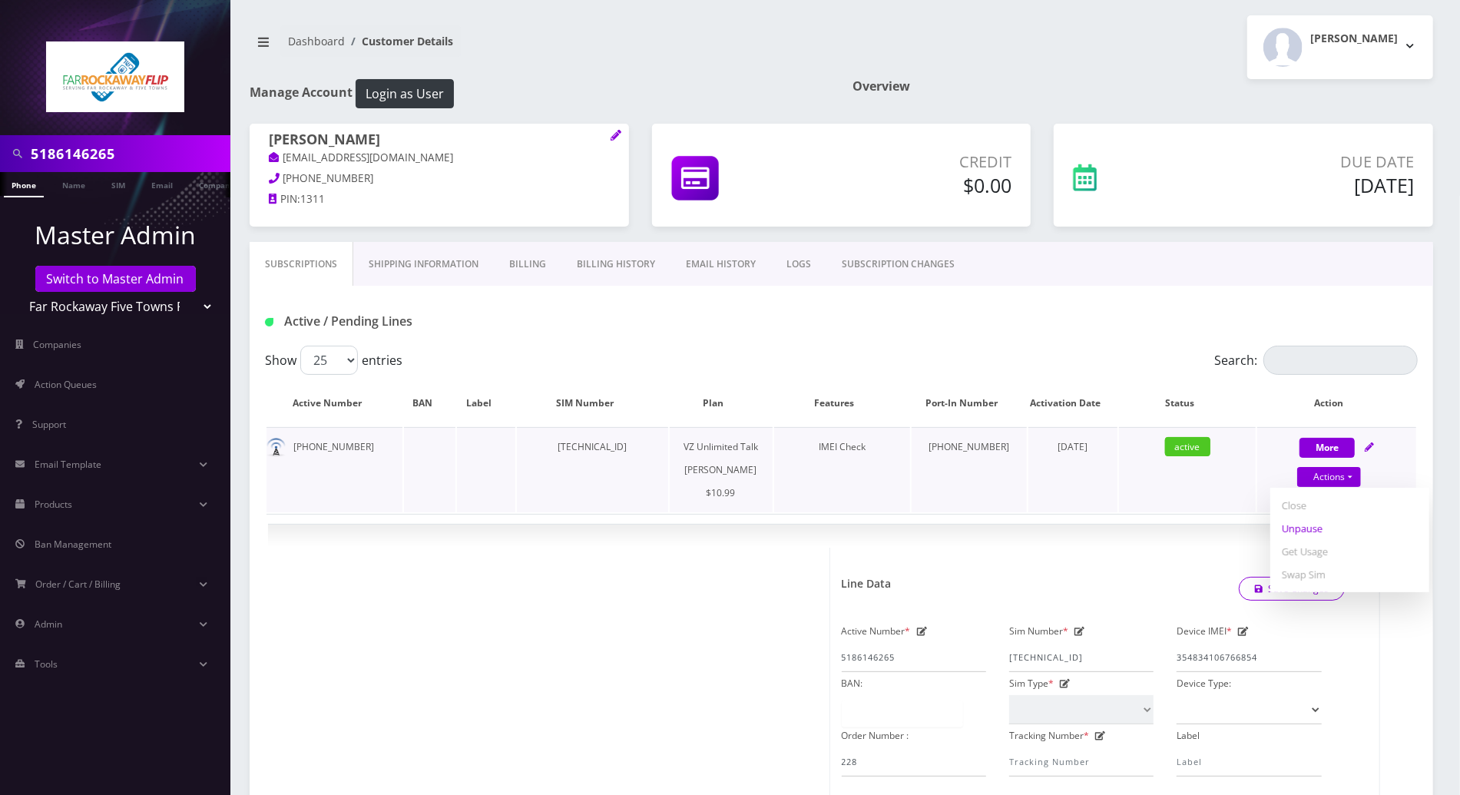
click at [1303, 524] on link "Unpause" at bounding box center [1349, 528] width 159 height 23
select select "366"
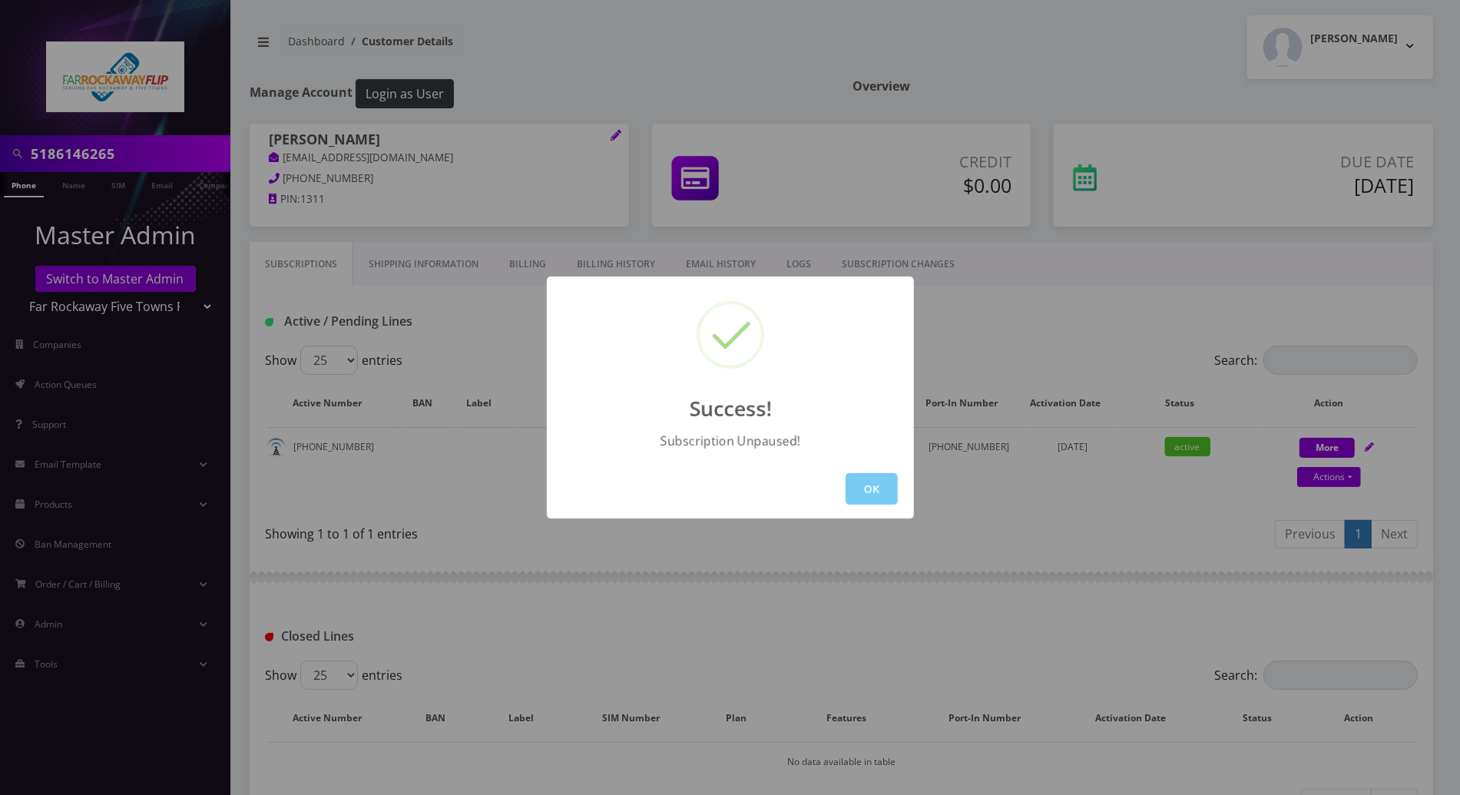
click at [880, 492] on button "OK" at bounding box center [872, 488] width 52 height 31
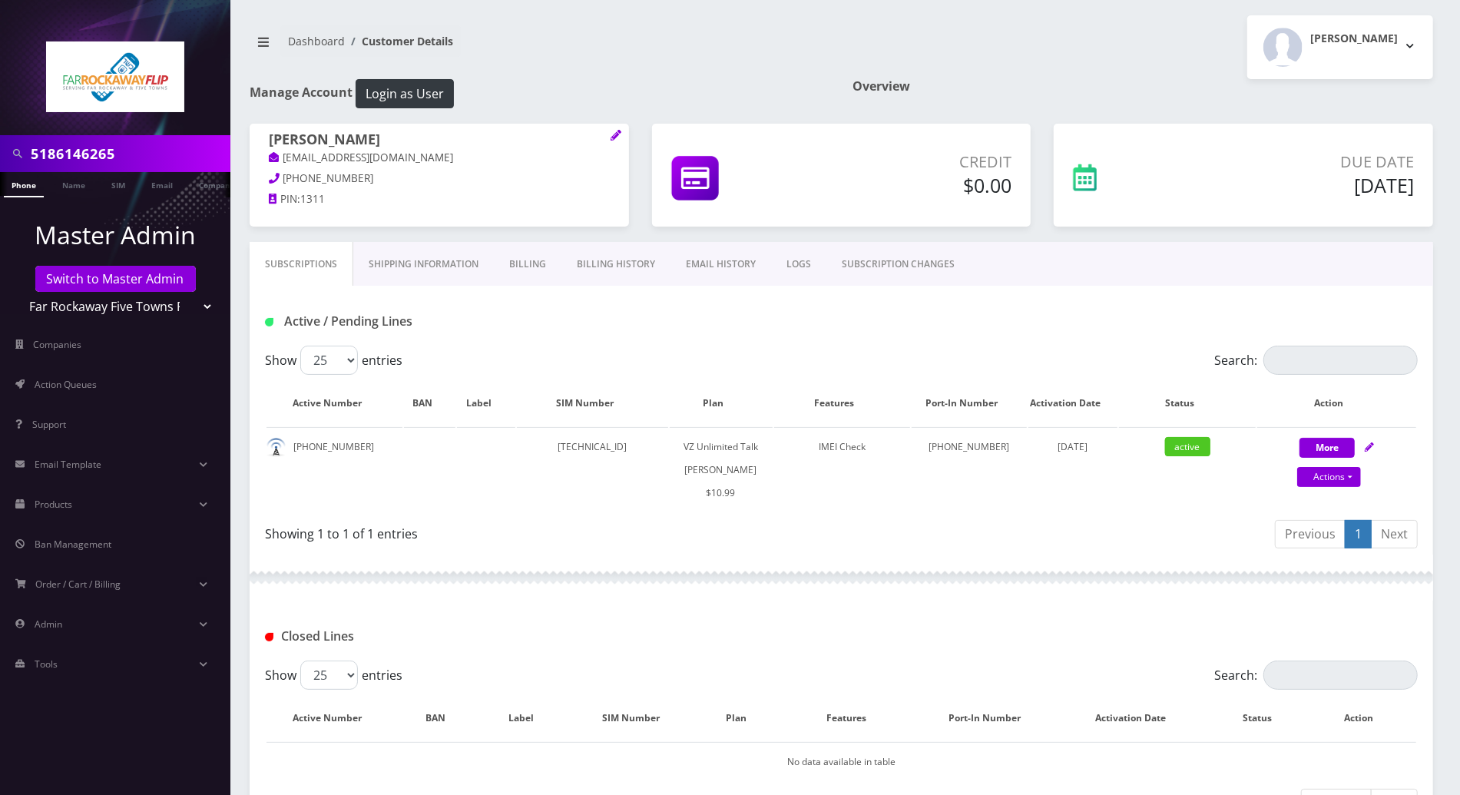
click at [952, 556] on div at bounding box center [842, 578] width 1184 height 46
click at [999, 557] on div at bounding box center [842, 578] width 1184 height 46
click at [817, 588] on div at bounding box center [842, 578] width 1184 height 46
click at [983, 572] on div at bounding box center [842, 578] width 1184 height 46
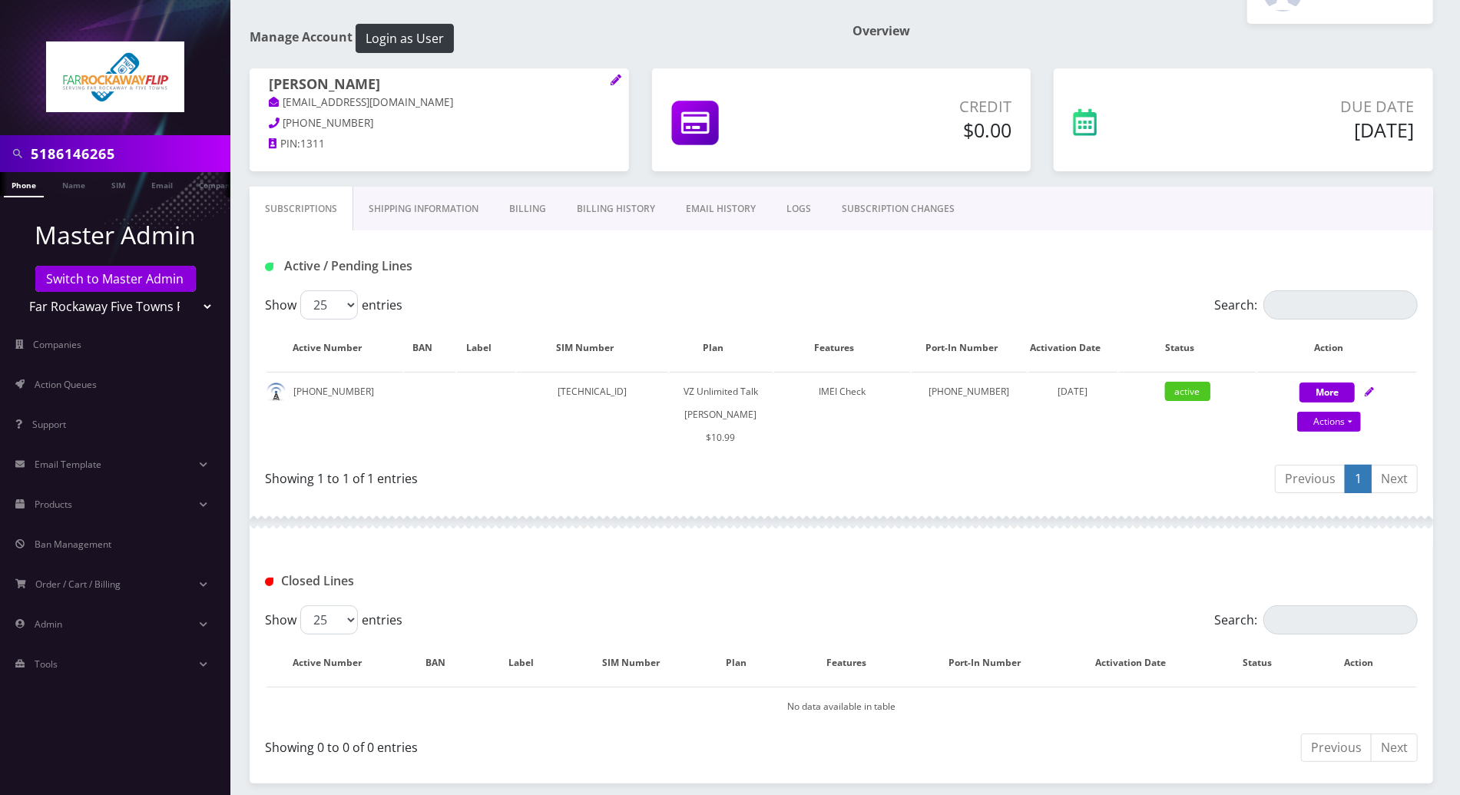
scroll to position [102, 0]
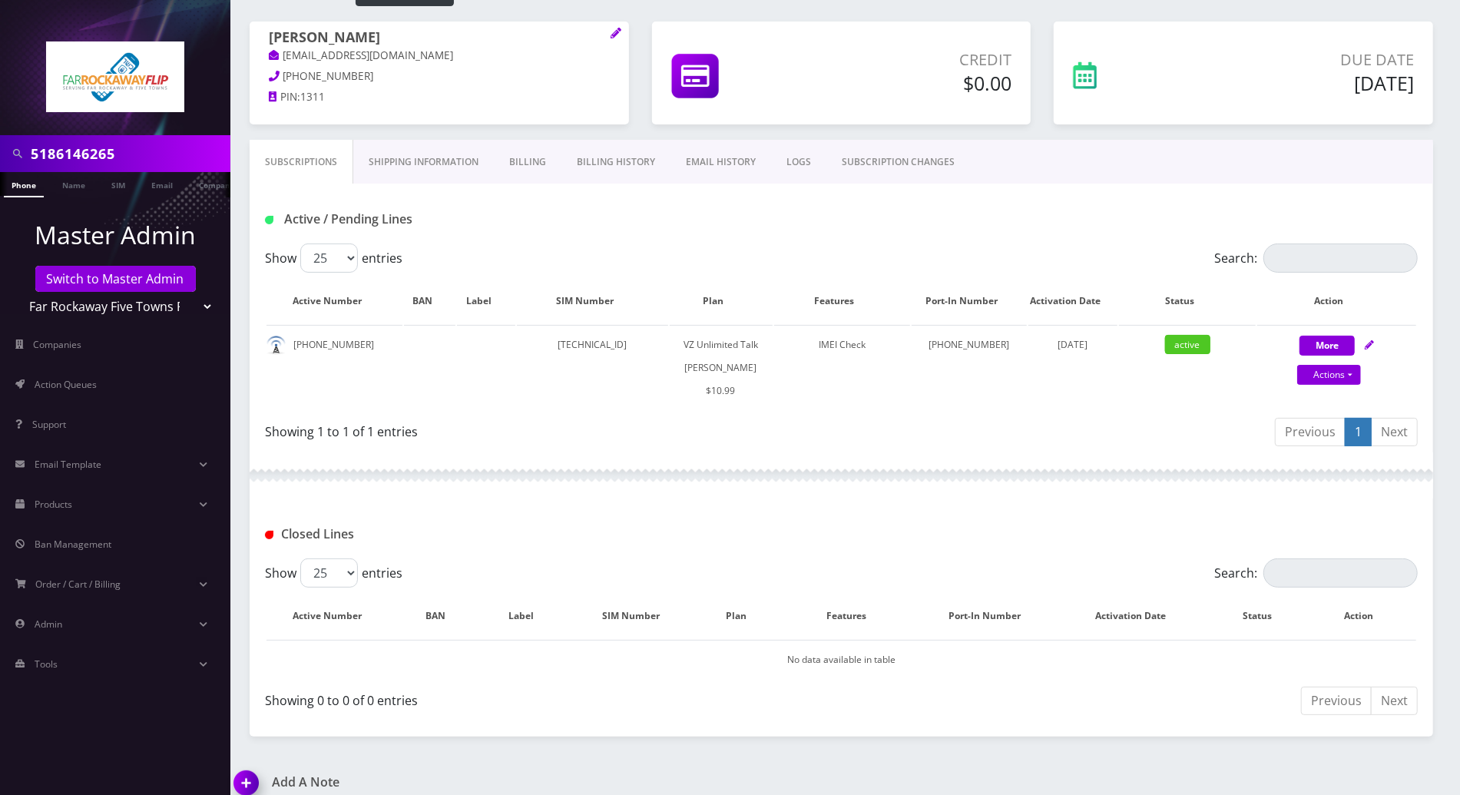
click at [518, 444] on div "Showing 1 to 1 of 1 entries" at bounding box center [553, 434] width 577 height 36
drag, startPoint x: 356, startPoint y: 348, endPoint x: 294, endPoint y: 344, distance: 62.3
click at [294, 344] on td "[PHONE_NUMBER]" at bounding box center [335, 367] width 136 height 85
copy td "[PHONE_NUMBER]"
click at [651, 492] on div at bounding box center [842, 475] width 1184 height 46
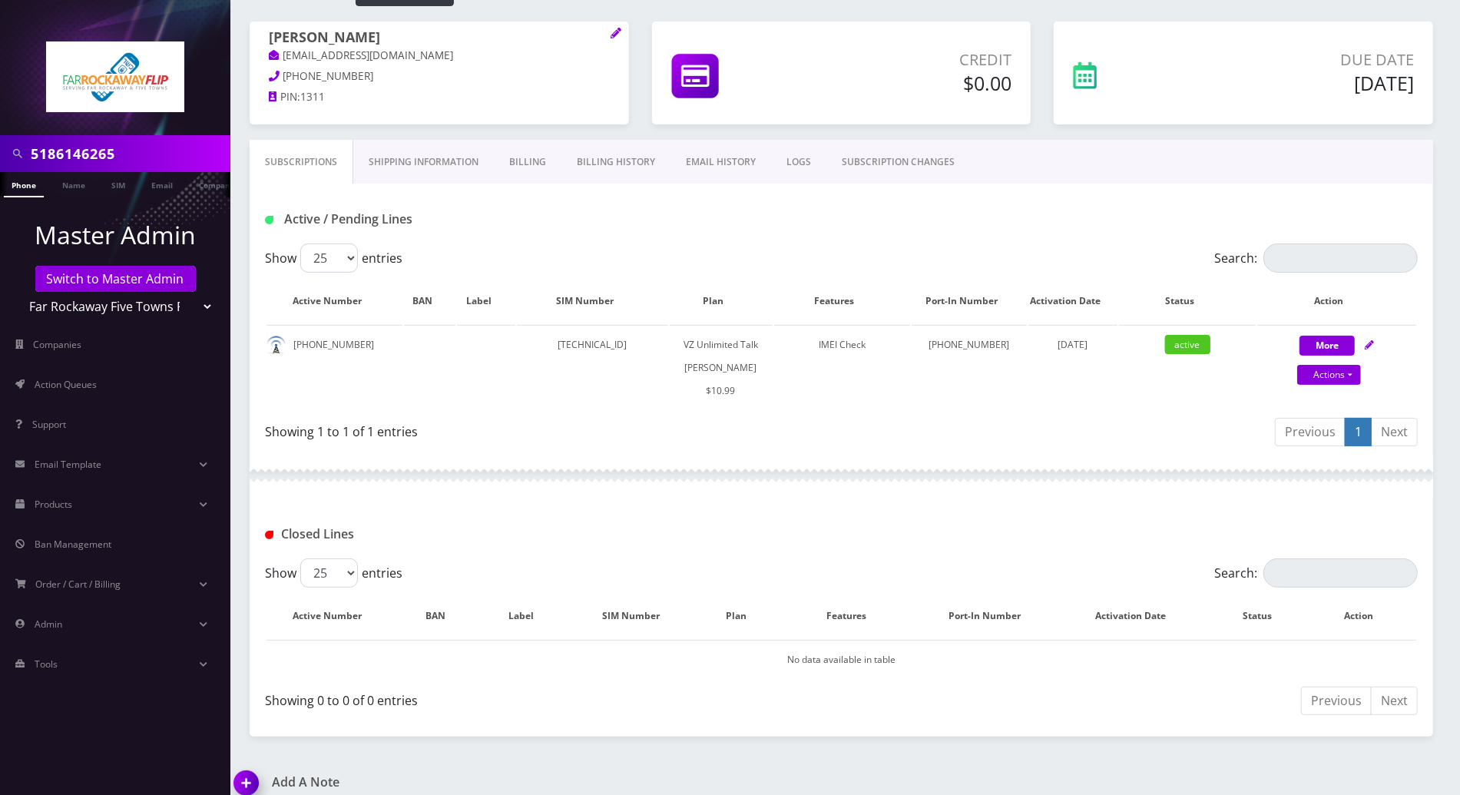
click at [26, 185] on link "Phone" at bounding box center [24, 184] width 40 height 25
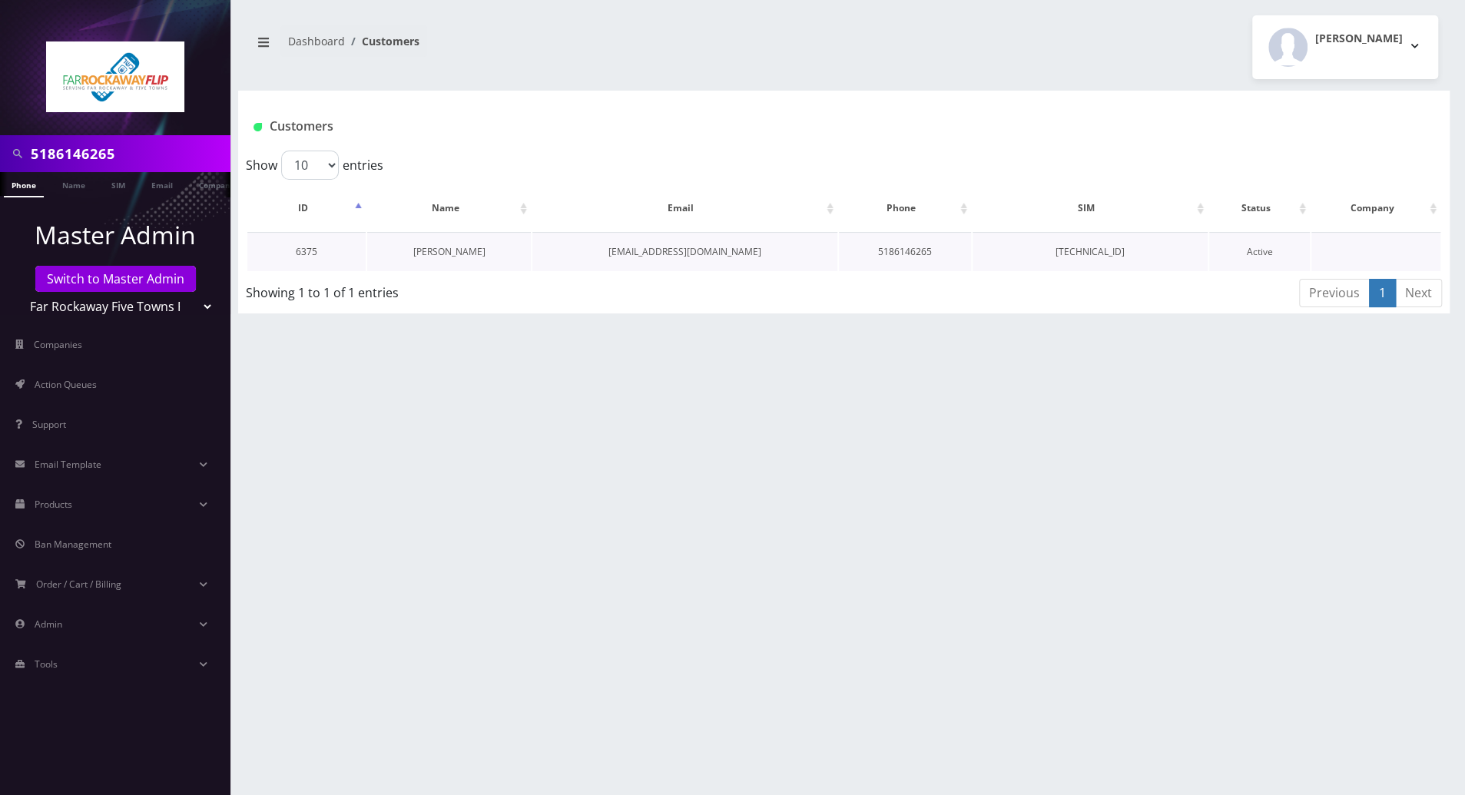
click at [453, 255] on link "[PERSON_NAME]" at bounding box center [449, 251] width 72 height 13
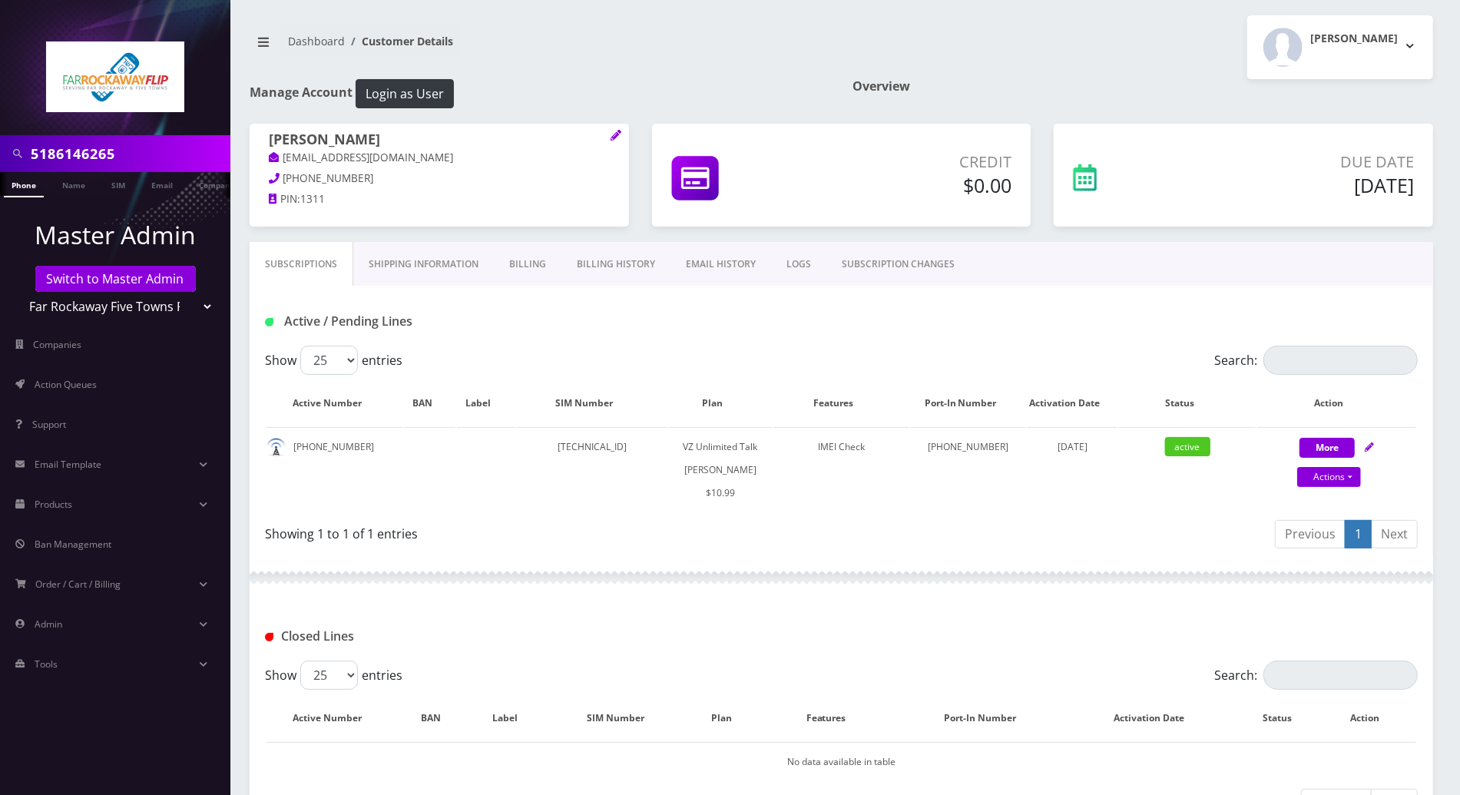
click at [792, 635] on div "Closed Lines" at bounding box center [841, 636] width 1176 height 25
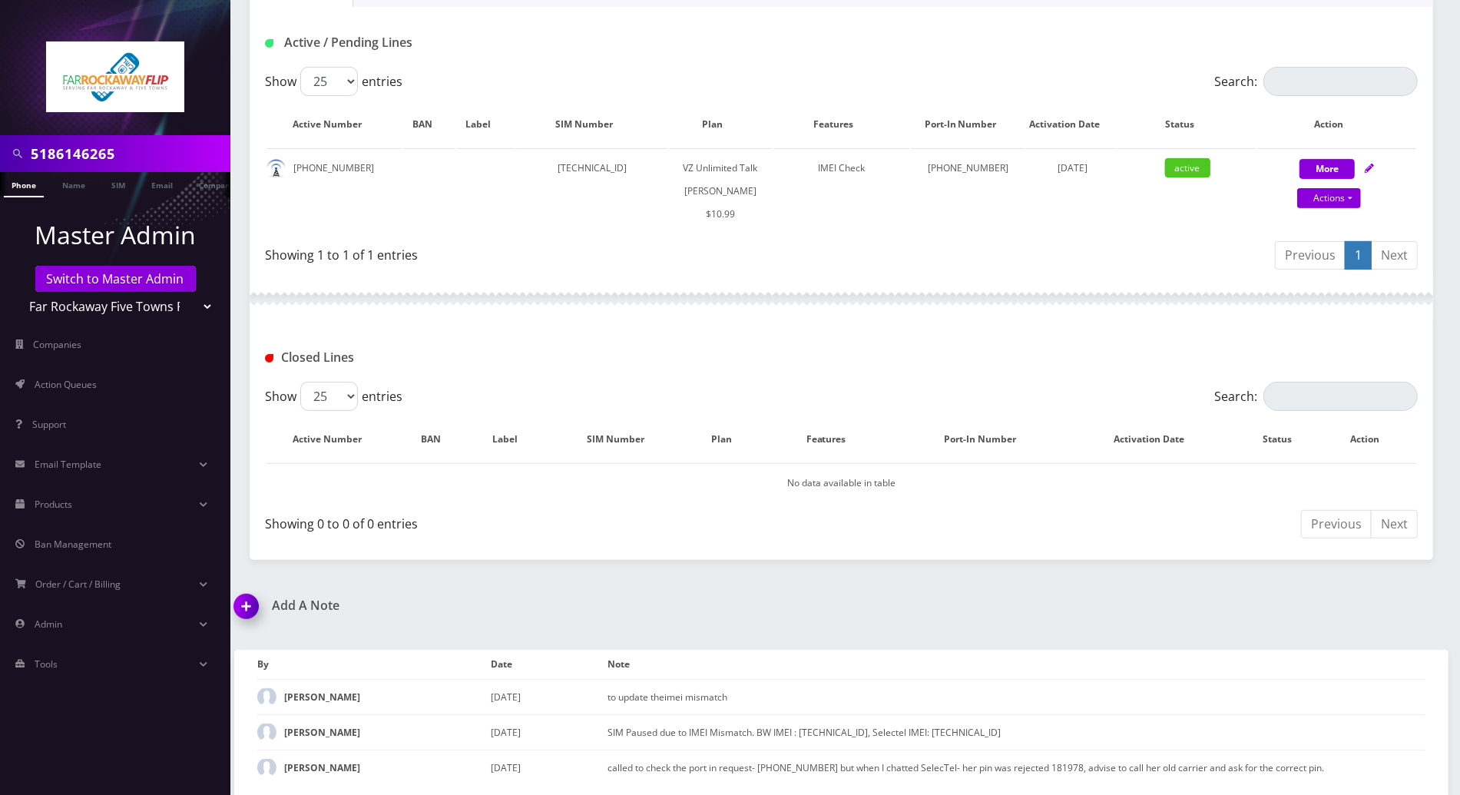
scroll to position [74, 0]
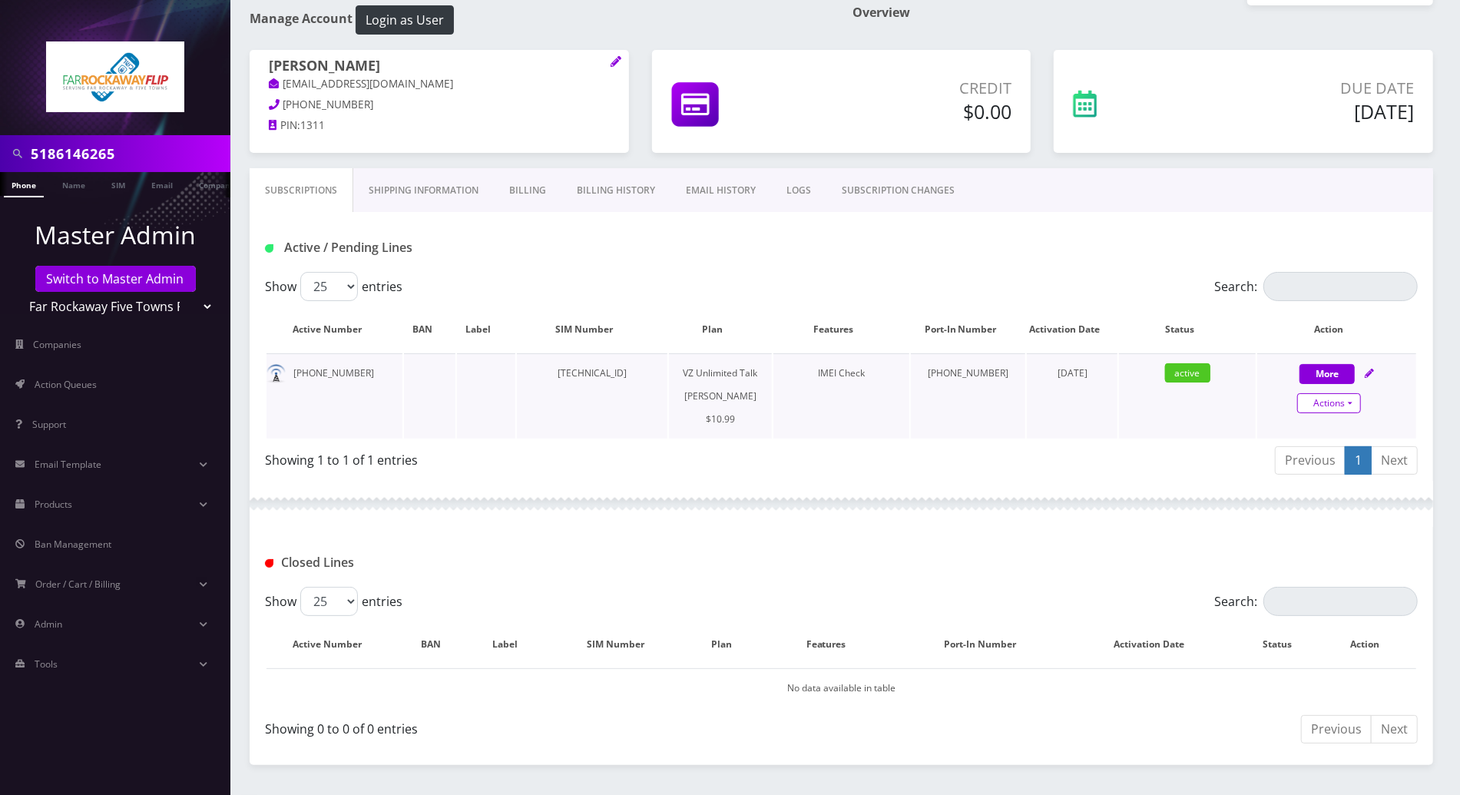
click at [1349, 403] on link "Actions" at bounding box center [1329, 403] width 64 height 20
select select "366"
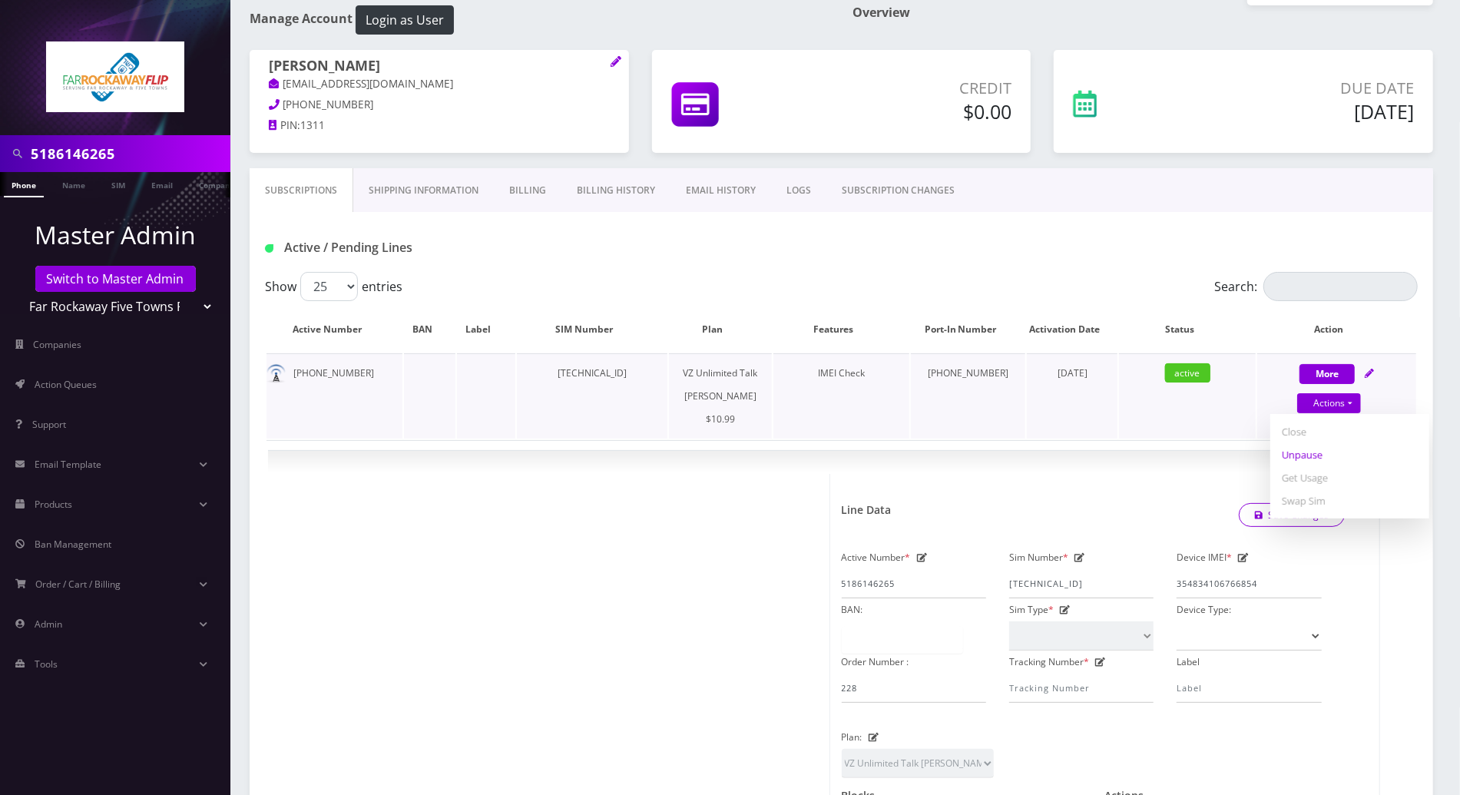
click at [1309, 455] on link "Unpause" at bounding box center [1349, 454] width 159 height 23
select select "366"
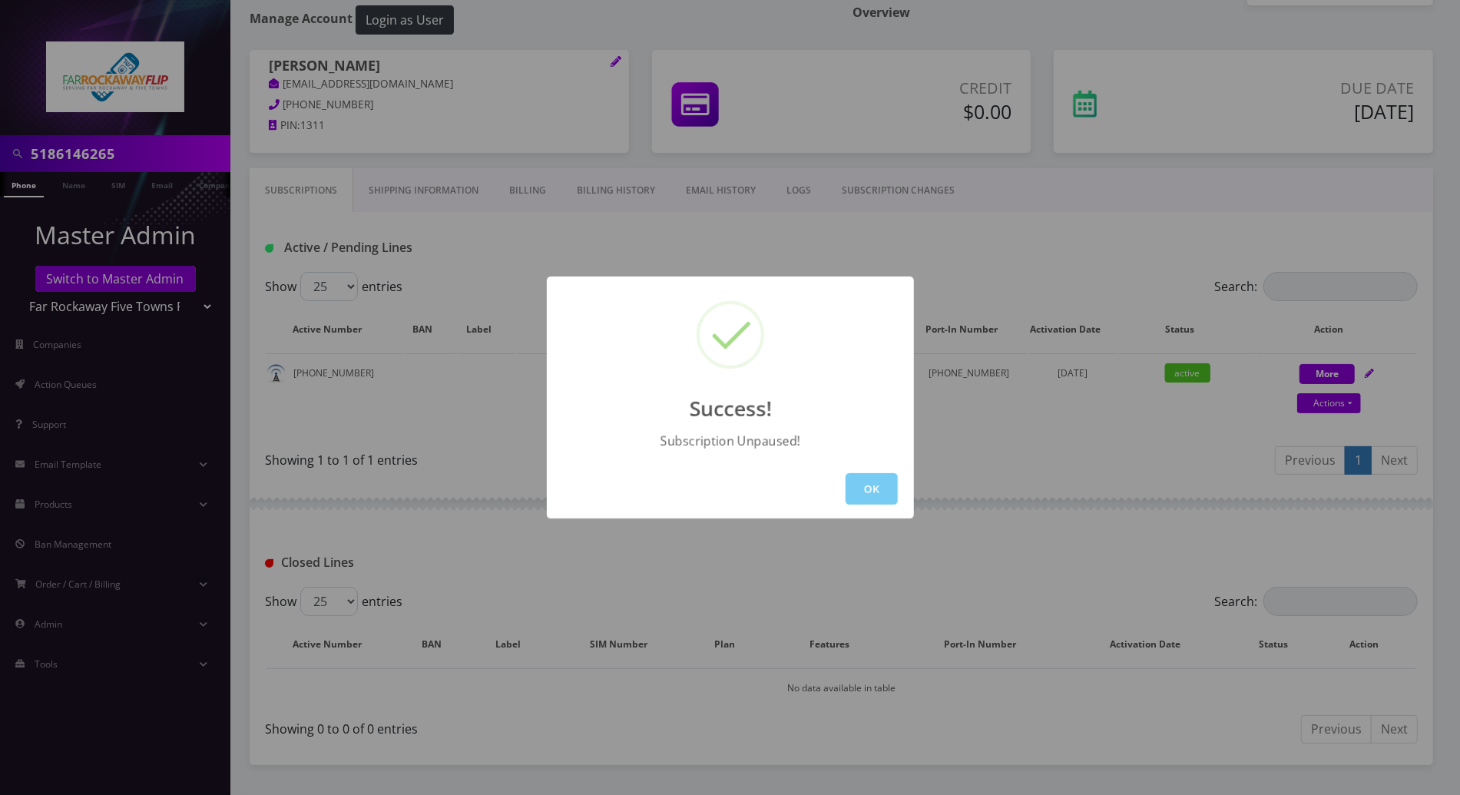
click at [874, 490] on button "OK" at bounding box center [872, 488] width 52 height 31
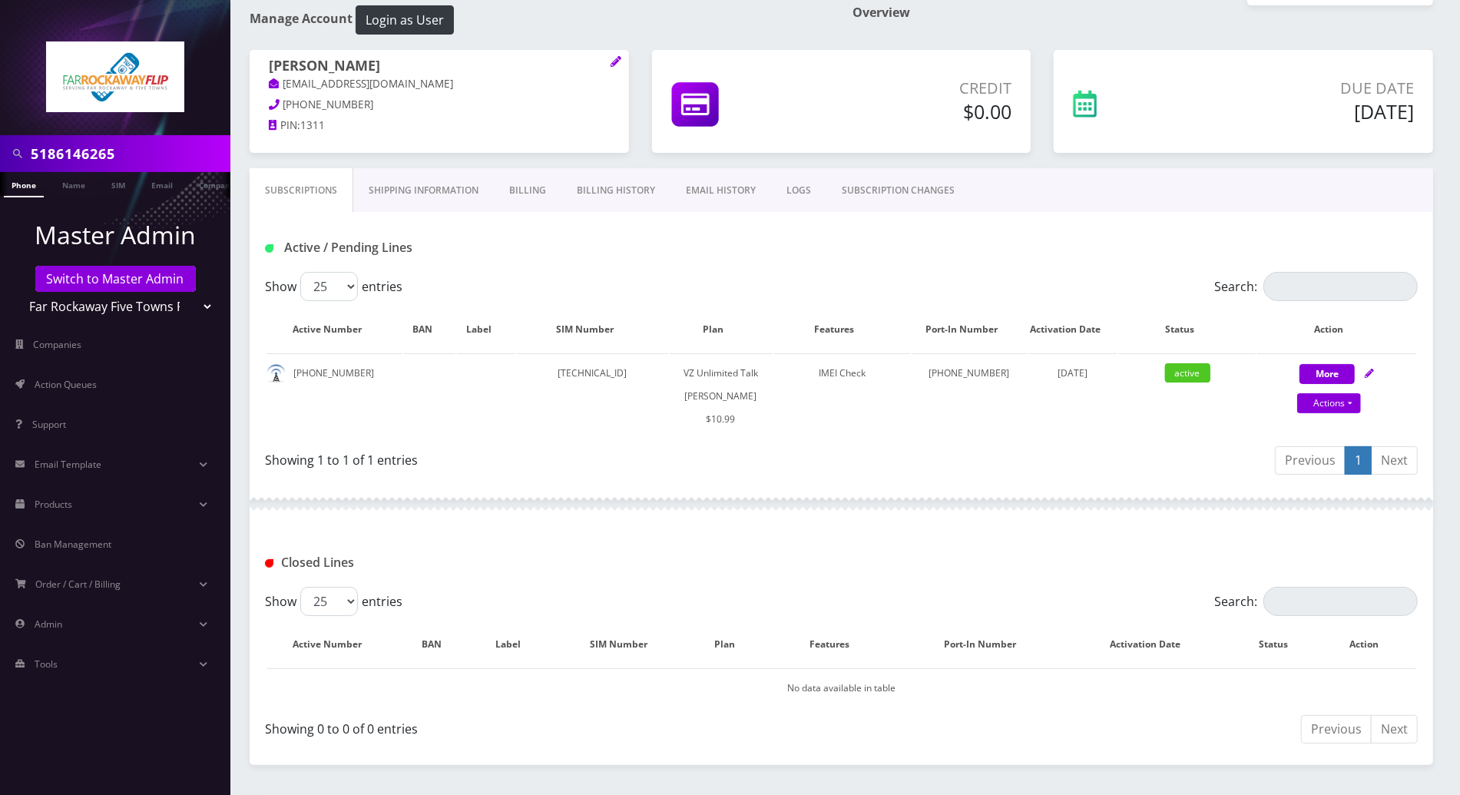
click at [871, 481] on div at bounding box center [842, 504] width 1184 height 46
click at [874, 190] on link "SUBSCRIPTION CHANGES" at bounding box center [898, 190] width 144 height 45
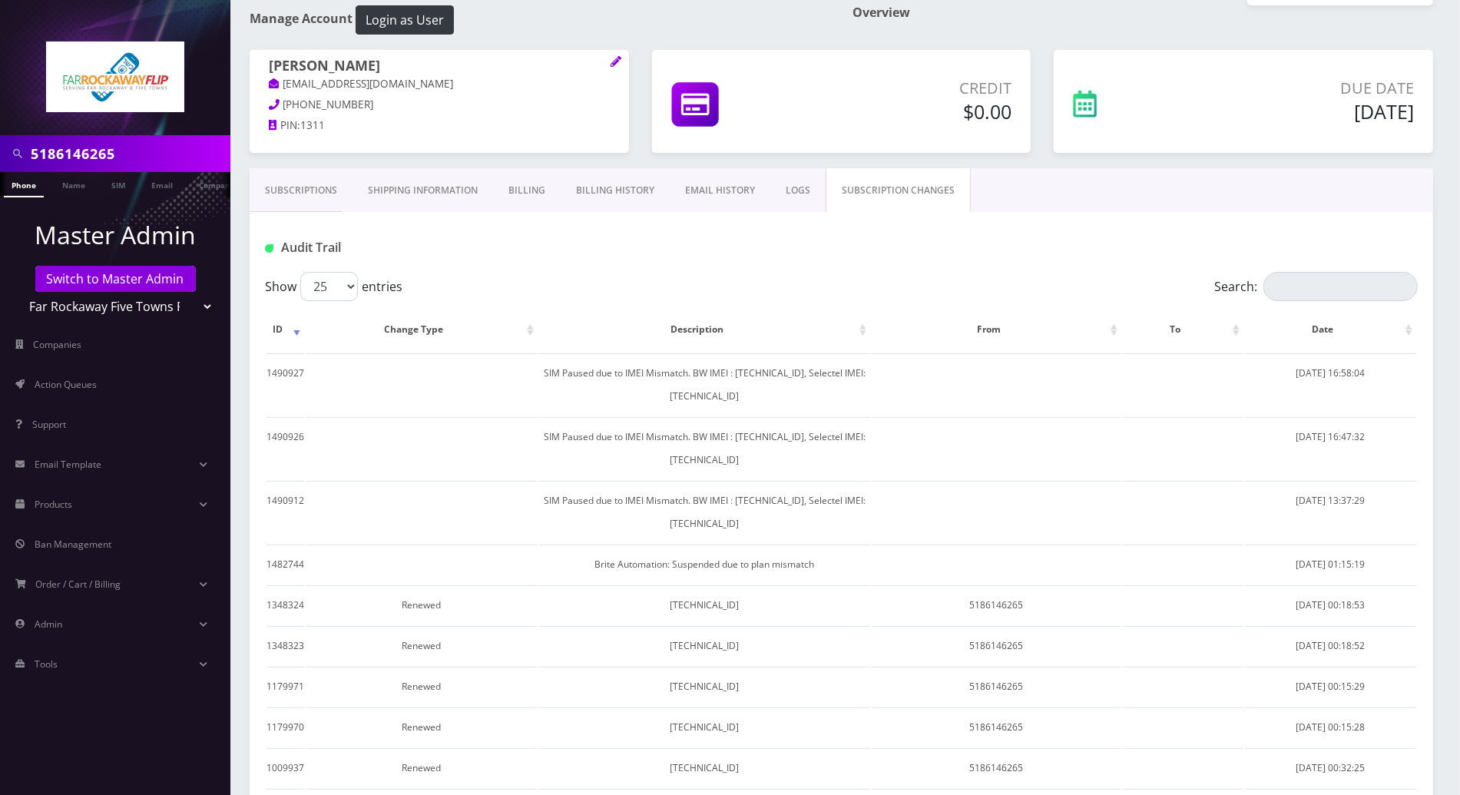
scroll to position [0, 7]
click at [284, 179] on link "Subscriptions" at bounding box center [301, 190] width 103 height 45
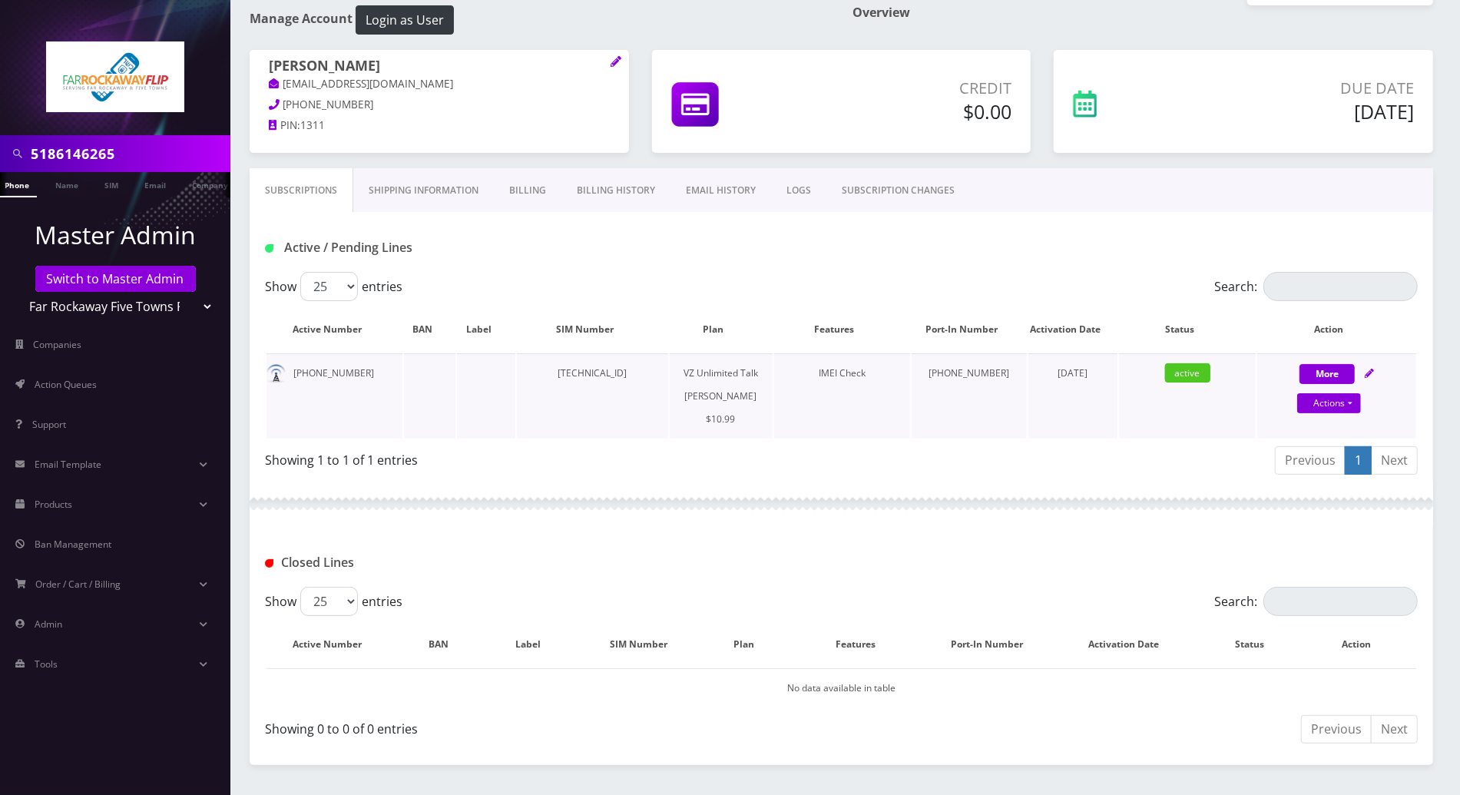
click at [1368, 369] on icon at bounding box center [1369, 373] width 9 height 9
select select "366"
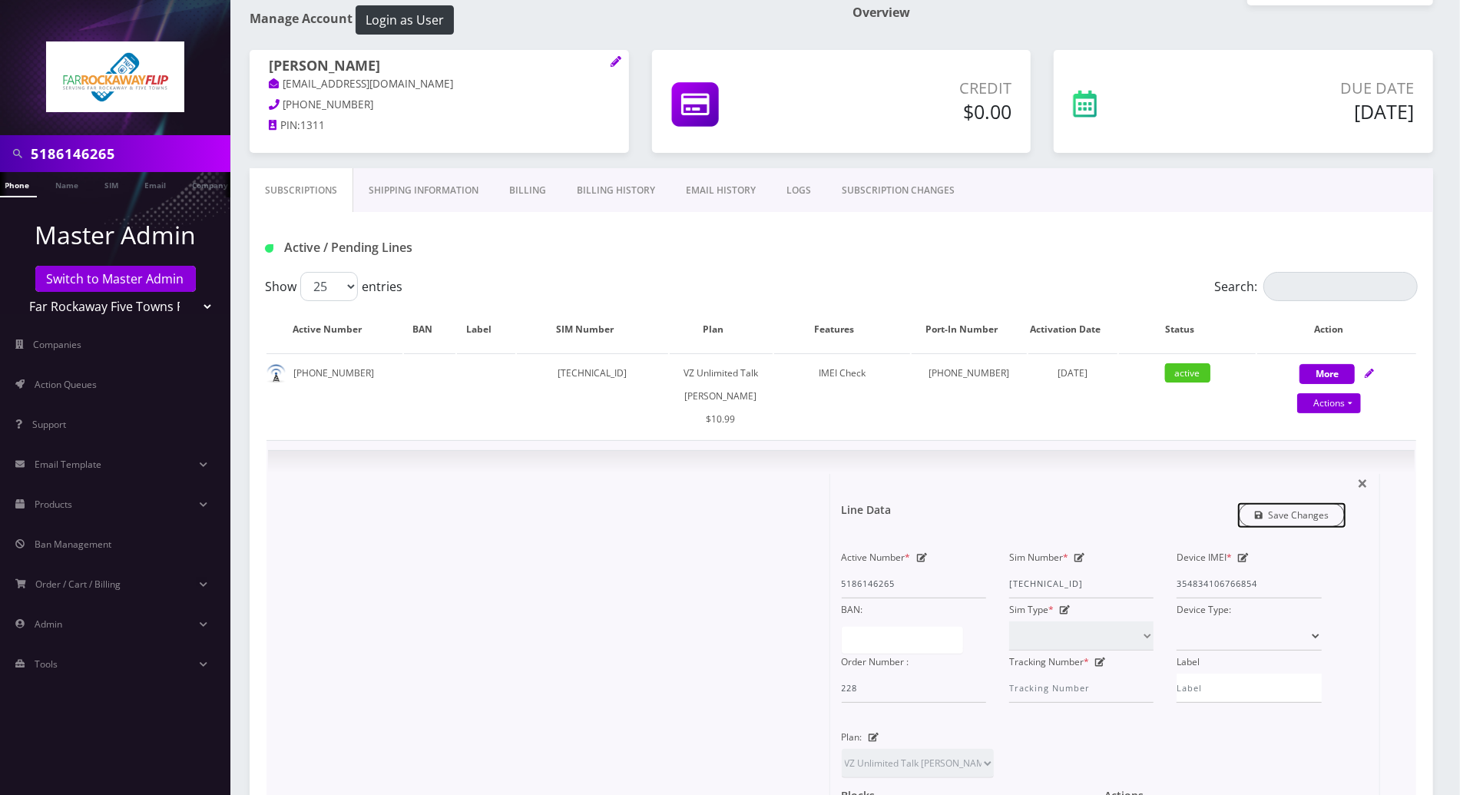
click at [1308, 509] on link "Save Changes" at bounding box center [1292, 515] width 107 height 24
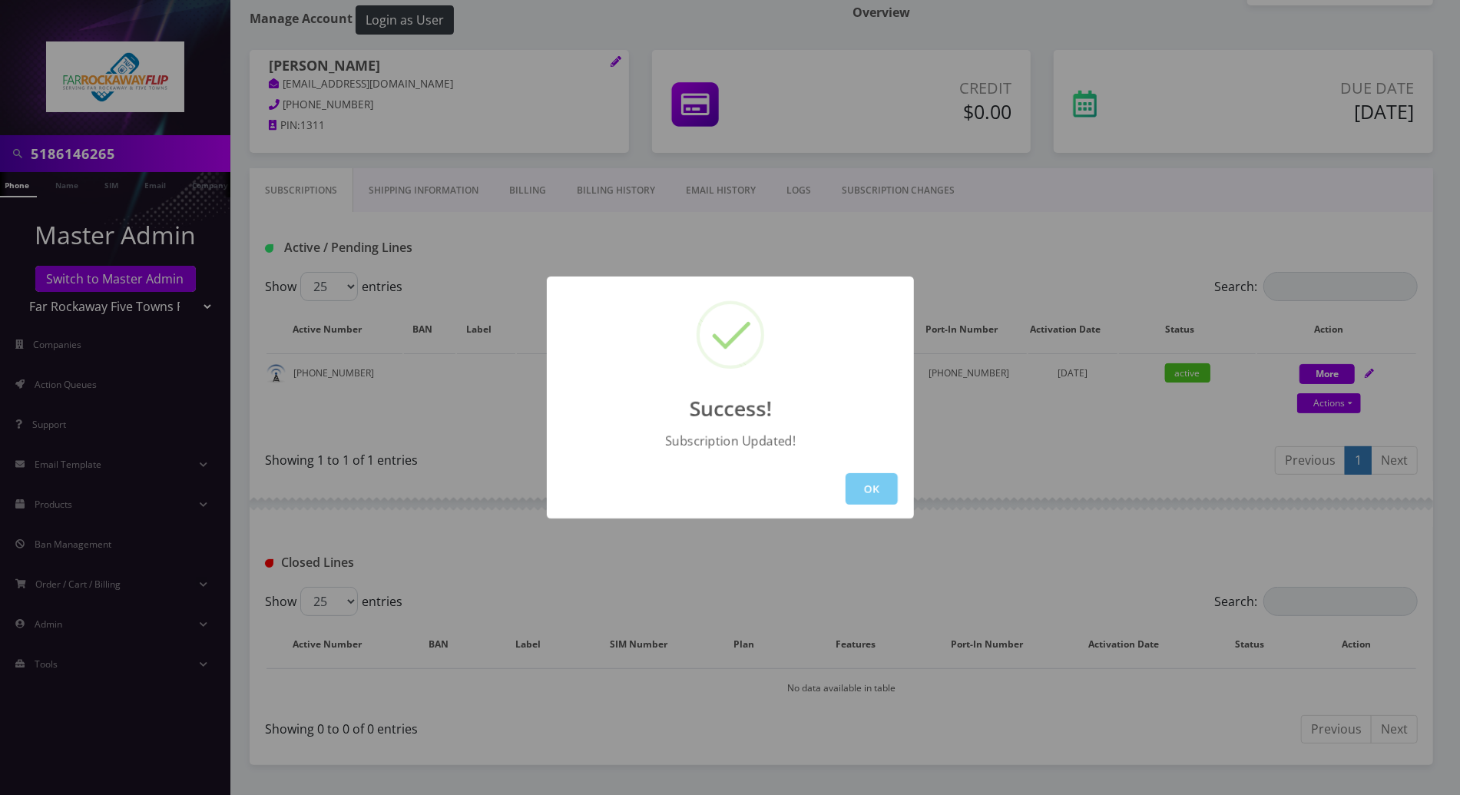
click at [869, 486] on button "OK" at bounding box center [872, 488] width 52 height 31
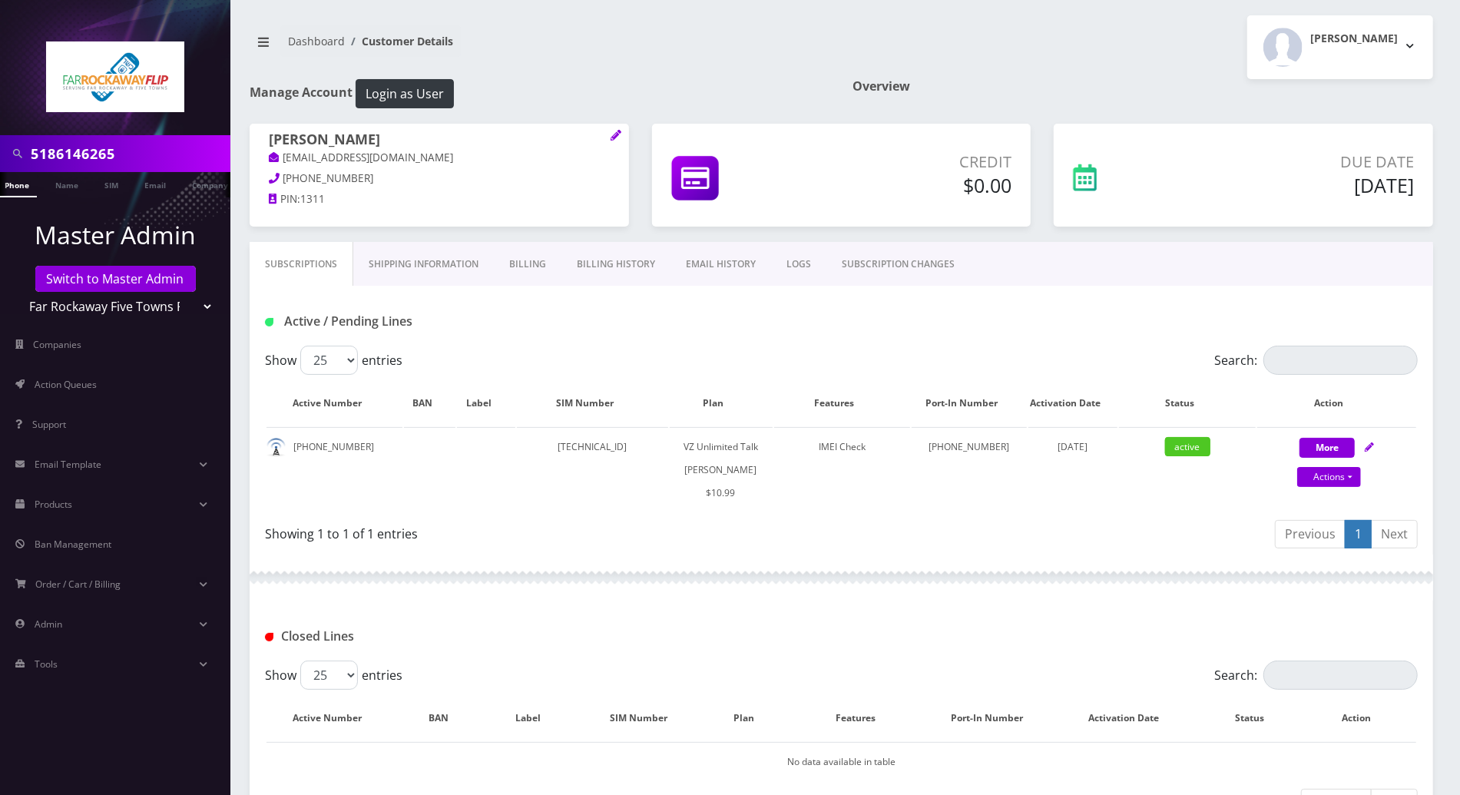
click at [862, 261] on link "SUBSCRIPTION CHANGES" at bounding box center [898, 264] width 144 height 45
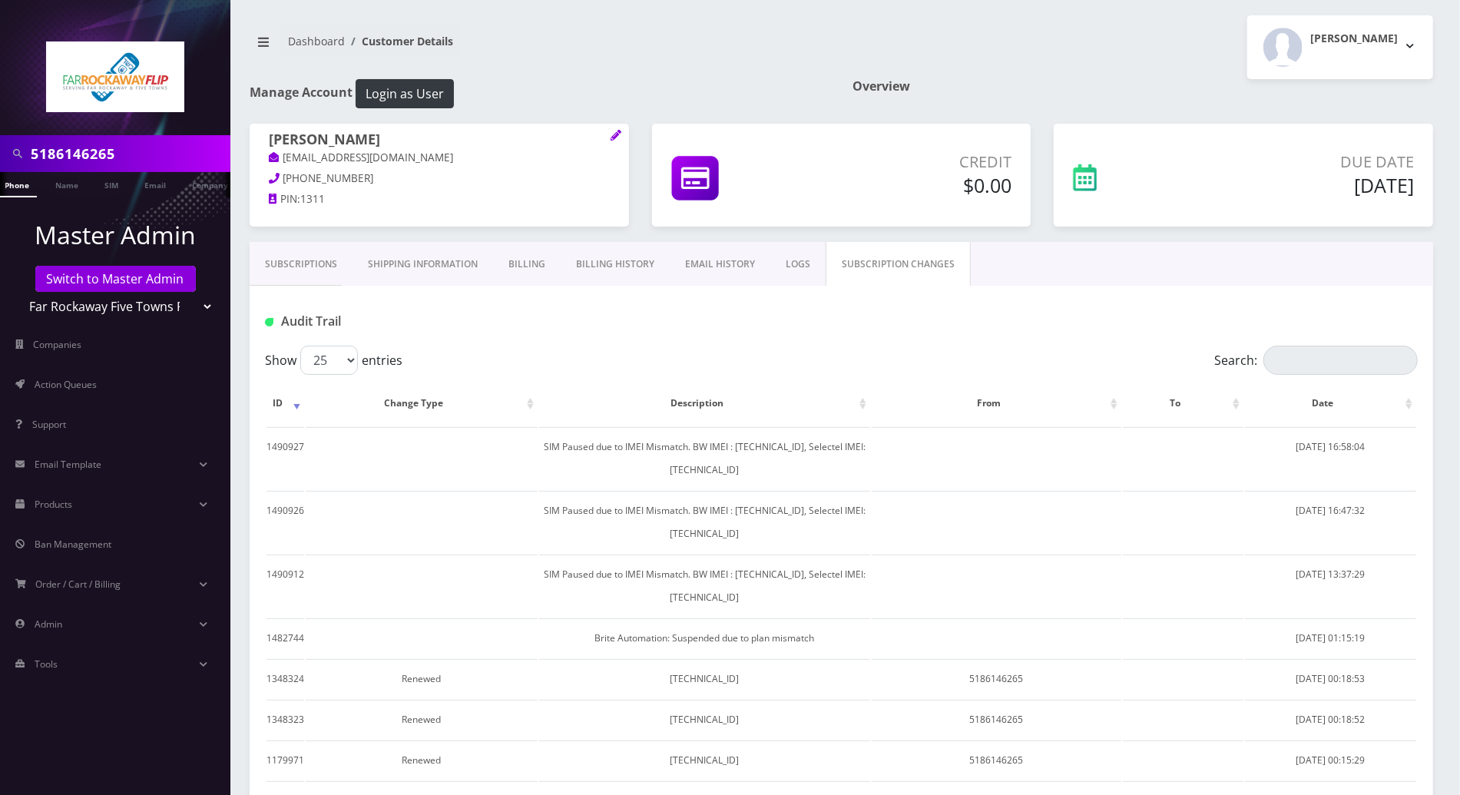
click at [306, 260] on link "Subscriptions" at bounding box center [301, 264] width 103 height 45
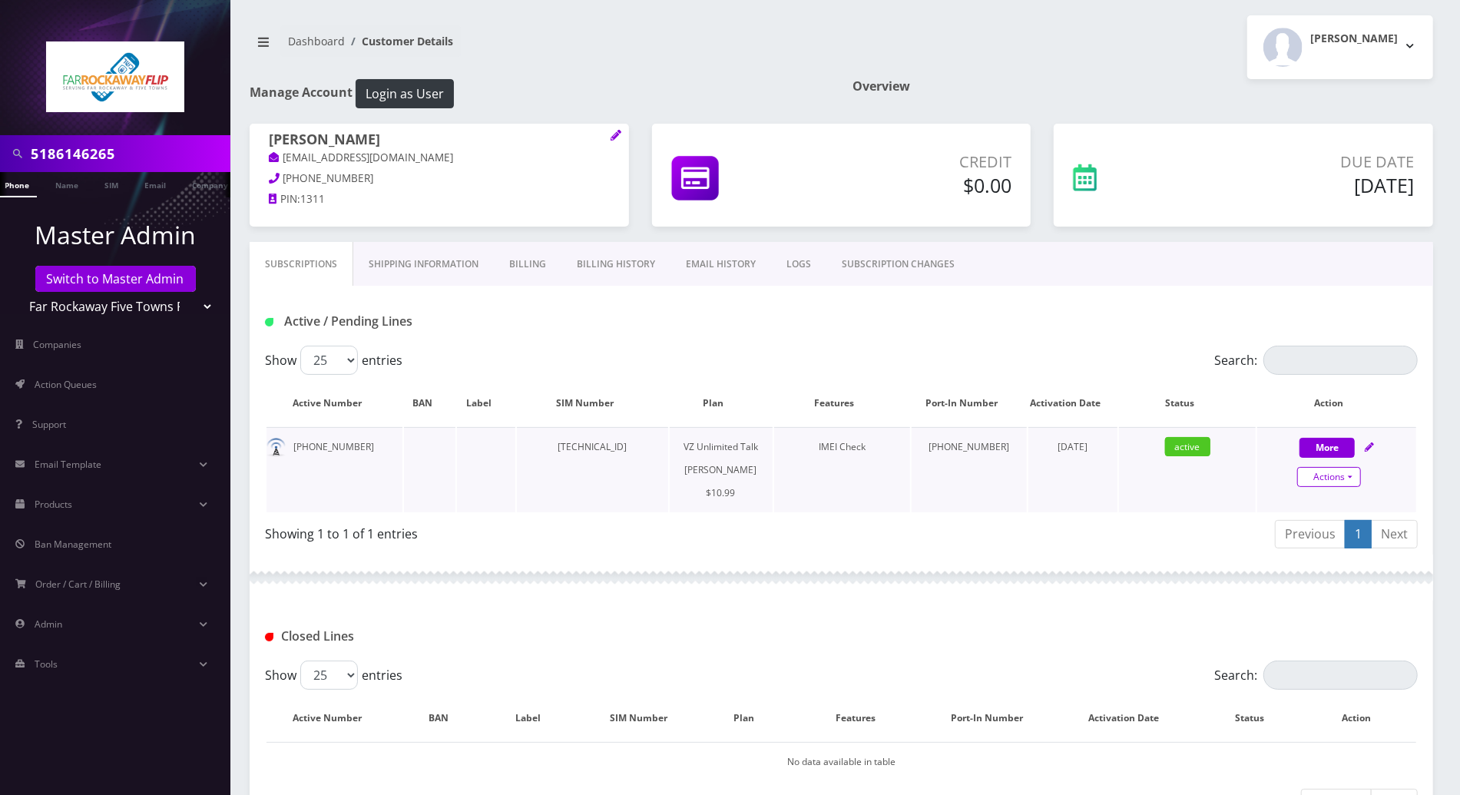
click at [1353, 479] on link "Actions" at bounding box center [1329, 477] width 64 height 20
select select "366"
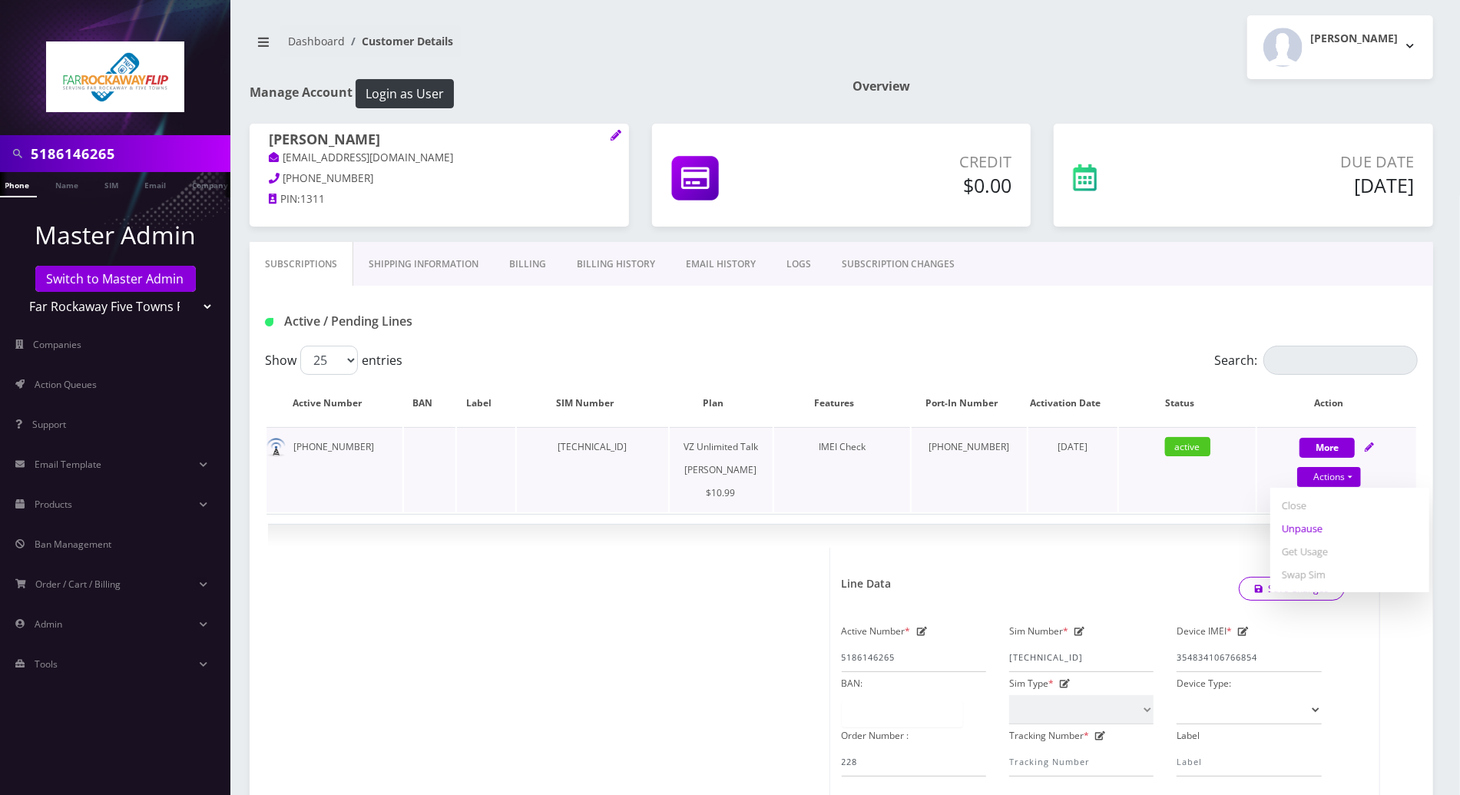
click at [1301, 528] on link "Unpause" at bounding box center [1349, 528] width 159 height 23
select select "366"
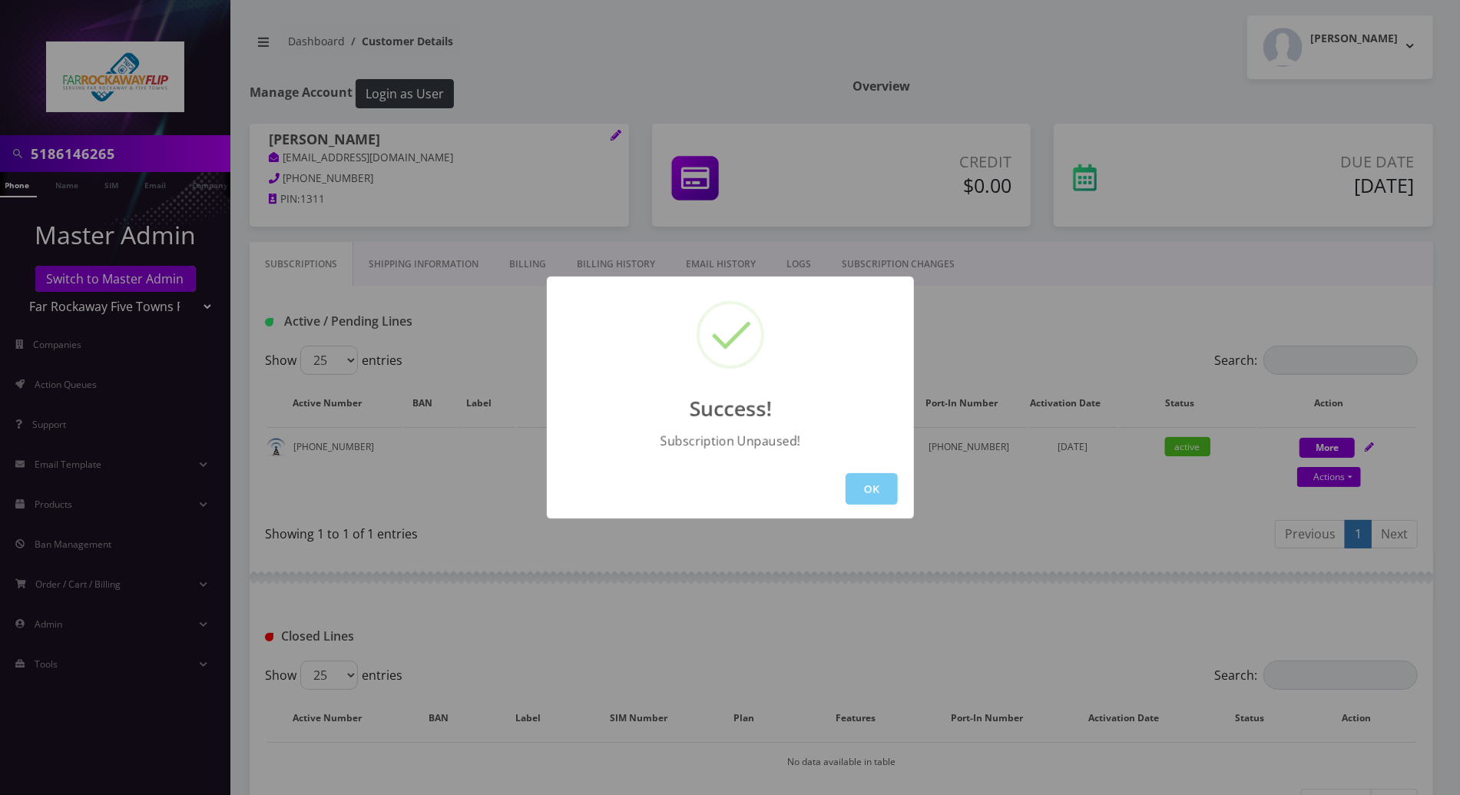
click at [866, 479] on button "OK" at bounding box center [872, 488] width 52 height 31
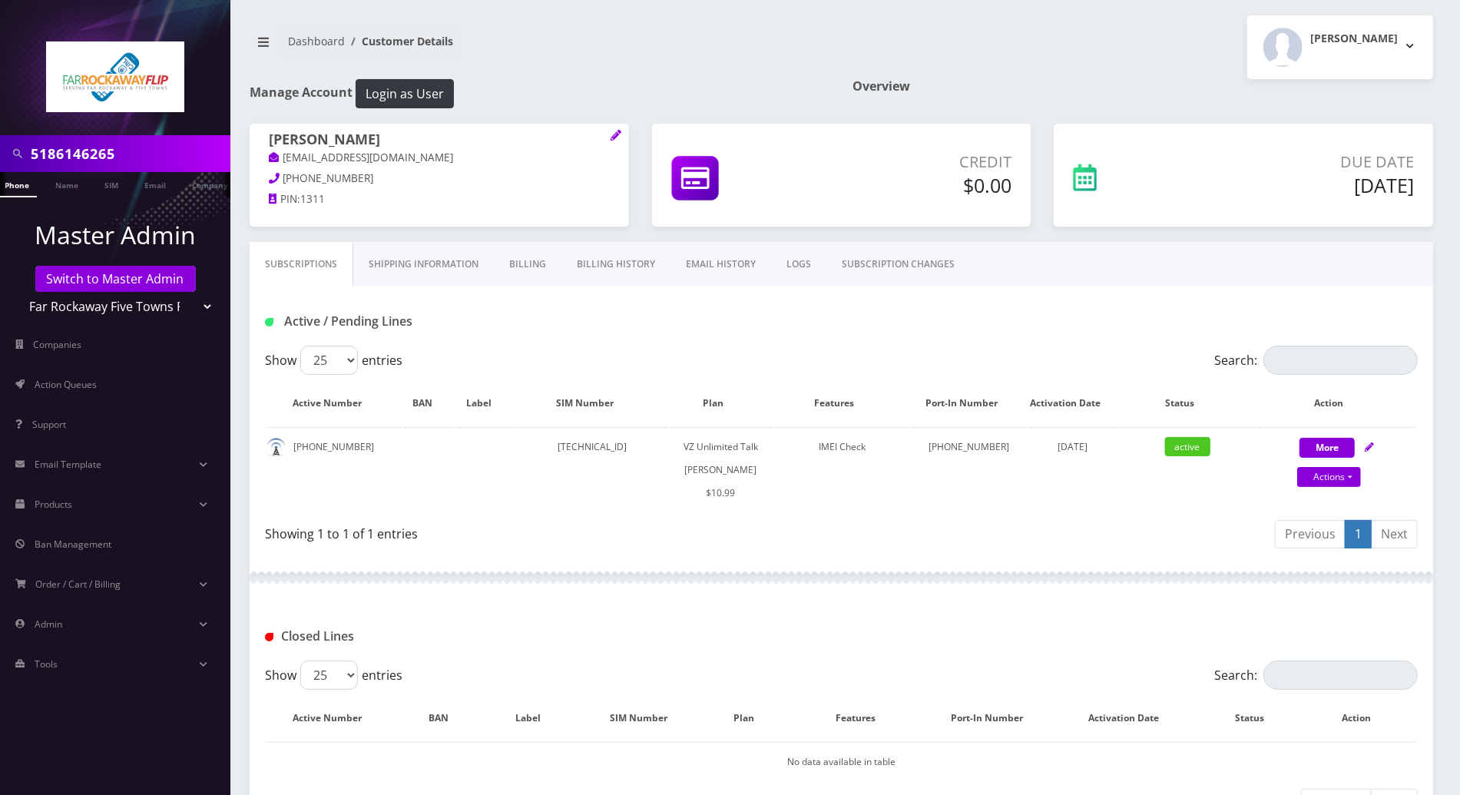
click at [842, 273] on link "SUBSCRIPTION CHANGES" at bounding box center [898, 264] width 144 height 45
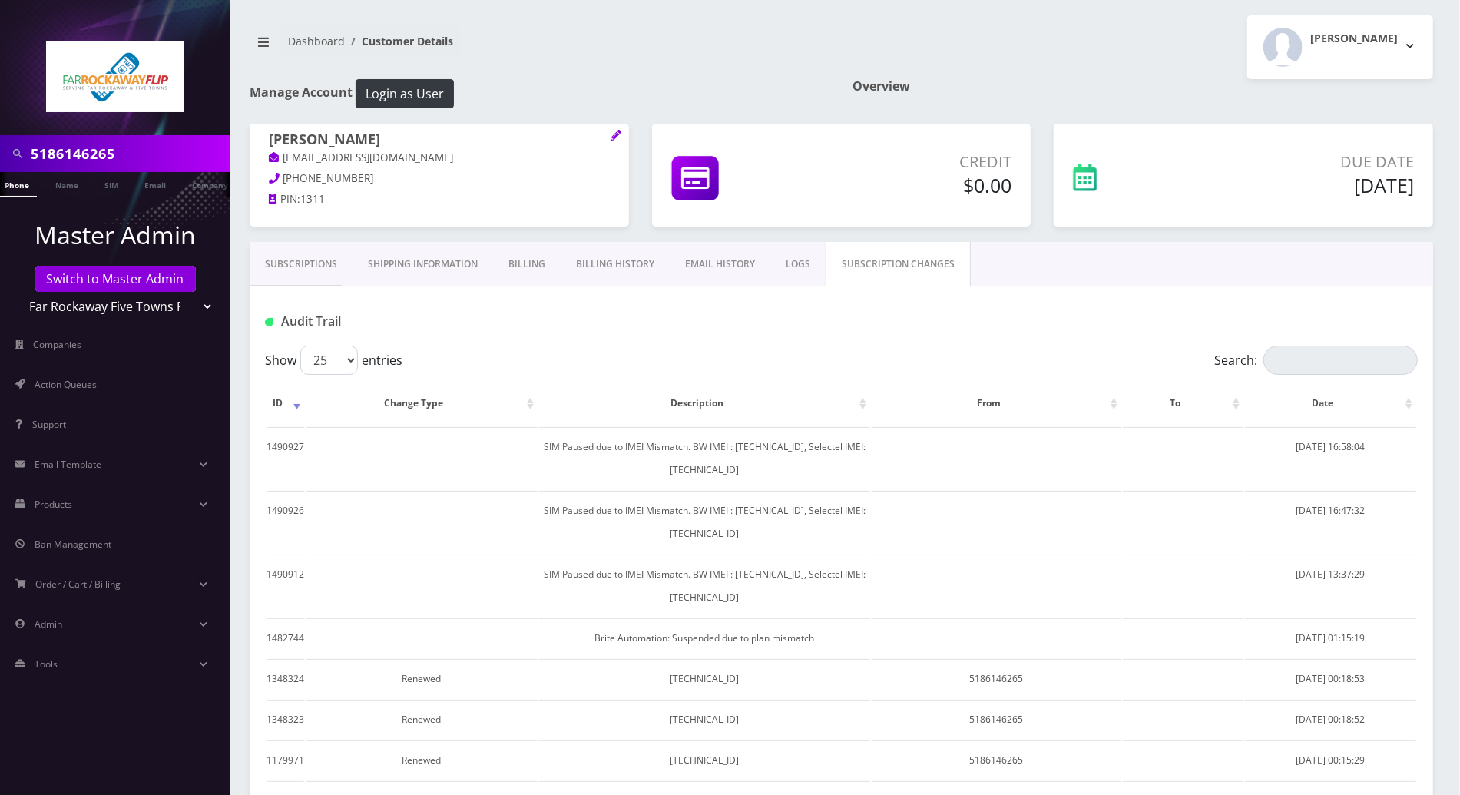
click at [305, 265] on link "Subscriptions" at bounding box center [301, 264] width 103 height 45
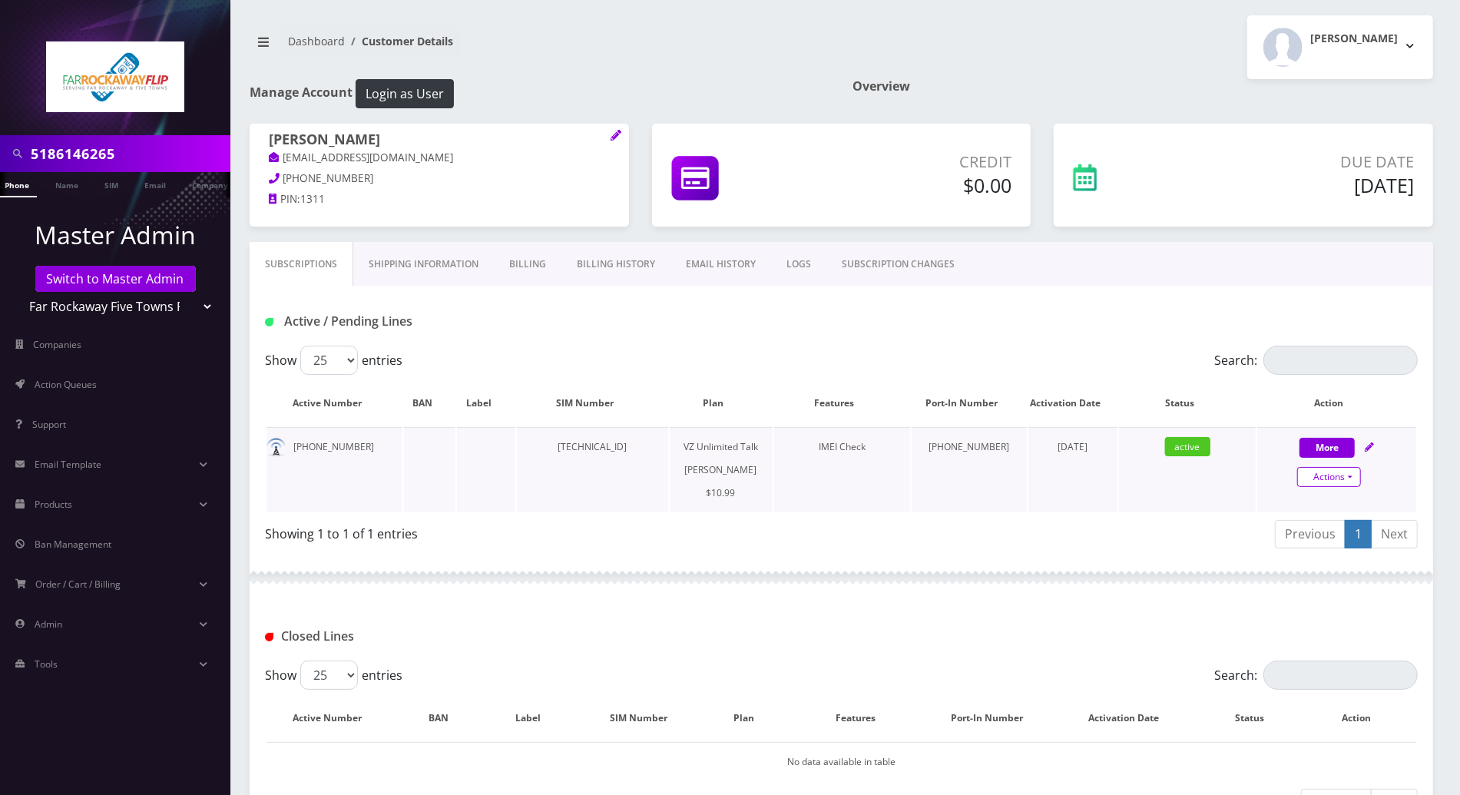
click at [1345, 474] on link "Actions" at bounding box center [1329, 477] width 64 height 20
select select "366"
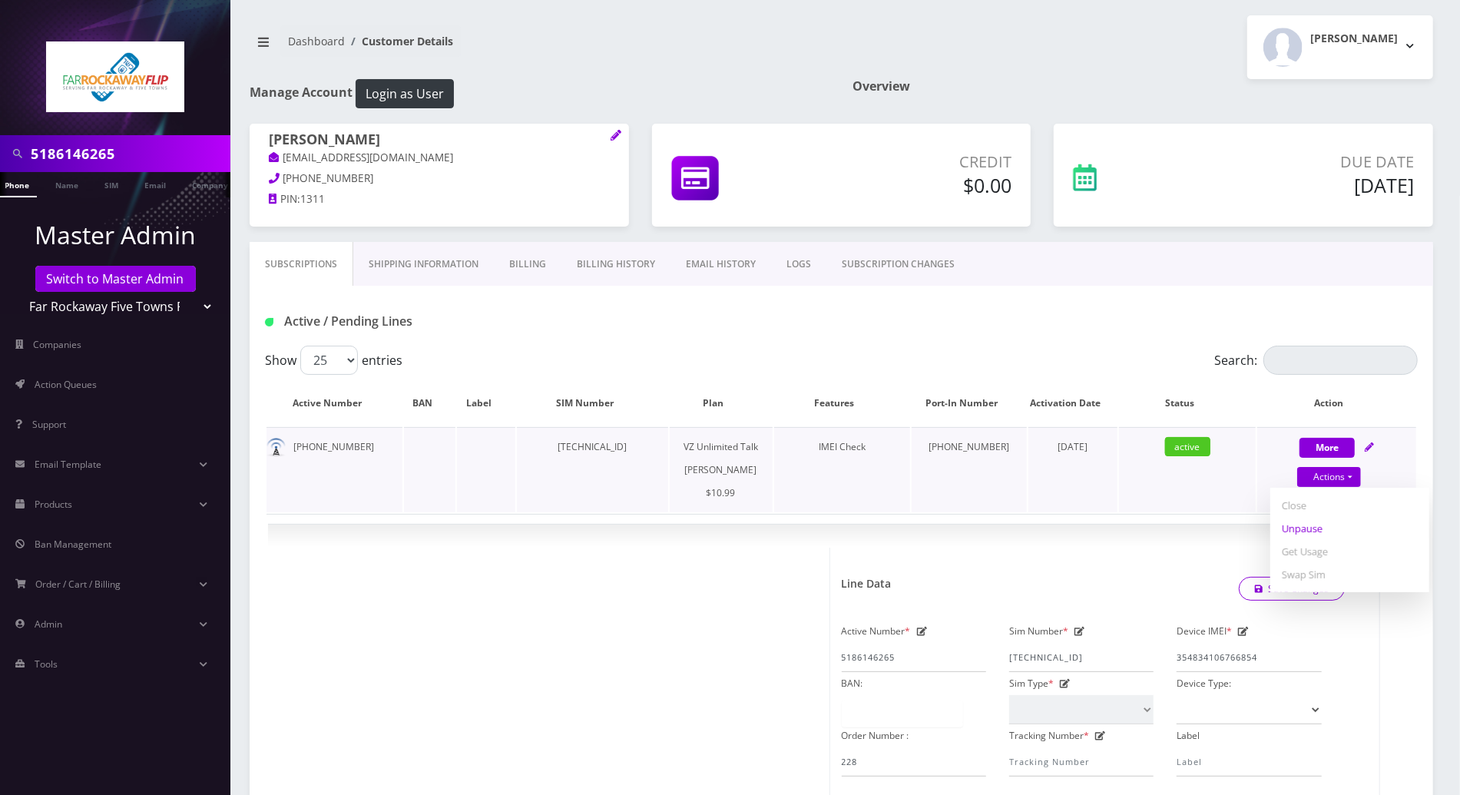
click at [1306, 529] on link "Unpause" at bounding box center [1349, 528] width 159 height 23
select select "366"
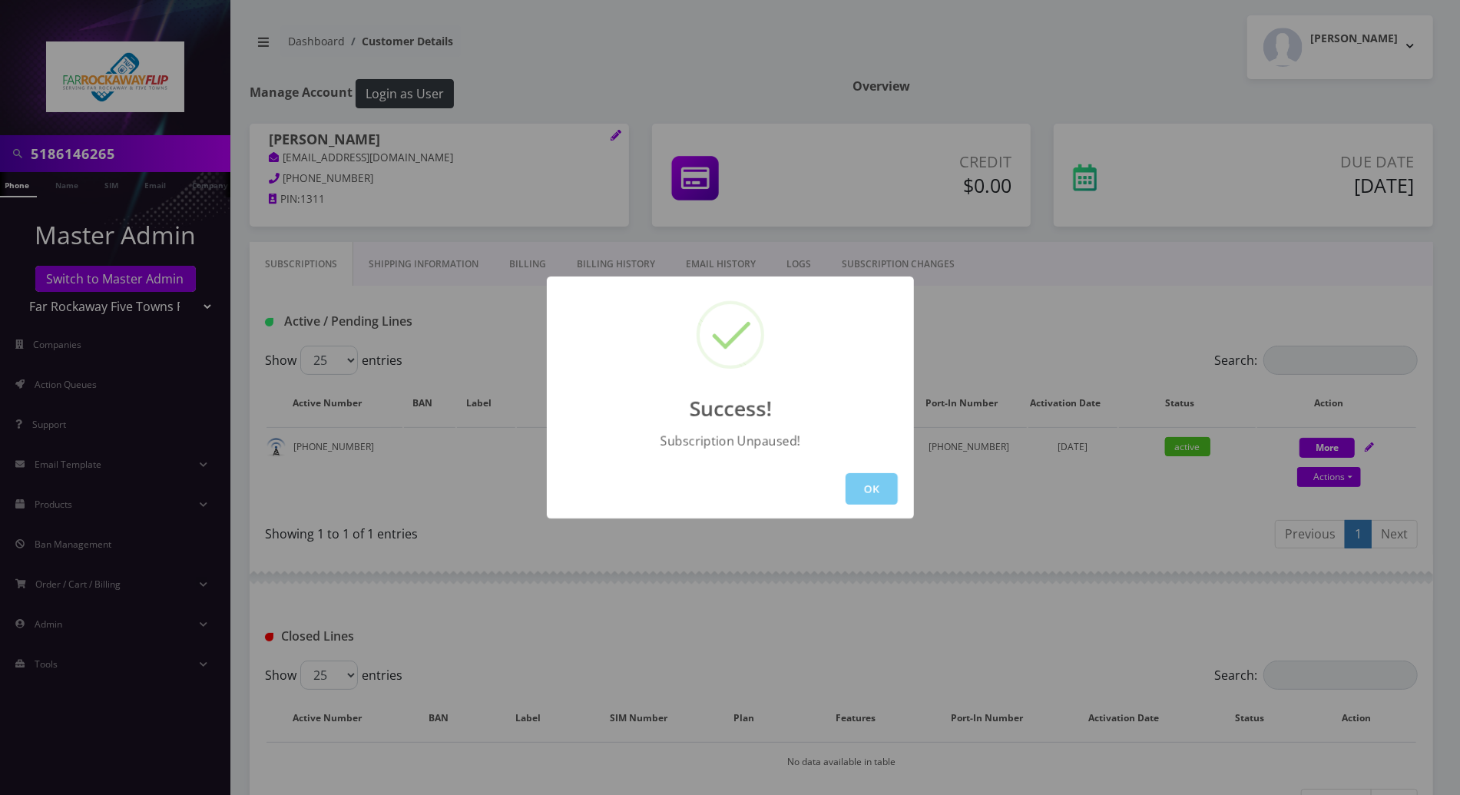
click at [881, 483] on button "OK" at bounding box center [872, 488] width 52 height 31
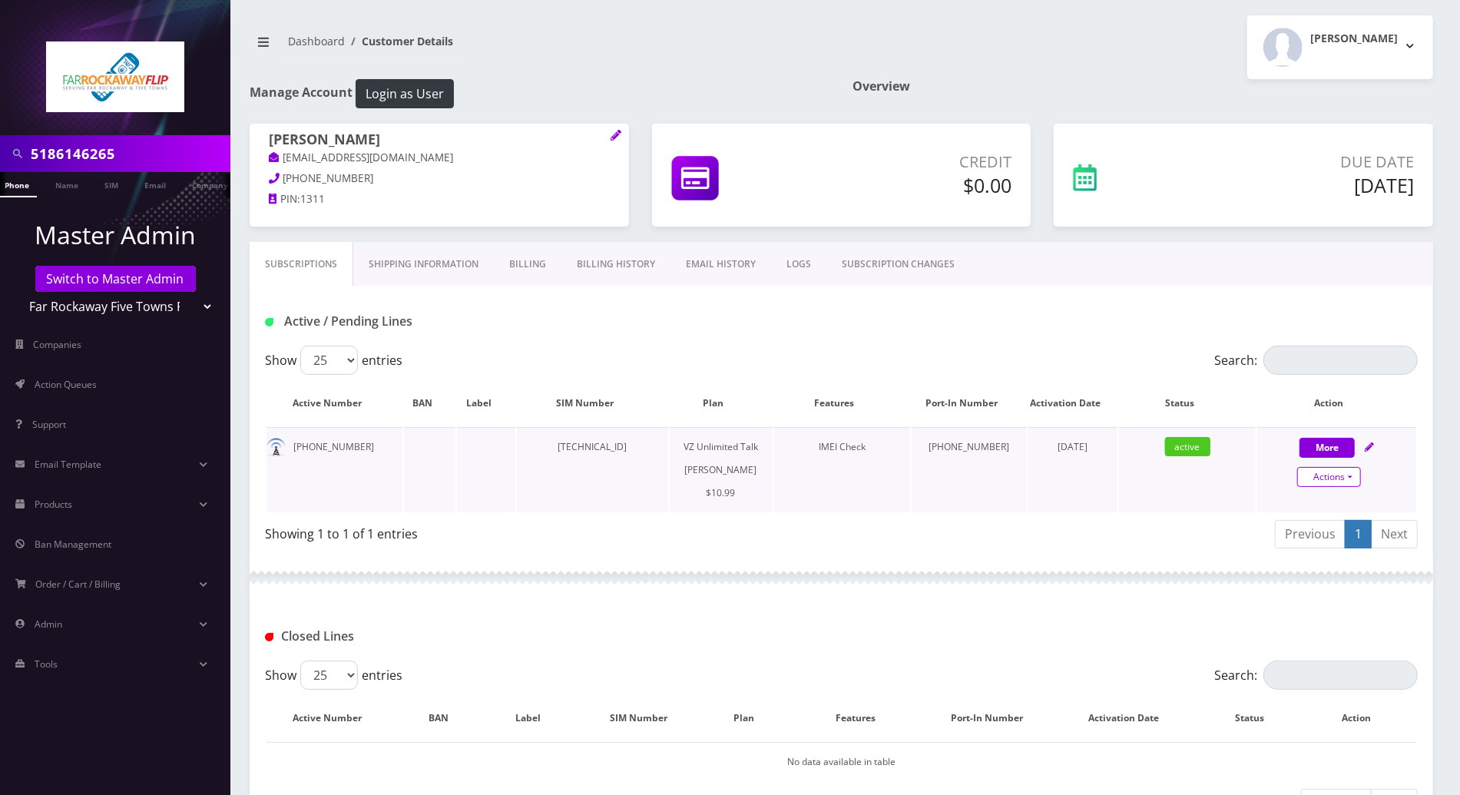
click at [1346, 479] on link "Actions" at bounding box center [1329, 477] width 64 height 20
select select "366"
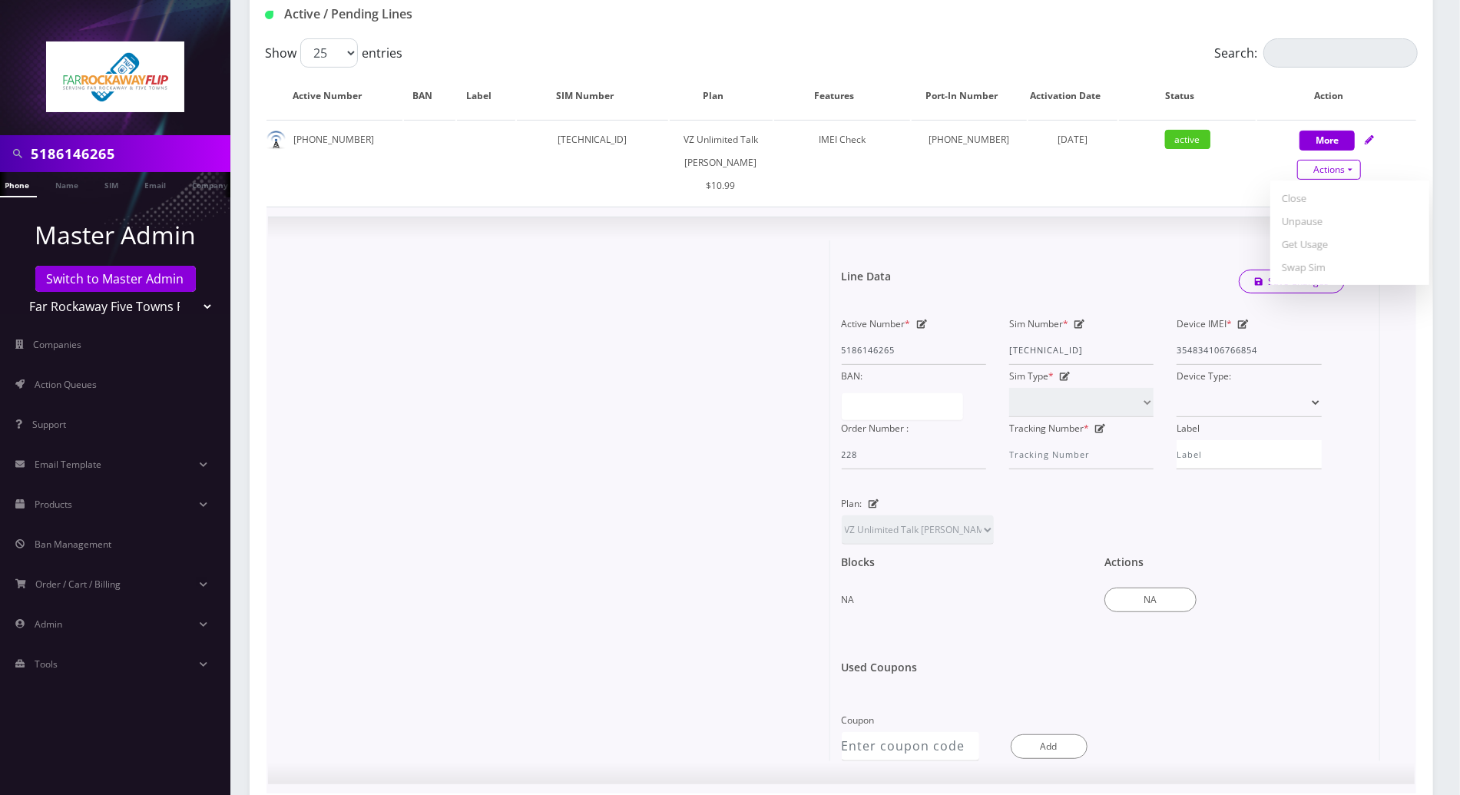
scroll to position [409, 0]
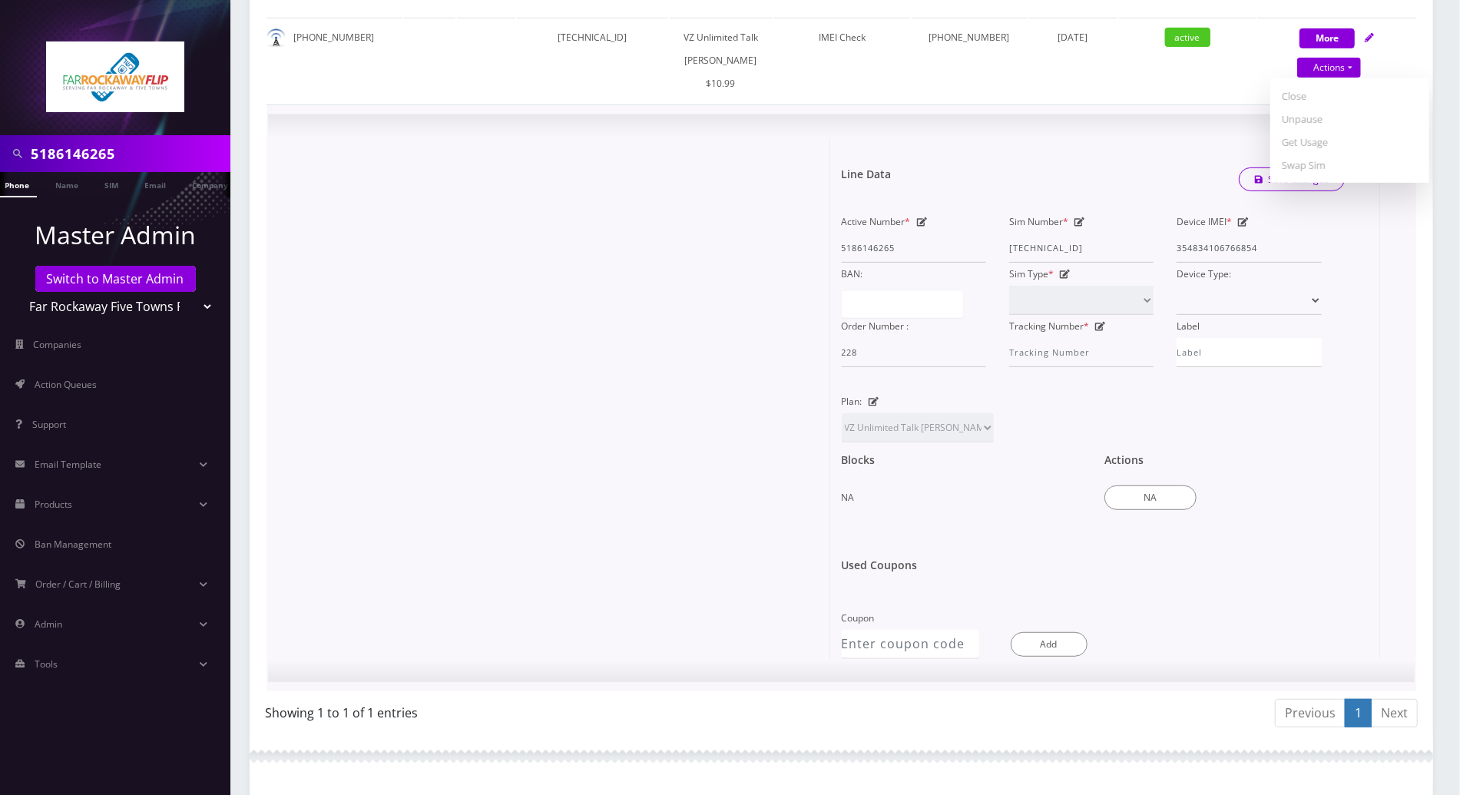
click at [1389, 445] on div "× Line Data Save Changes Active Number * 5186146265 Sim Number * 89148000010413…" at bounding box center [841, 398] width 1101 height 521
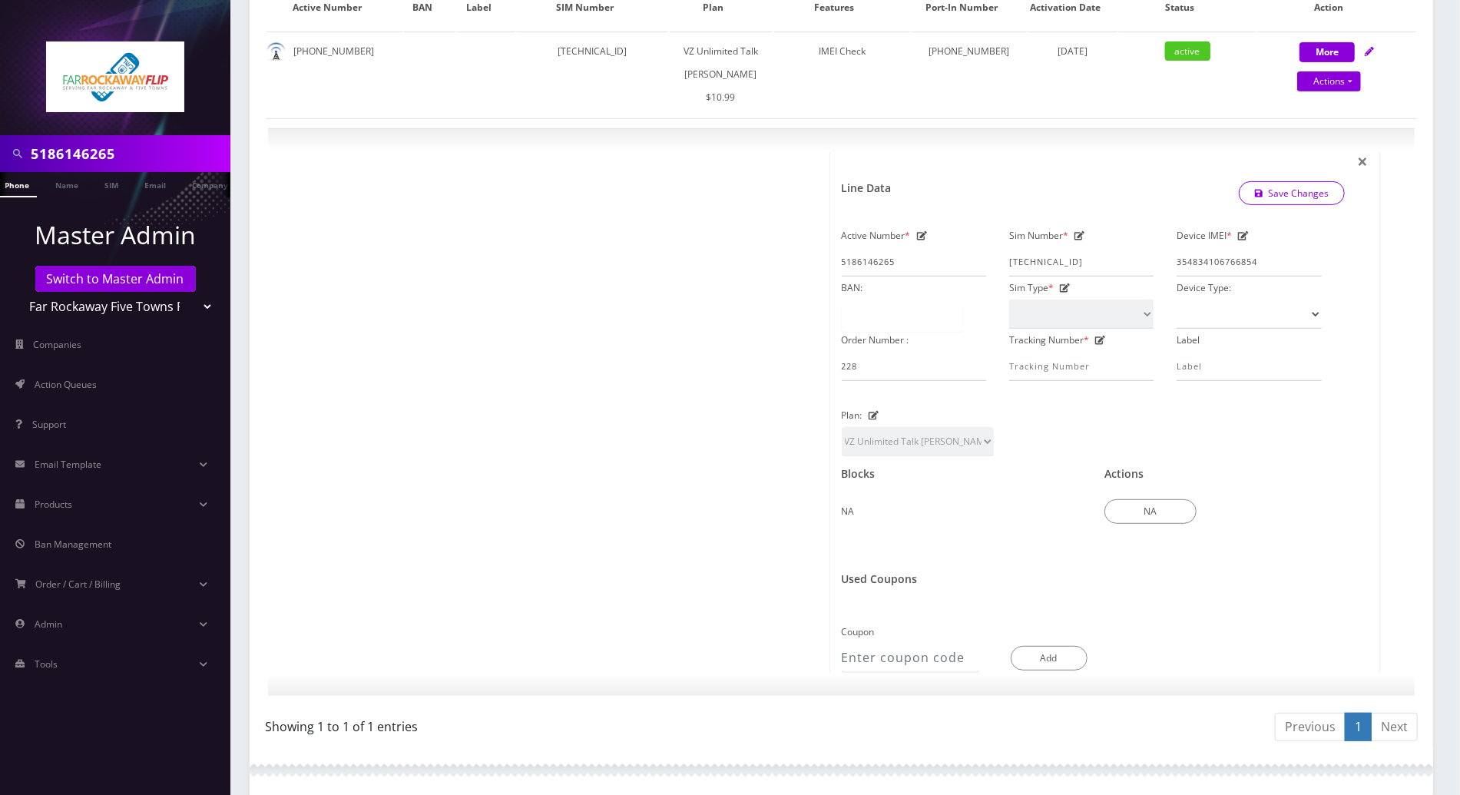
scroll to position [204, 0]
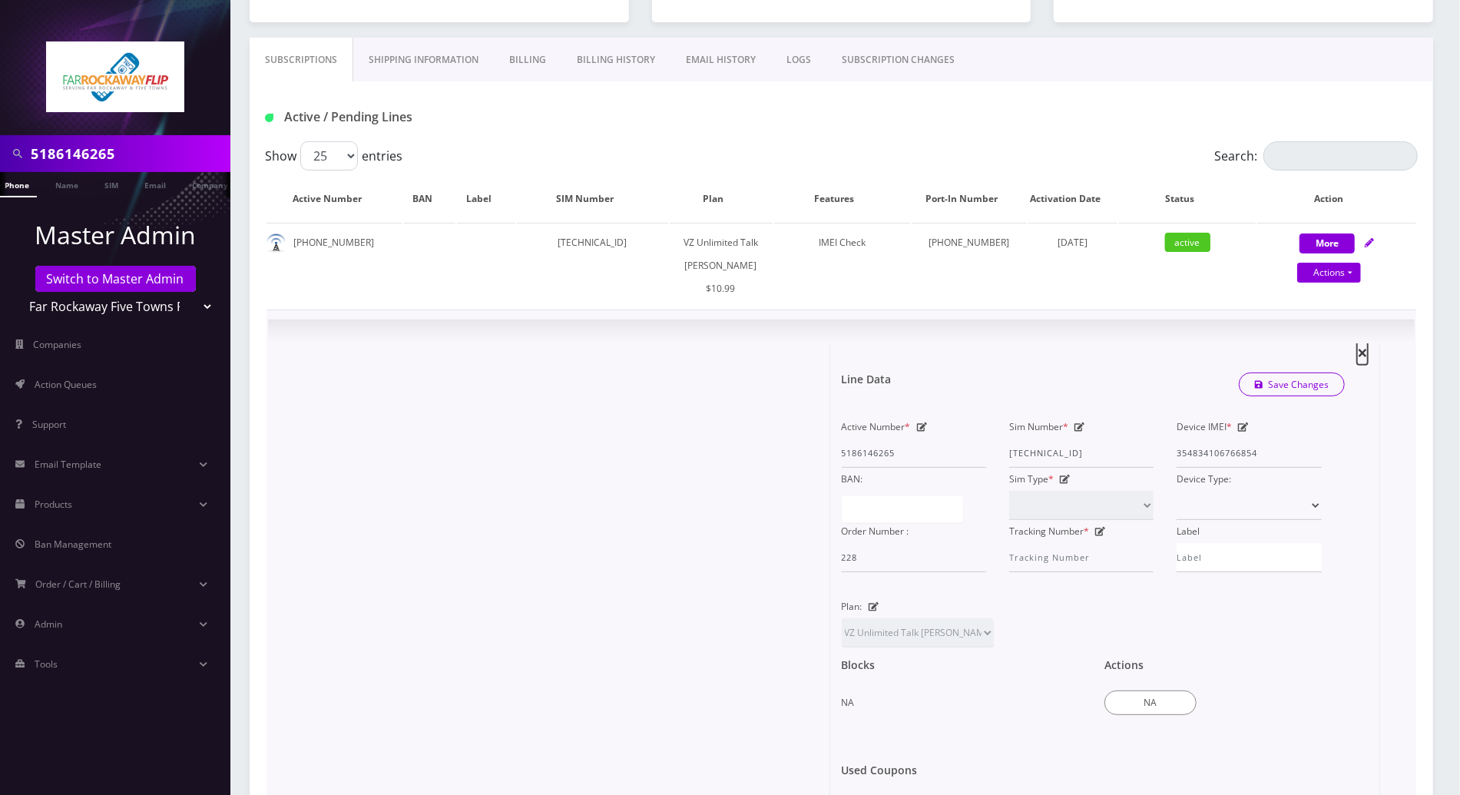
click at [1360, 353] on span "×" at bounding box center [1362, 351] width 11 height 25
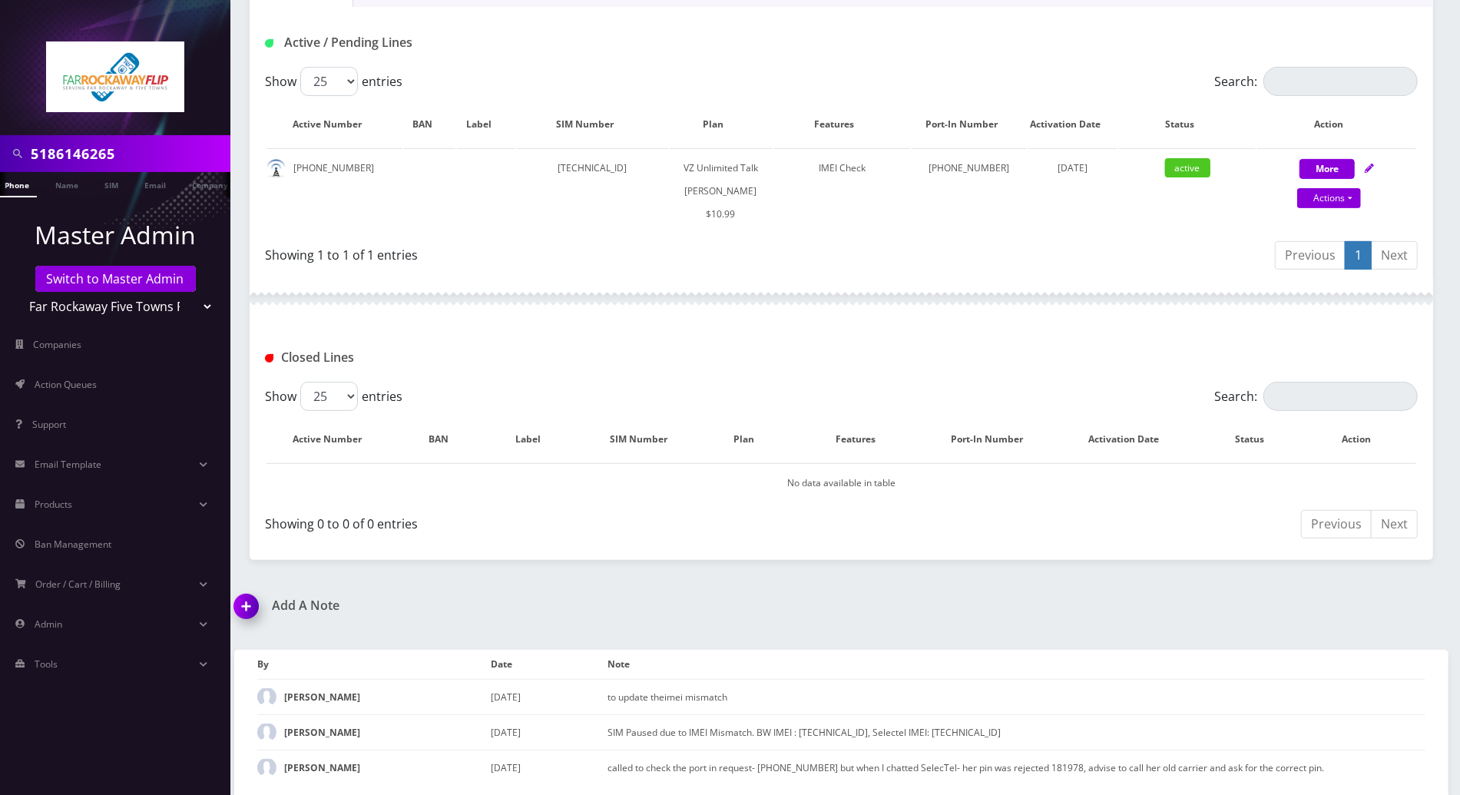
scroll to position [0, 0]
click at [18, 187] on link "Phone" at bounding box center [24, 184] width 40 height 25
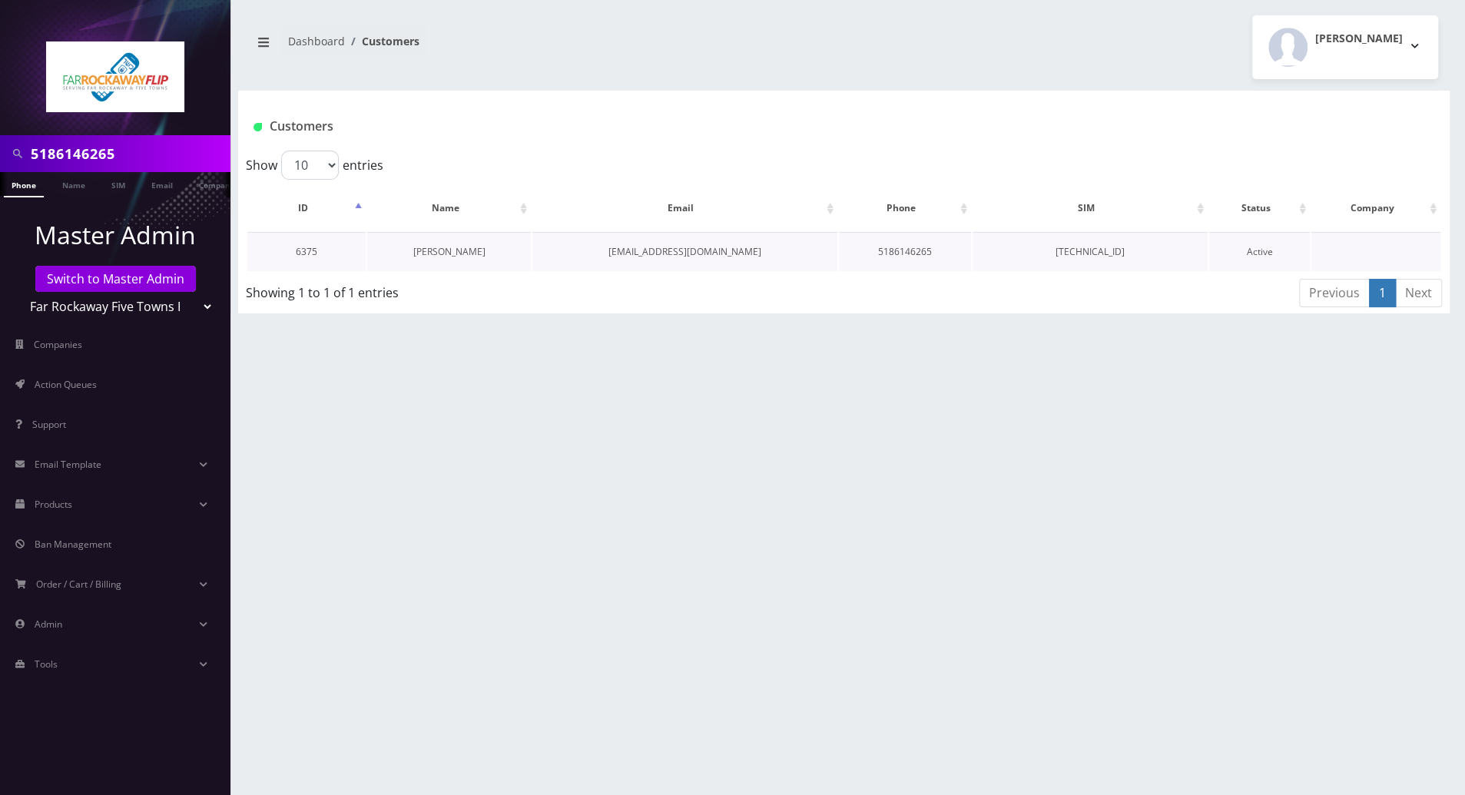
click at [452, 249] on link "[PERSON_NAME]" at bounding box center [449, 251] width 72 height 13
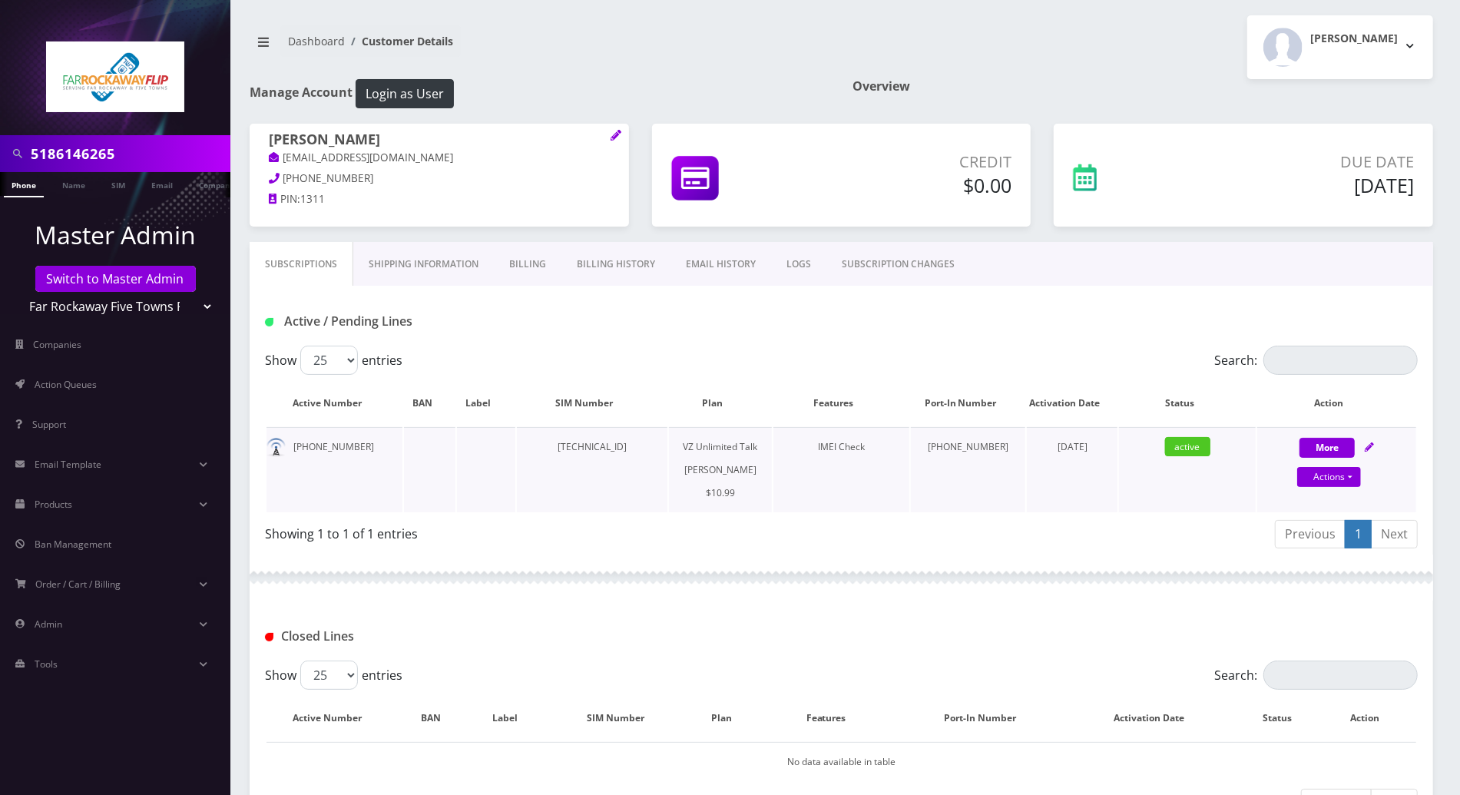
click at [1369, 445] on icon at bounding box center [1369, 446] width 9 height 9
select select "366"
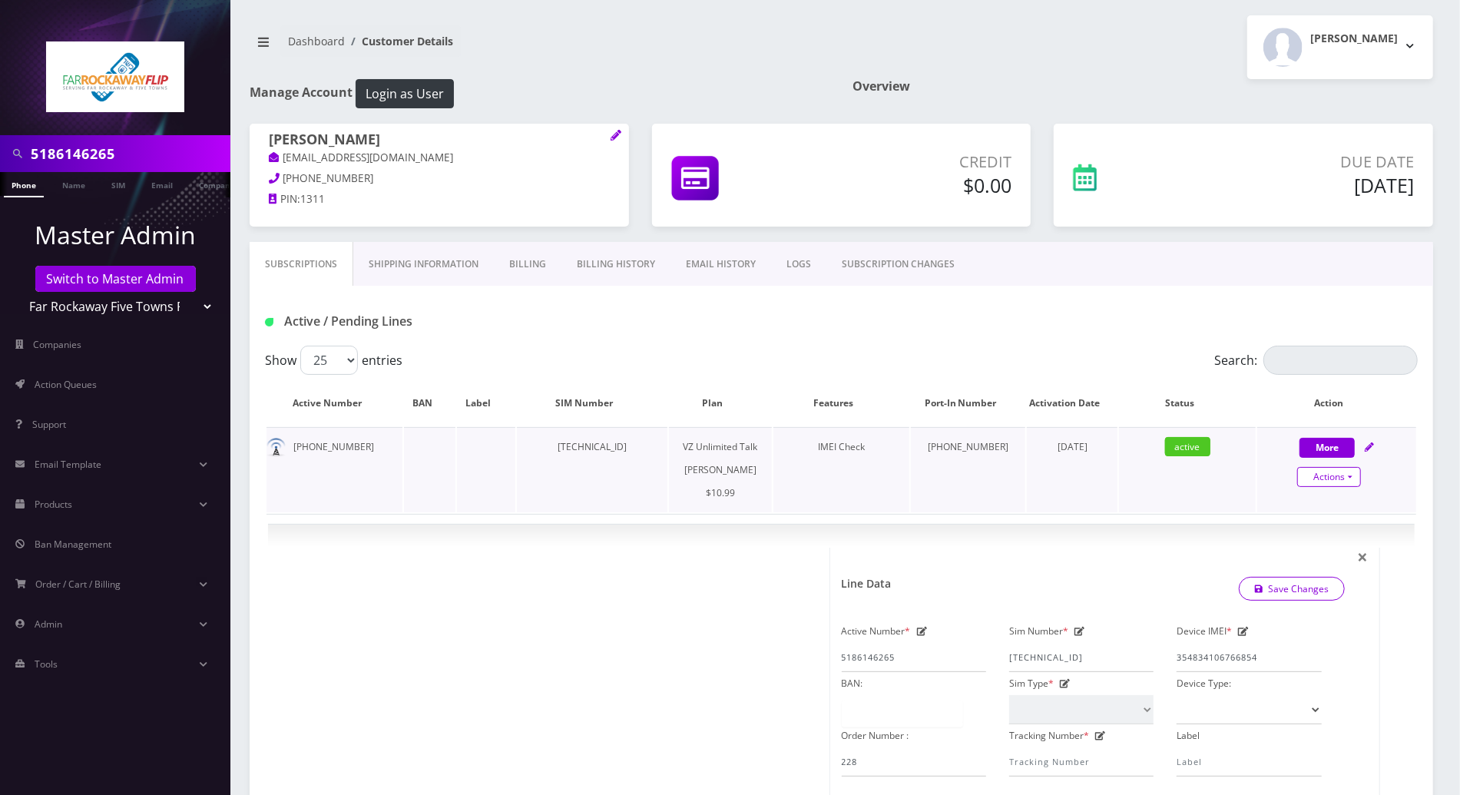
click at [1342, 474] on link "Actions" at bounding box center [1329, 477] width 64 height 20
select select "366"
click at [1303, 532] on link "Unpause" at bounding box center [1349, 528] width 159 height 23
select select "366"
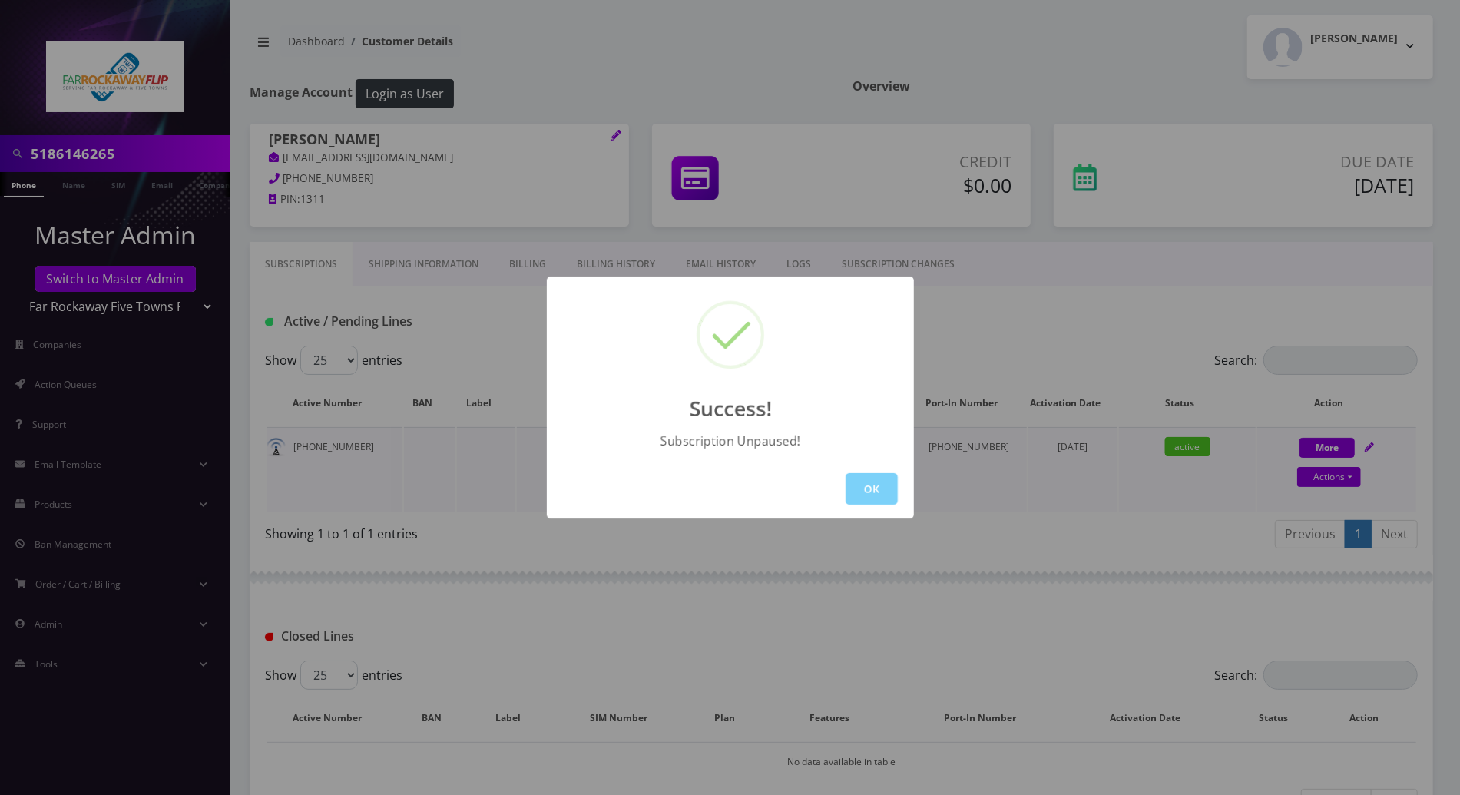
click at [868, 492] on button "OK" at bounding box center [872, 488] width 52 height 31
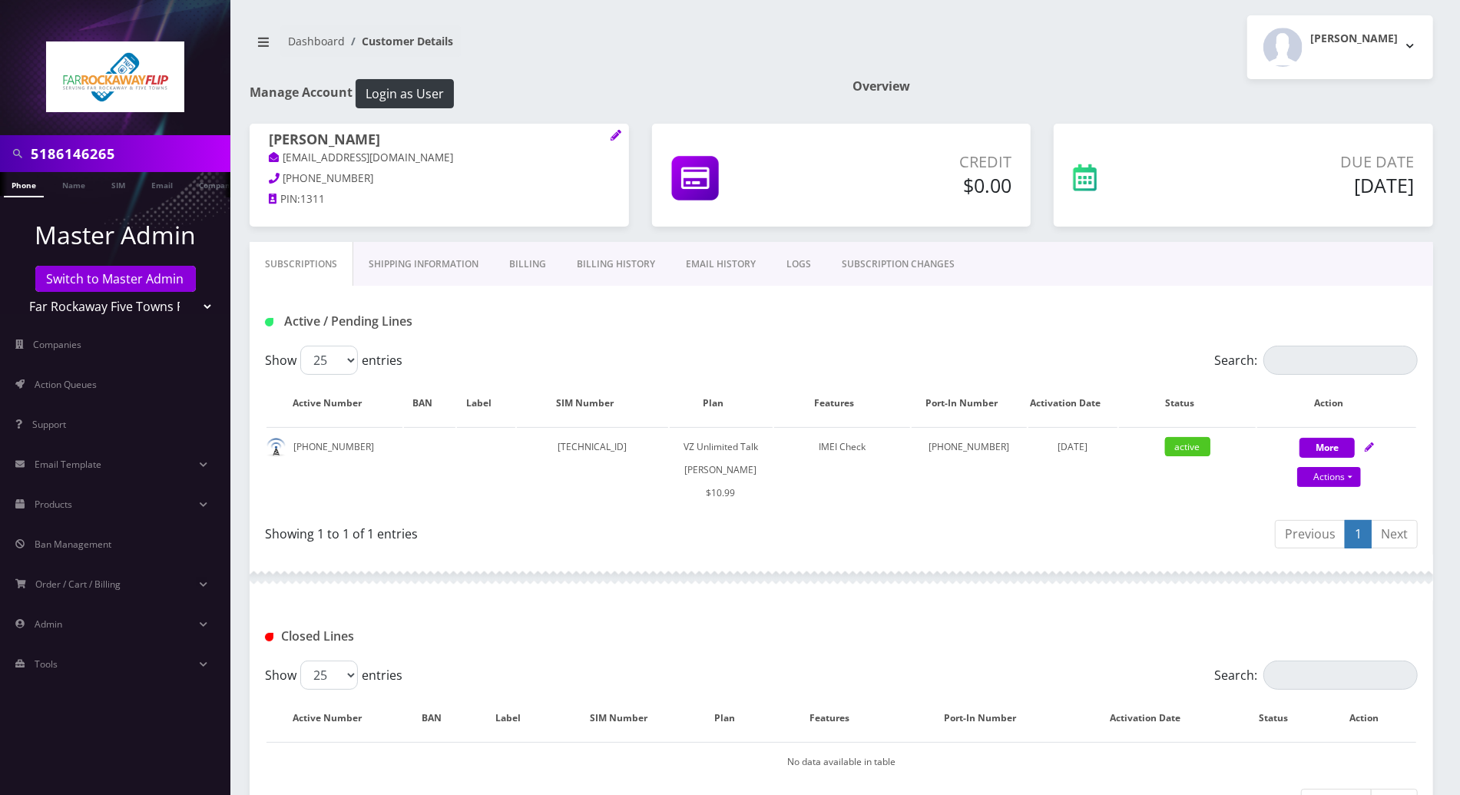
click at [1383, 311] on div "Active / Pending Lines" at bounding box center [841, 321] width 1176 height 25
drag, startPoint x: 639, startPoint y: 55, endPoint x: 660, endPoint y: 65, distance: 23.0
click at [640, 54] on nav "Dashboard Customer Details" at bounding box center [540, 47] width 581 height 44
click at [557, 329] on div "Active / Pending Lines" at bounding box center [449, 321] width 392 height 25
click at [429, 259] on link "Shipping Information" at bounding box center [423, 264] width 141 height 45
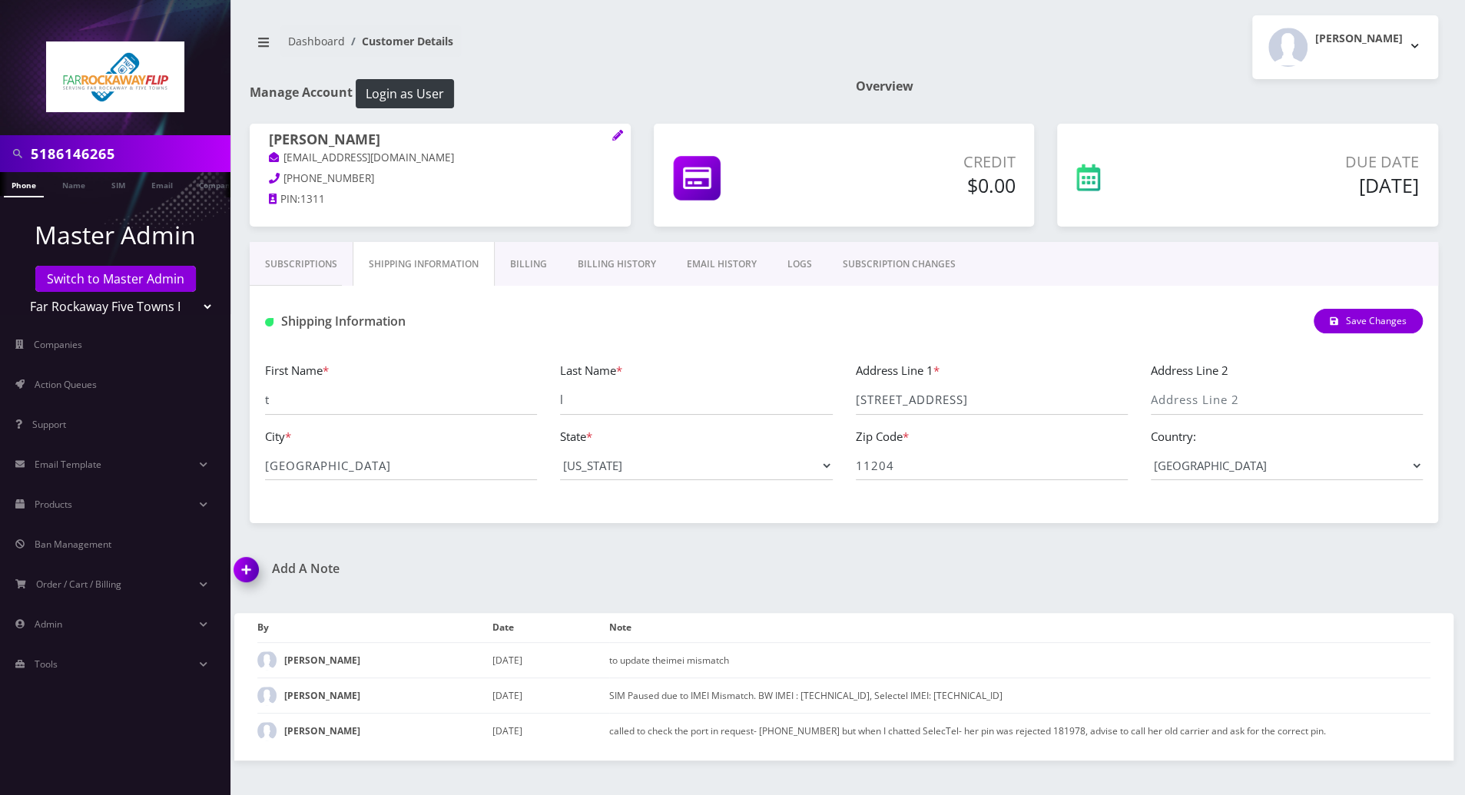
click at [310, 270] on link "Subscriptions" at bounding box center [301, 264] width 103 height 45
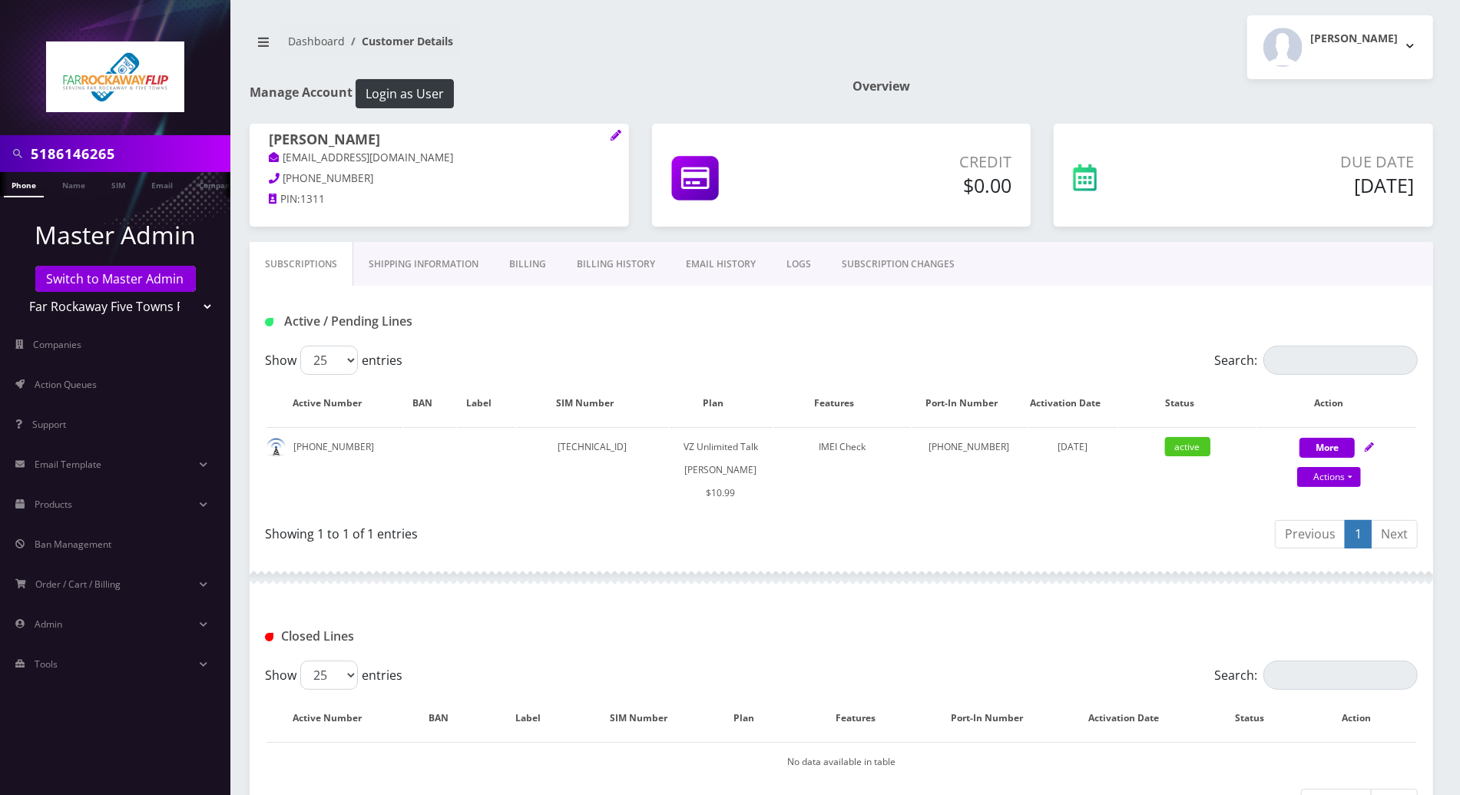
click at [872, 323] on div "Active / Pending Lines" at bounding box center [841, 321] width 1176 height 25
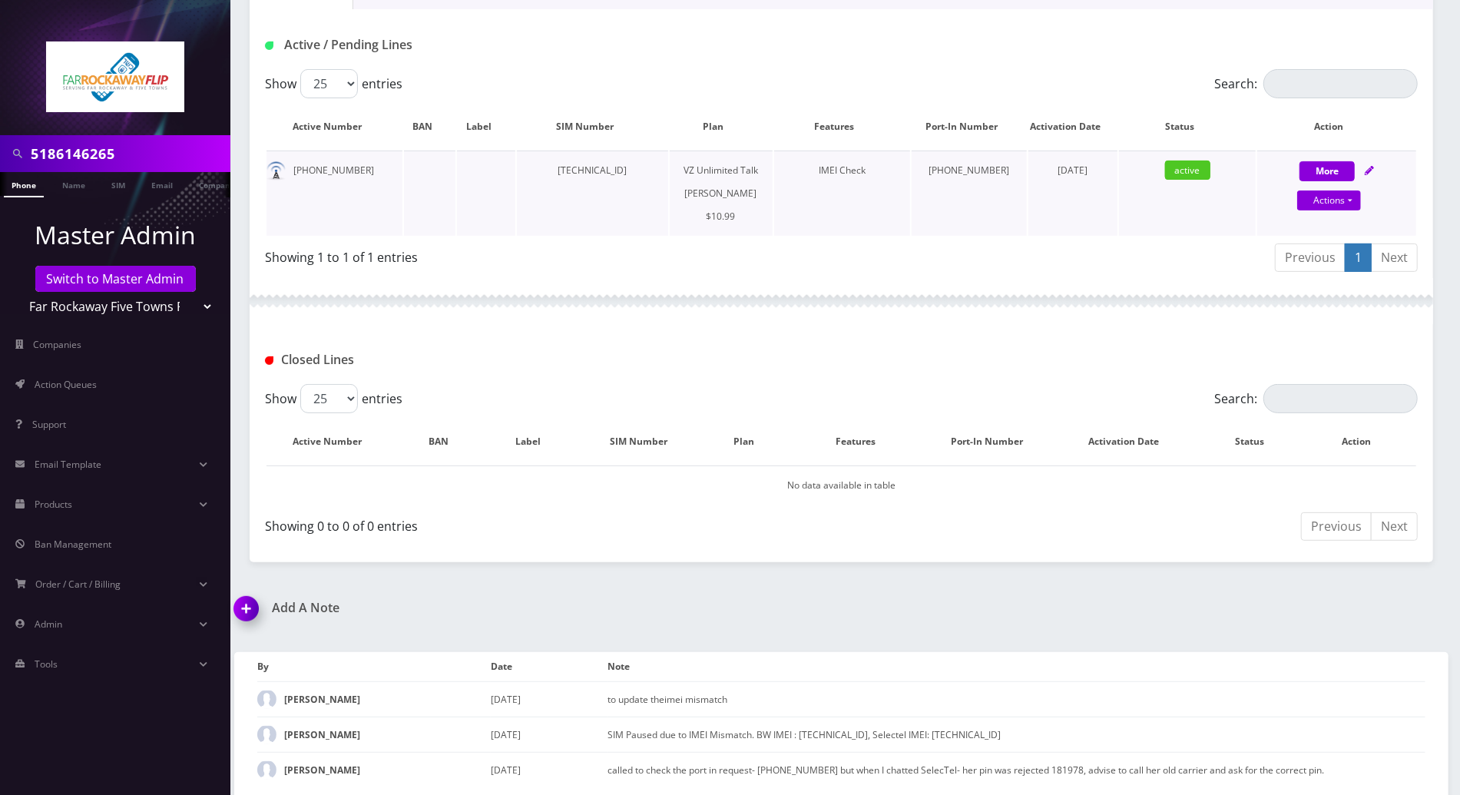
scroll to position [279, 0]
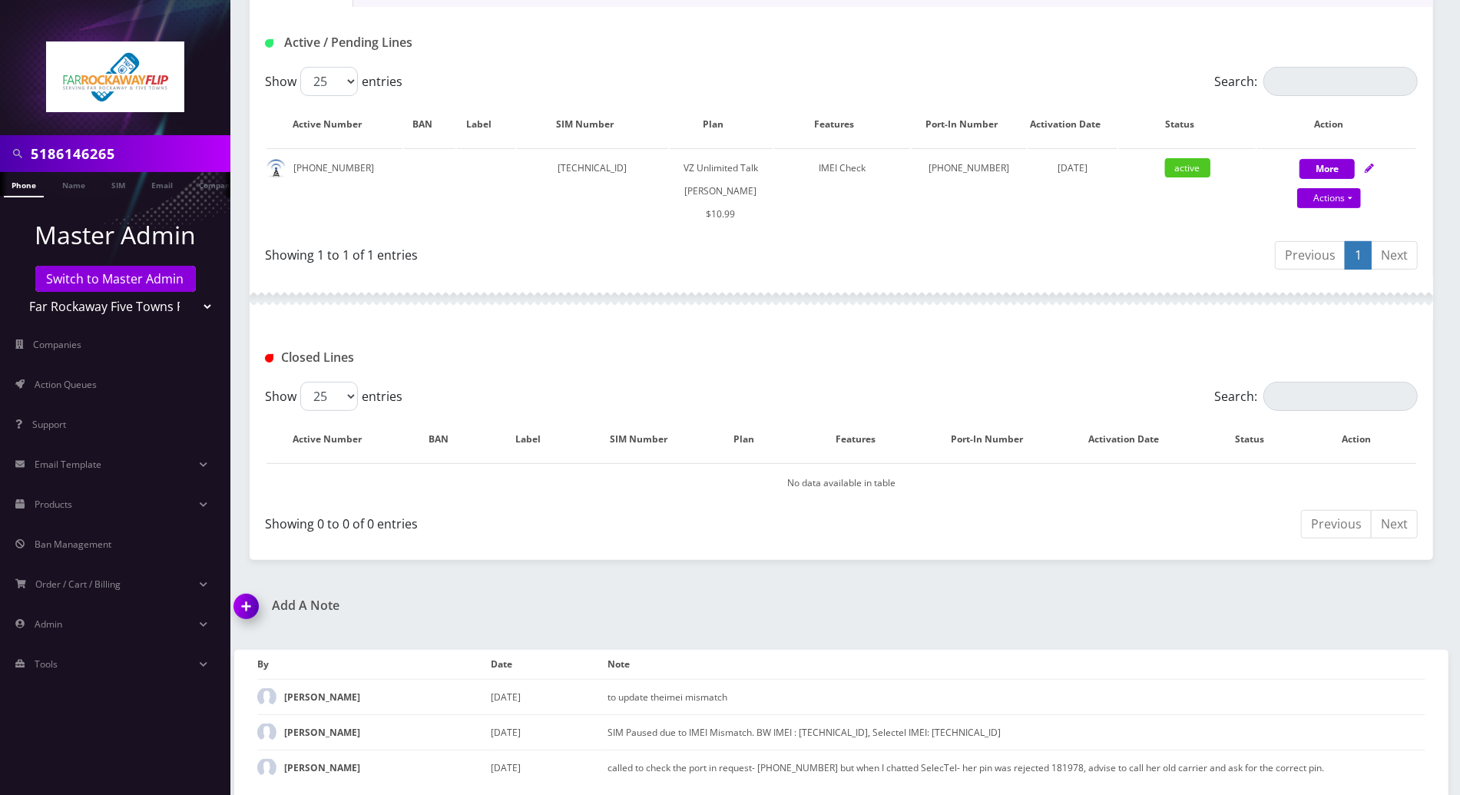
click at [885, 598] on div "Add A Note *Please Enter Note Save Note By Date Note [PERSON_NAME] [DATE]" at bounding box center [841, 697] width 1237 height 199
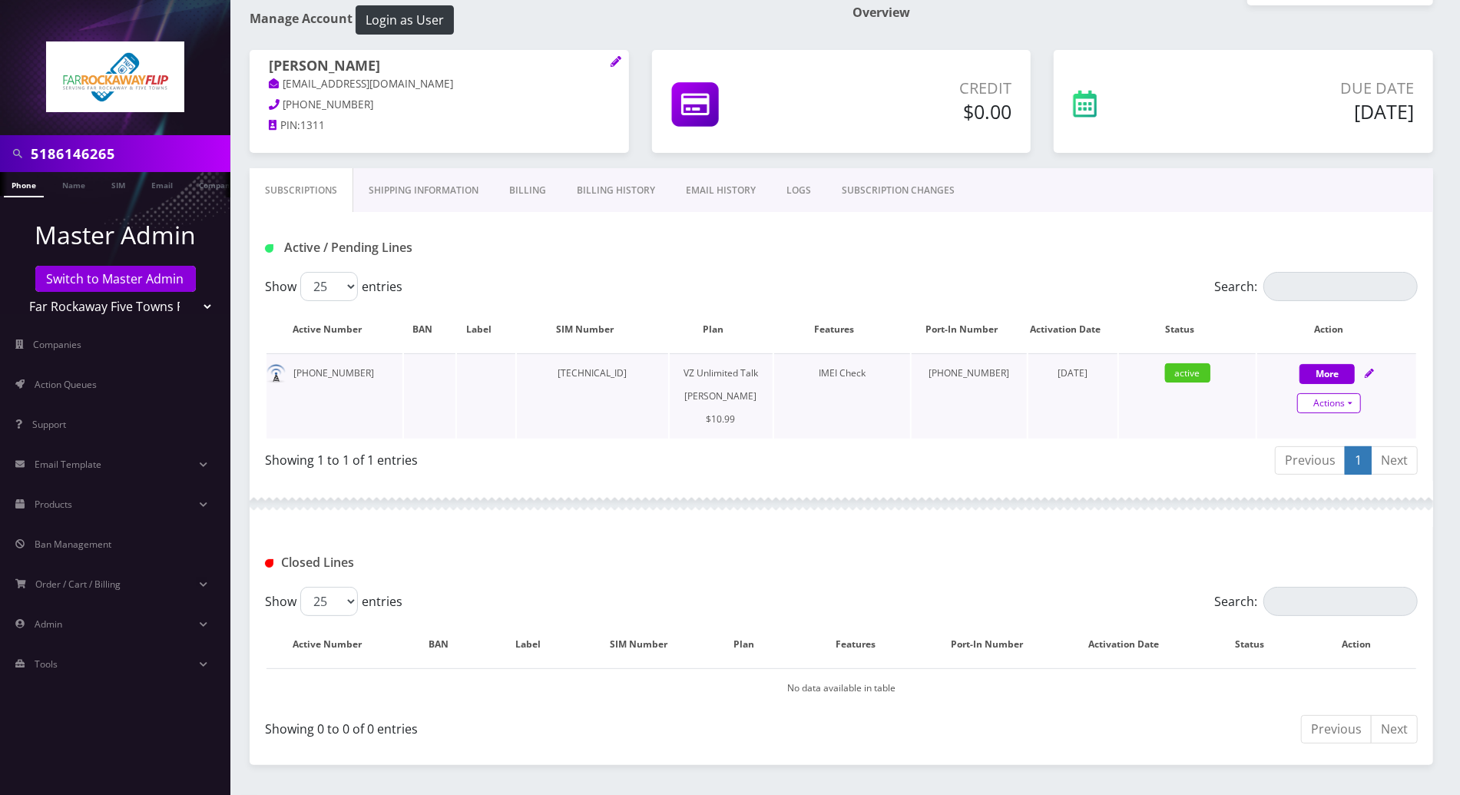
click at [1346, 406] on link "Actions" at bounding box center [1329, 403] width 64 height 20
select select "366"
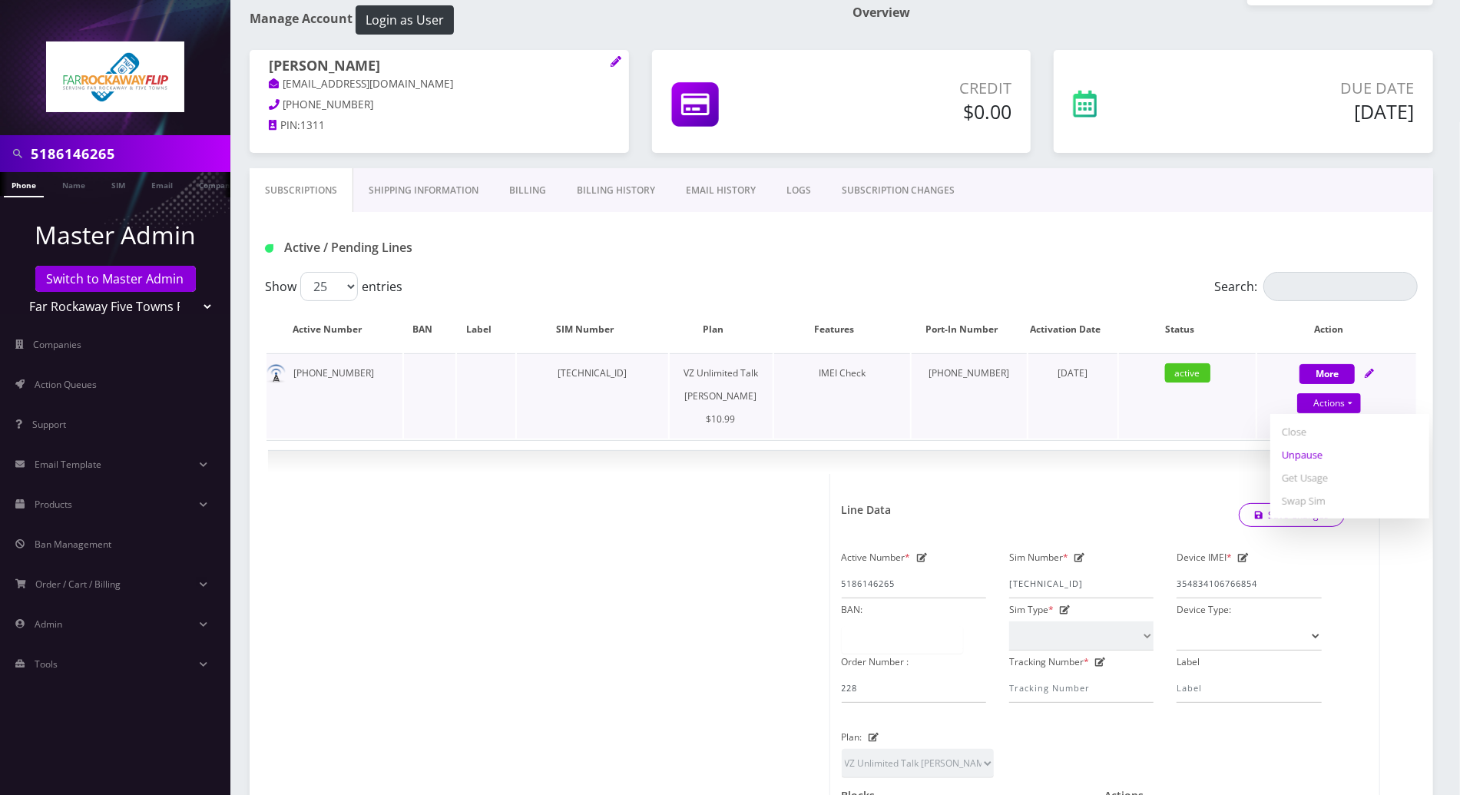
click at [1298, 448] on link "Unpause" at bounding box center [1349, 454] width 159 height 23
select select "366"
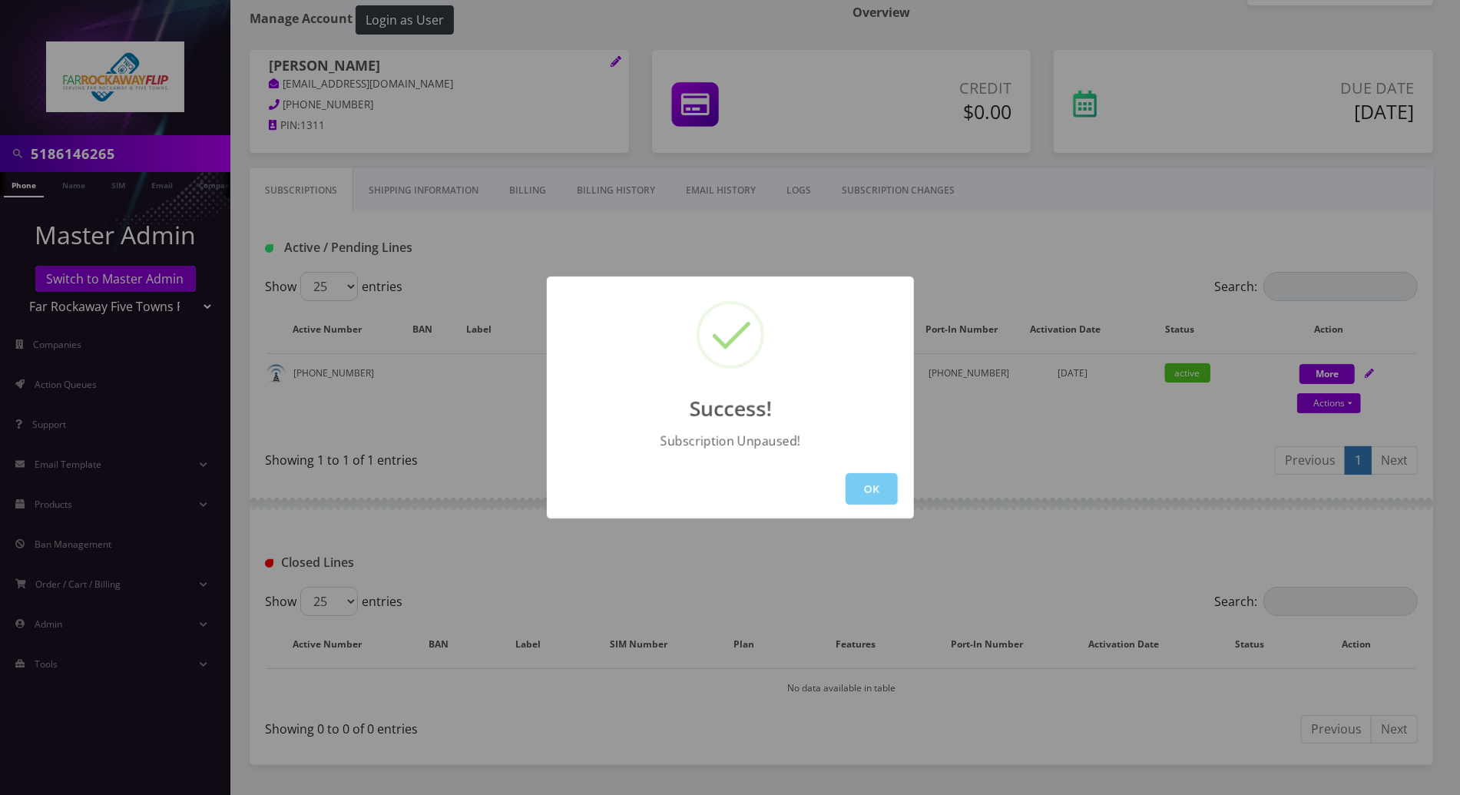
click at [885, 488] on button "OK" at bounding box center [872, 488] width 52 height 31
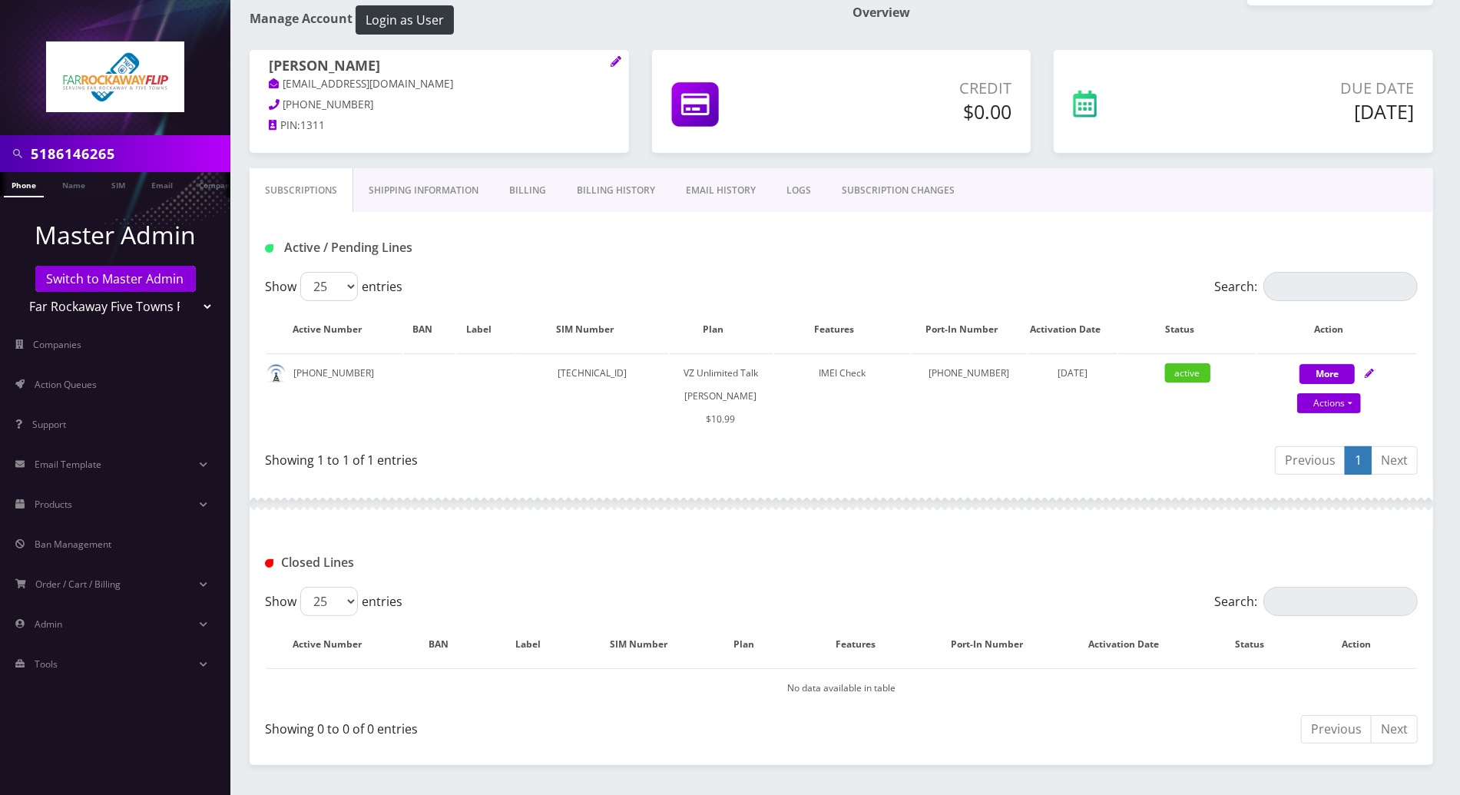
click at [28, 190] on link "Phone" at bounding box center [24, 184] width 40 height 25
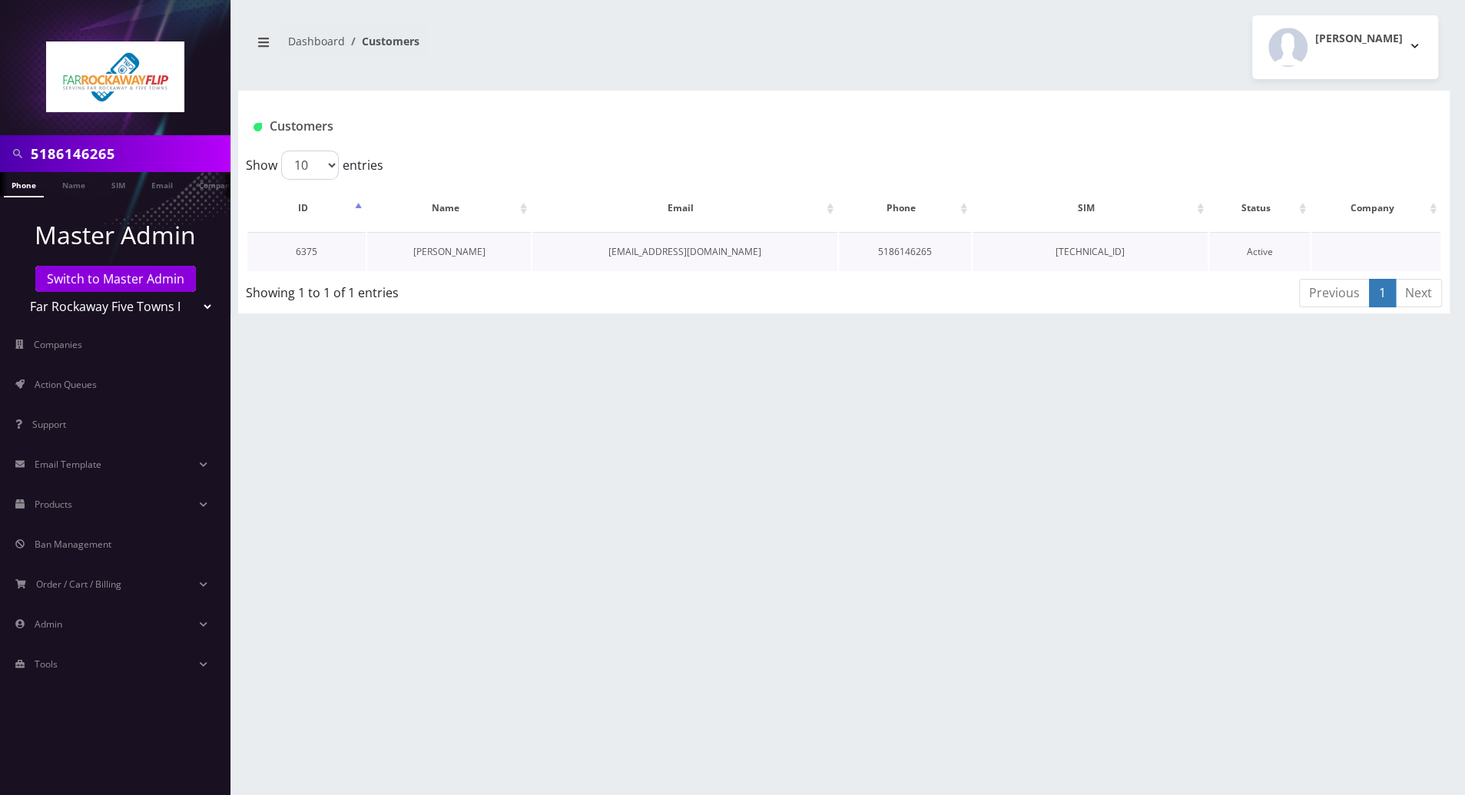
click at [449, 253] on link "[PERSON_NAME]" at bounding box center [449, 251] width 72 height 13
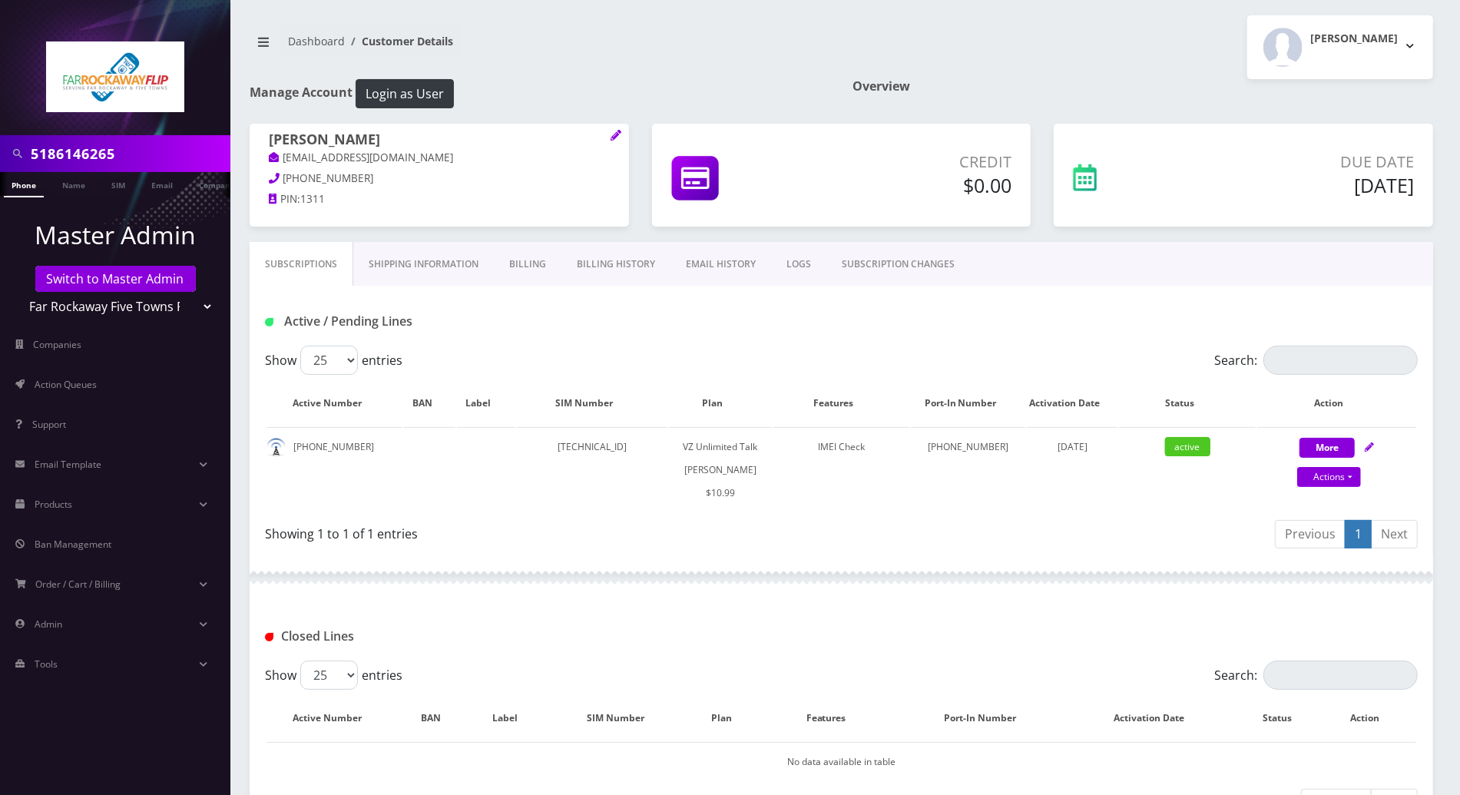
click at [874, 267] on link "SUBSCRIPTION CHANGES" at bounding box center [898, 264] width 144 height 45
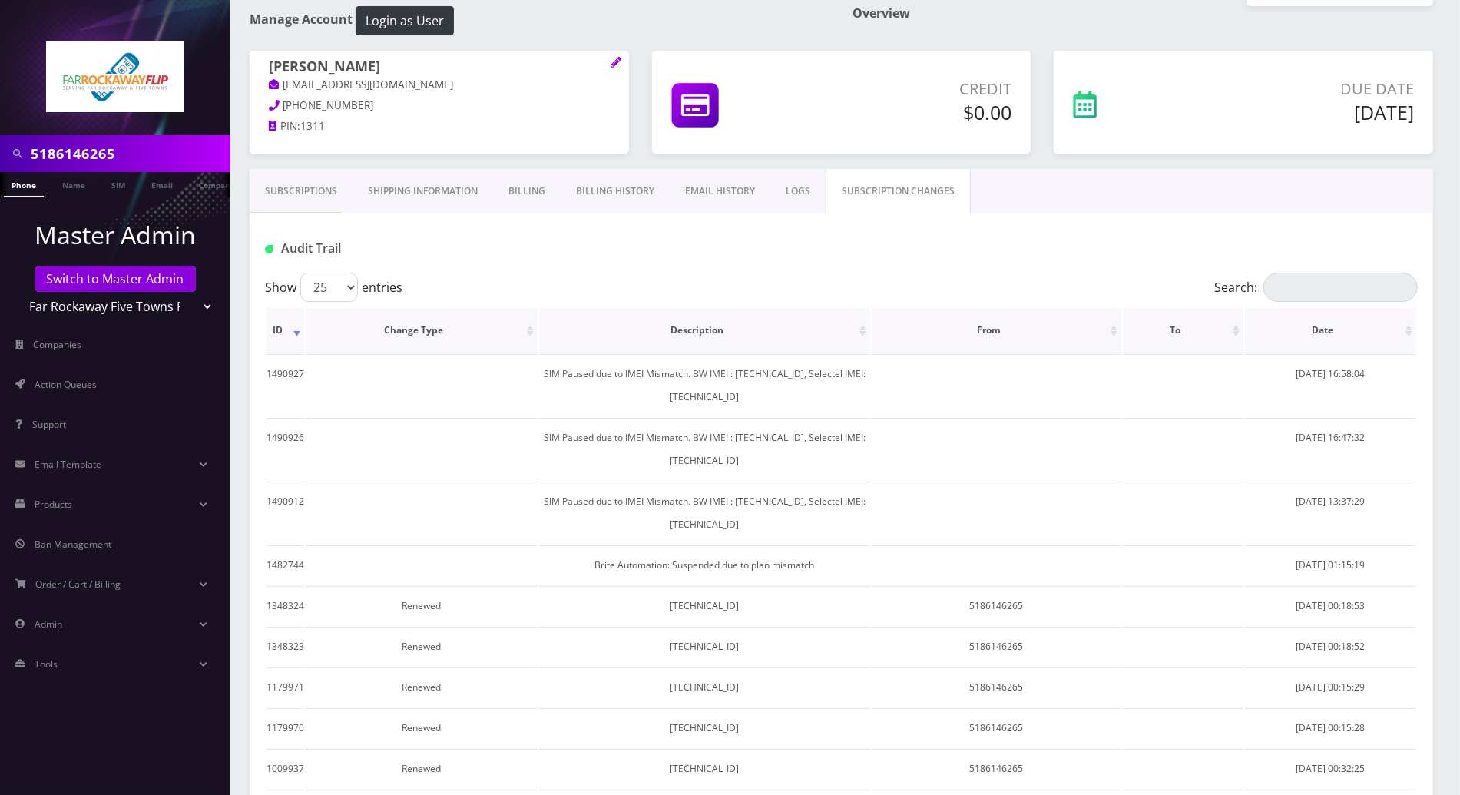
scroll to position [102, 0]
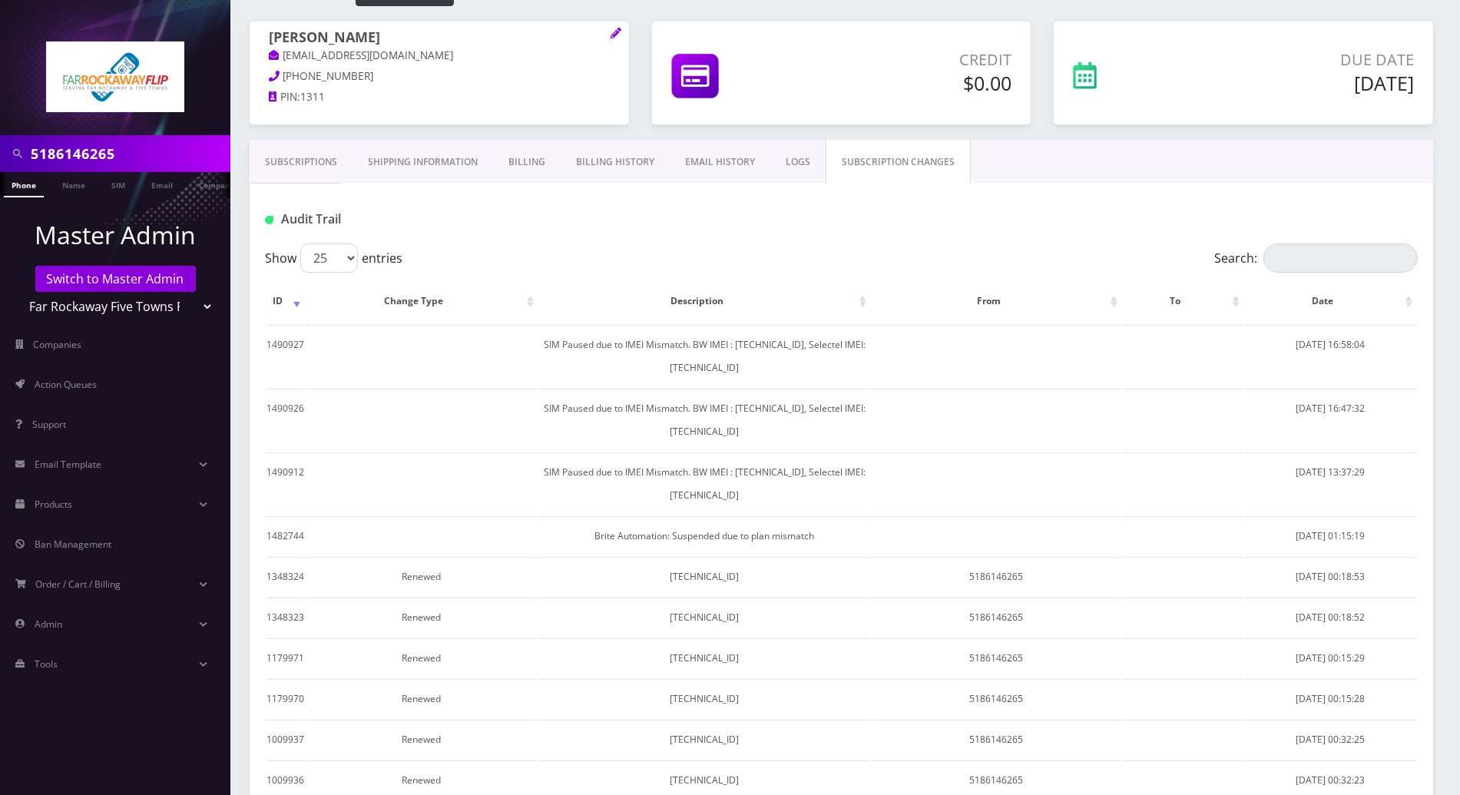
click at [787, 164] on link "LOGS" at bounding box center [797, 162] width 55 height 45
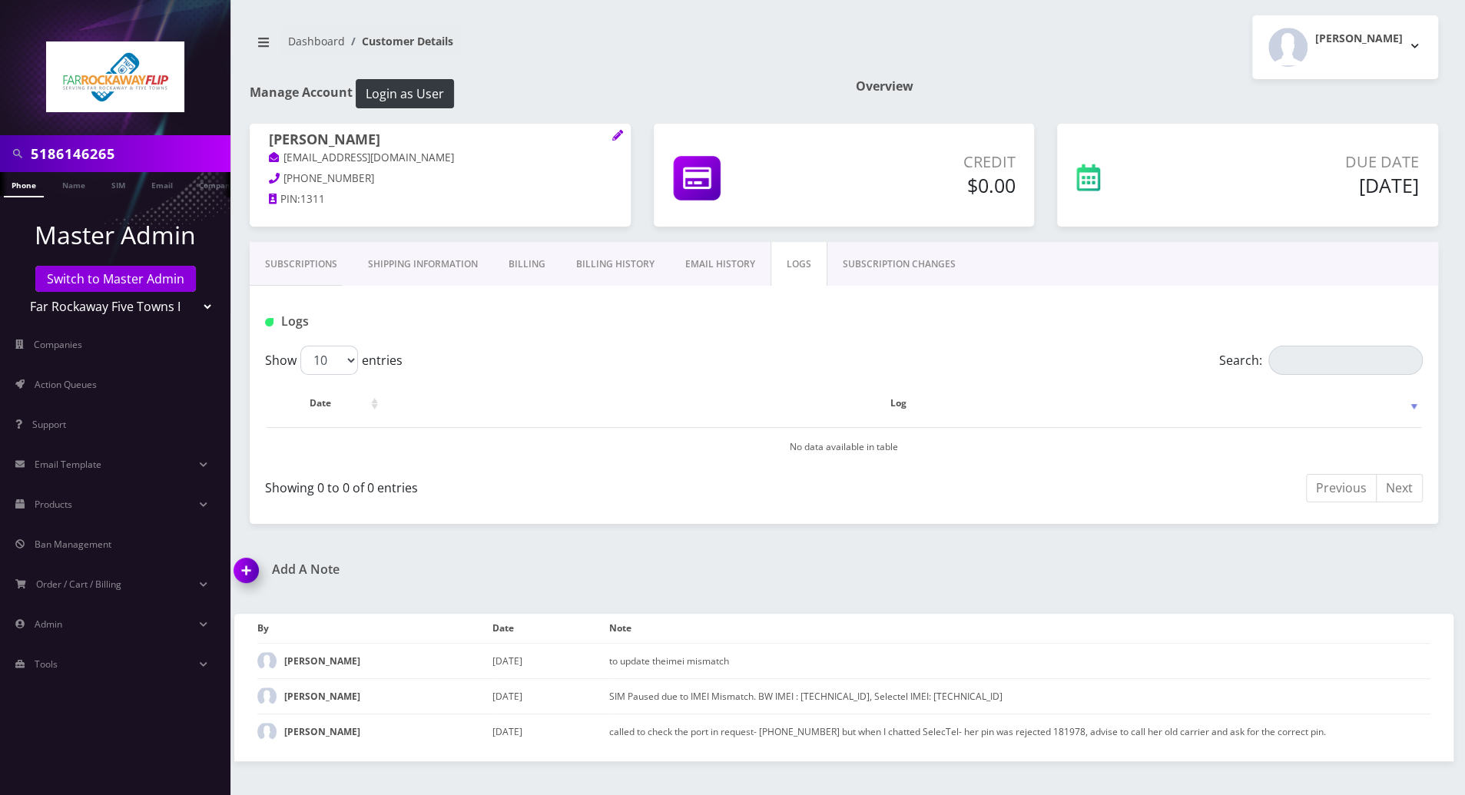
click at [310, 258] on link "Subscriptions" at bounding box center [301, 264] width 103 height 45
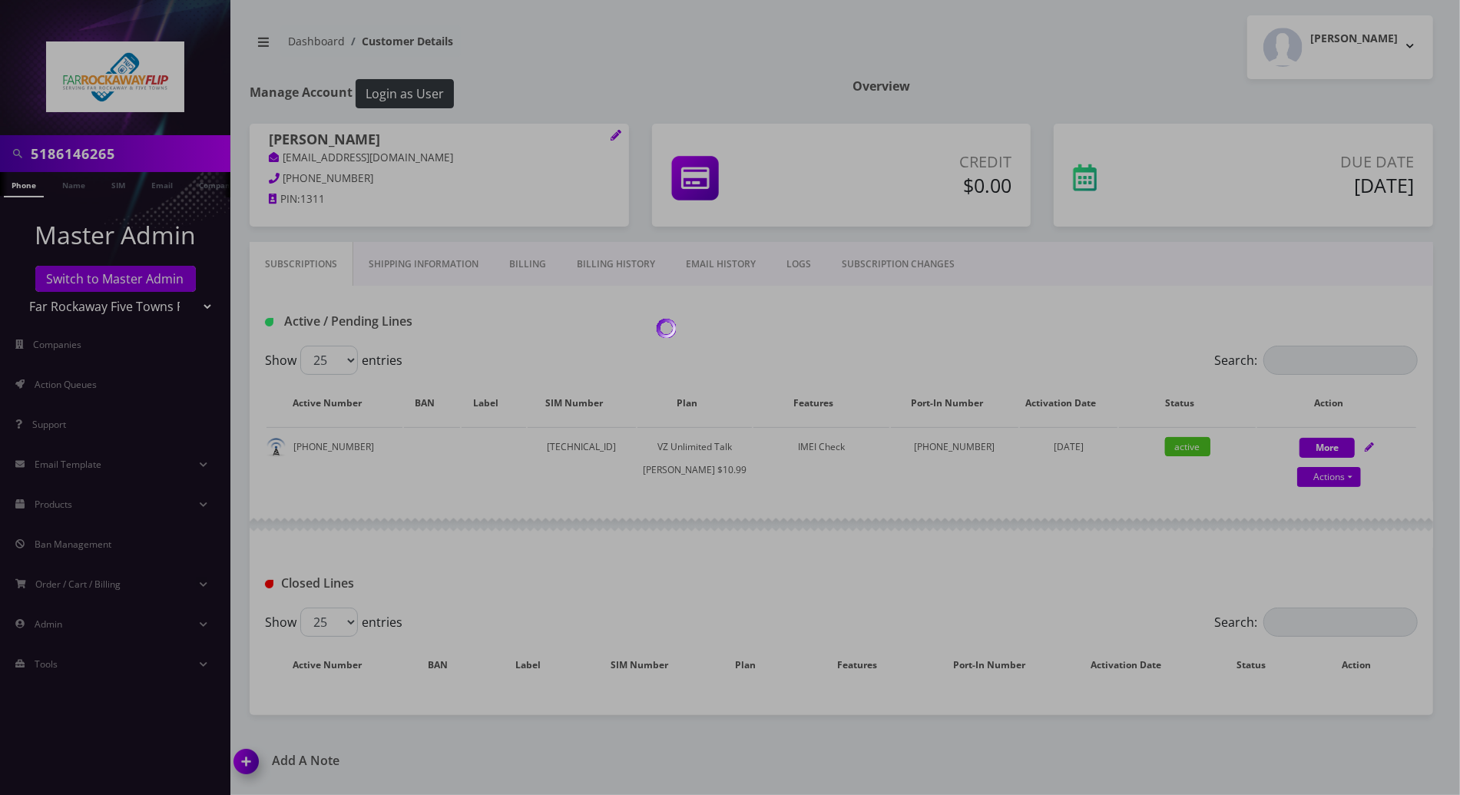
click at [21, 185] on div at bounding box center [730, 397] width 1460 height 795
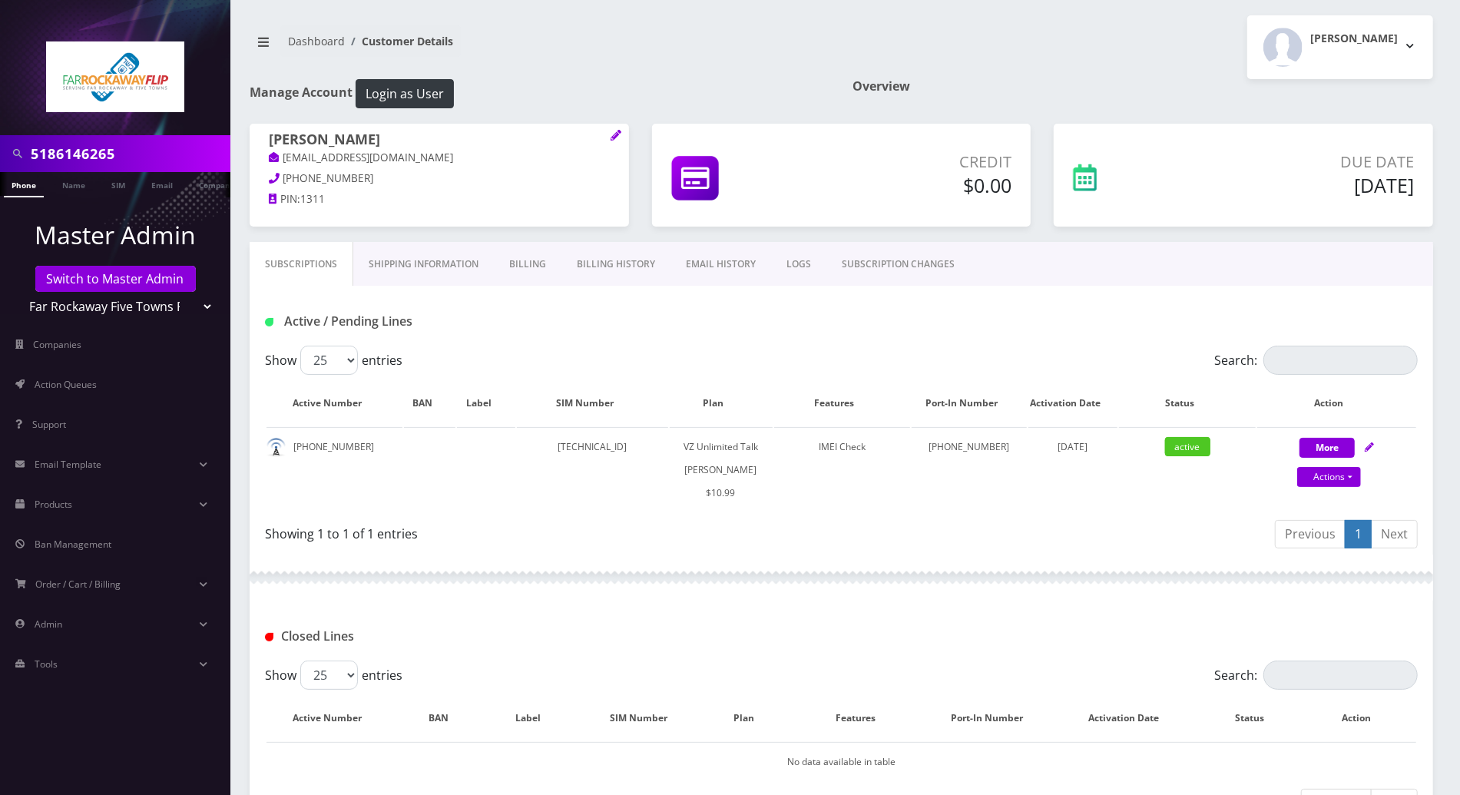
click at [869, 266] on link "SUBSCRIPTION CHANGES" at bounding box center [898, 264] width 144 height 45
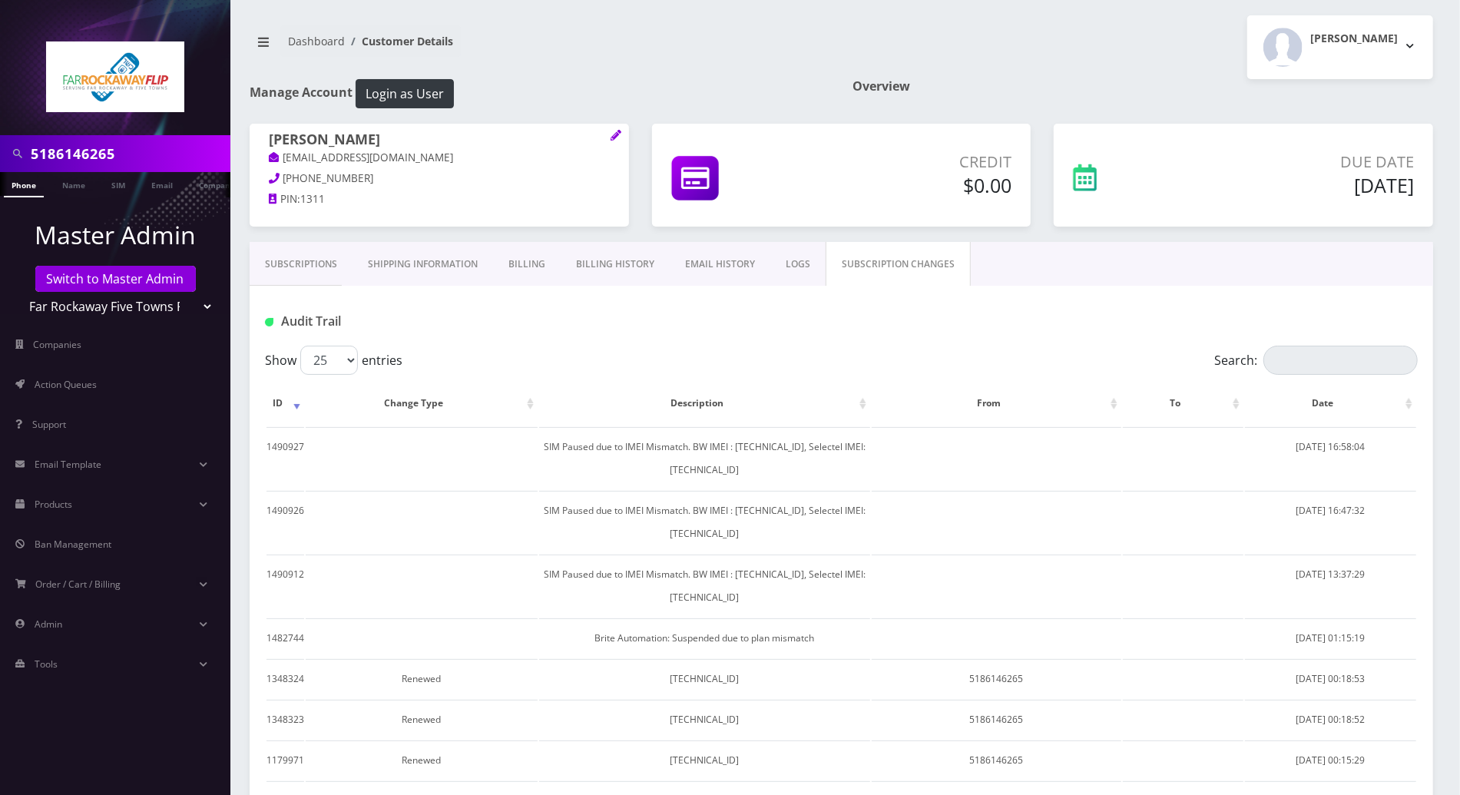
click at [300, 266] on link "Subscriptions" at bounding box center [301, 264] width 103 height 45
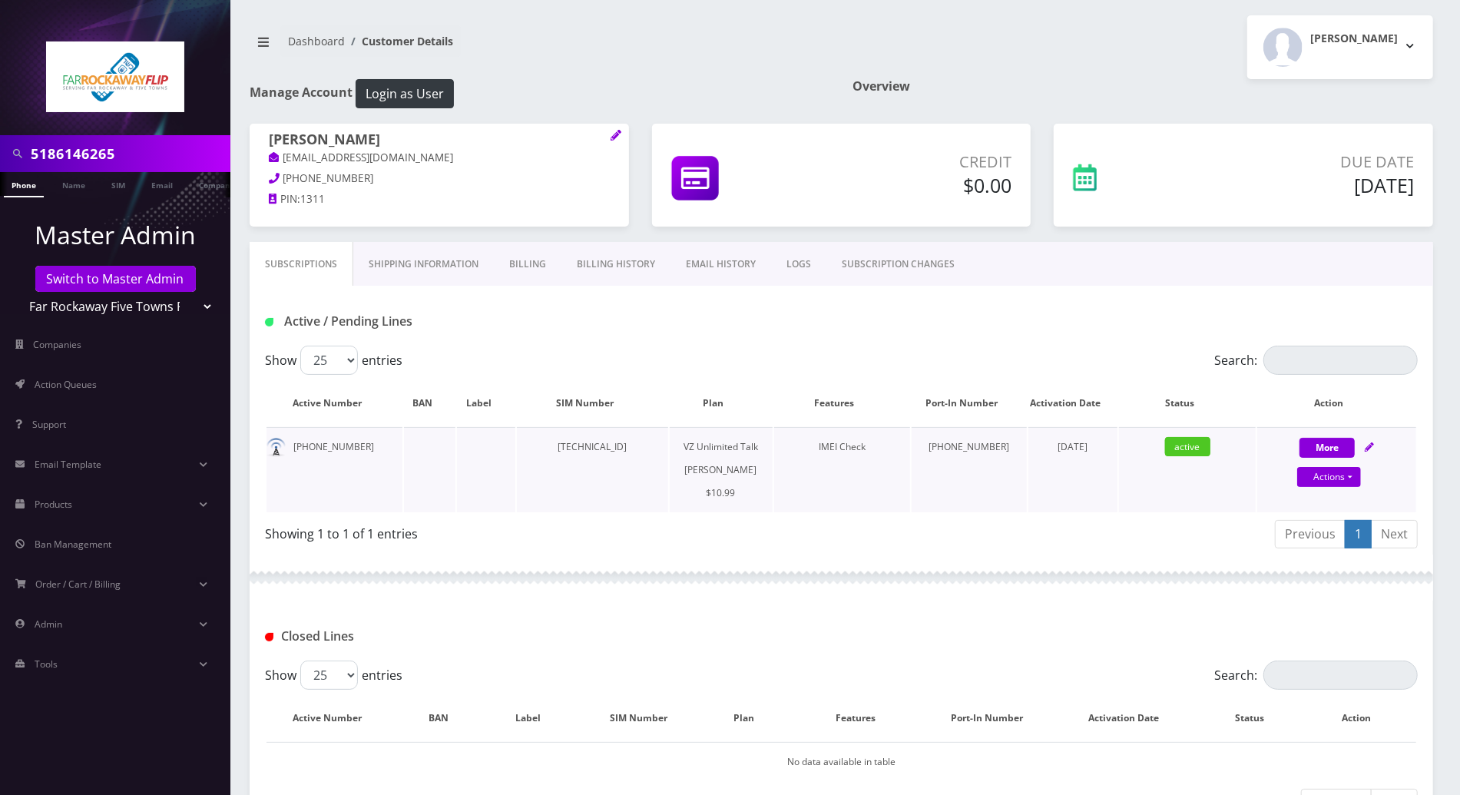
click at [1374, 440] on link at bounding box center [1369, 446] width 9 height 13
select select "366"
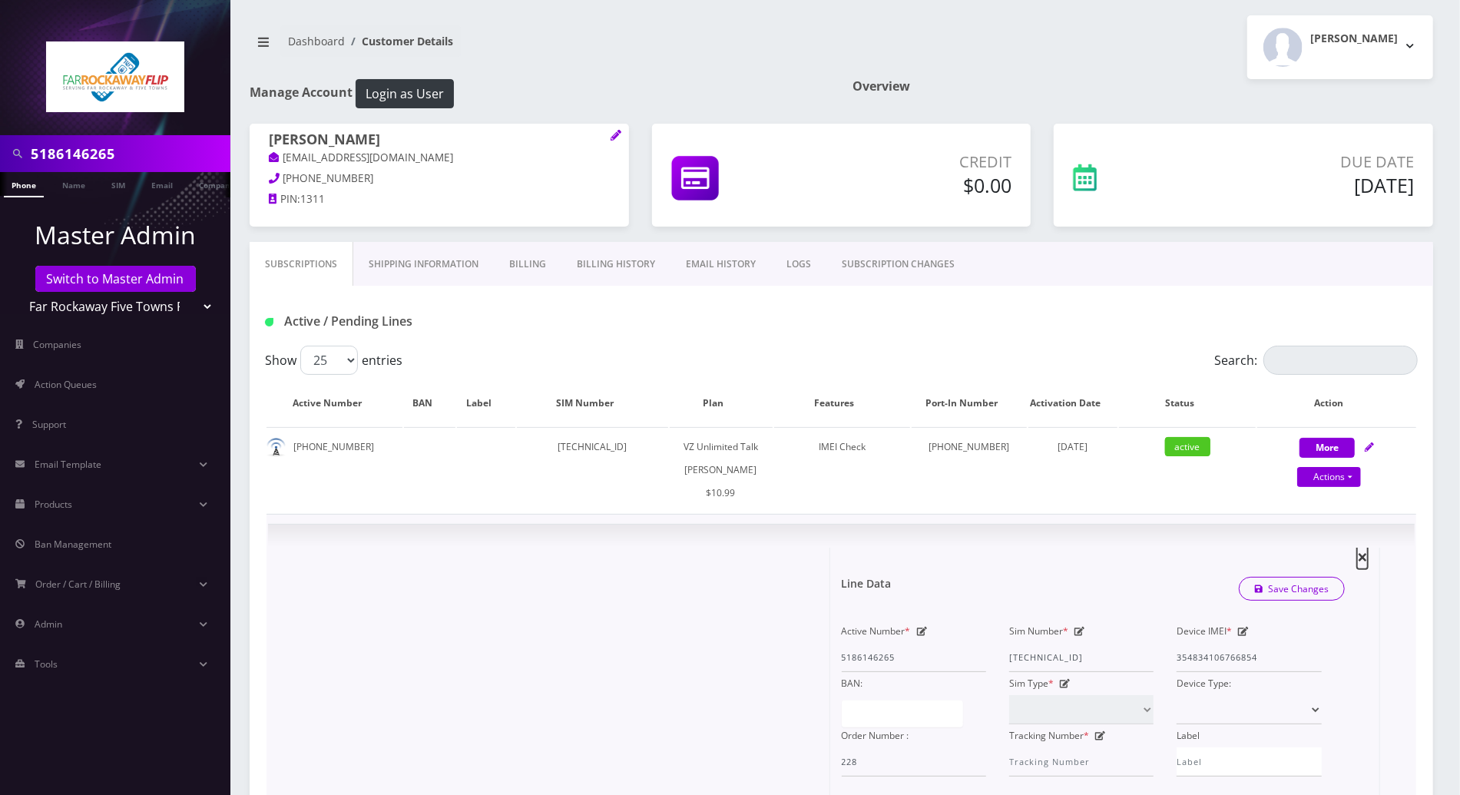
click at [1363, 556] on span "×" at bounding box center [1362, 556] width 11 height 25
